Goal: Information Seeking & Learning: Learn about a topic

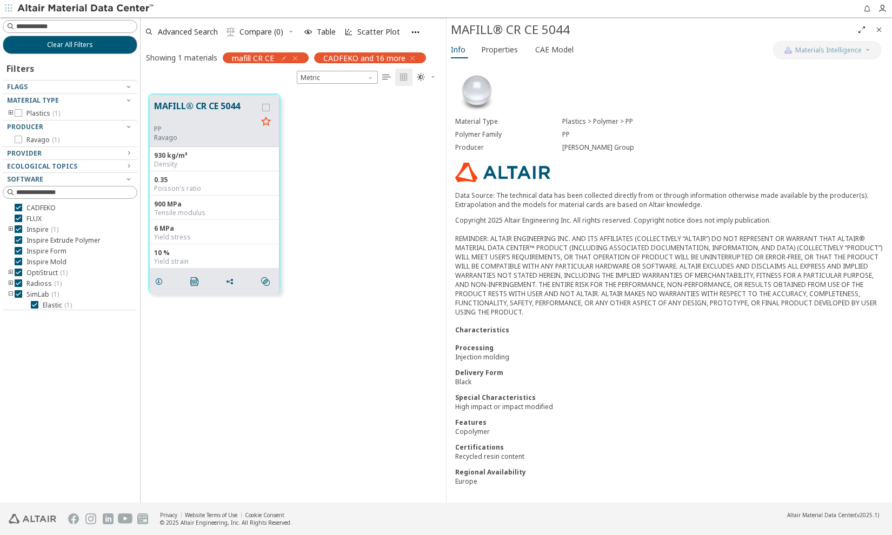
scroll to position [409, 297]
click at [85, 27] on input at bounding box center [71, 27] width 132 height 12
click at [295, 59] on icon "button" at bounding box center [295, 58] width 9 height 9
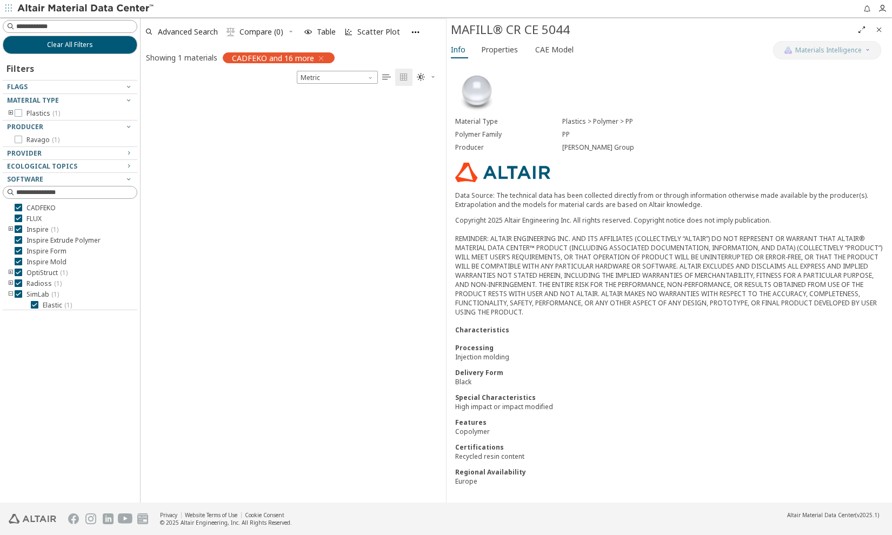
scroll to position [426, 297]
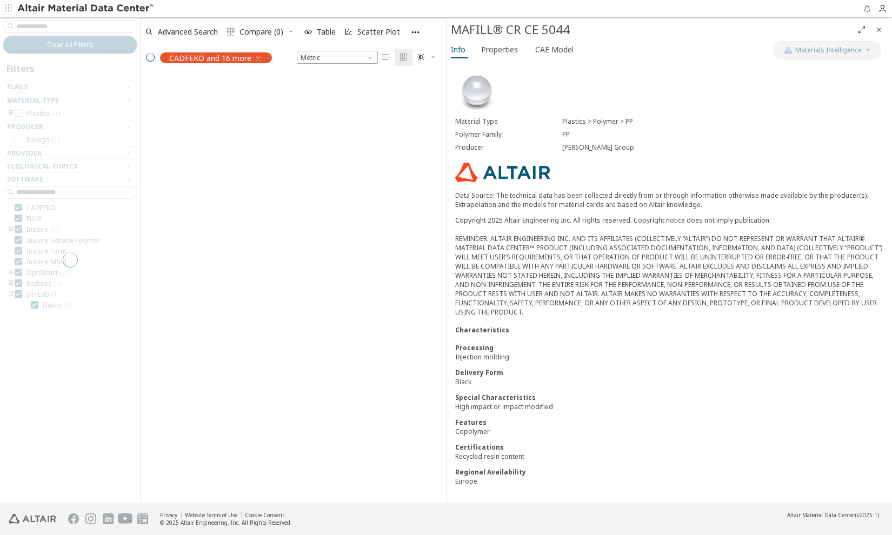
click at [48, 27] on div at bounding box center [70, 259] width 140 height 485
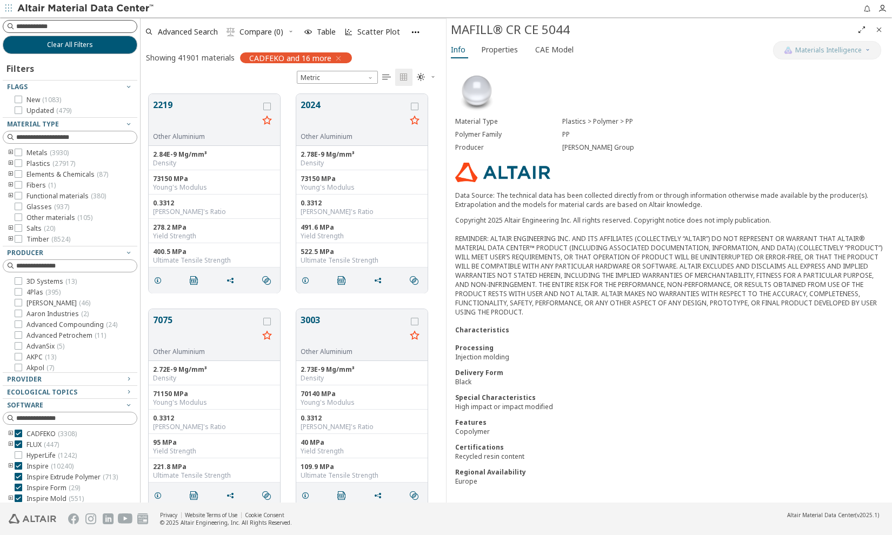
click at [48, 29] on input at bounding box center [76, 26] width 121 height 11
type input "**********"
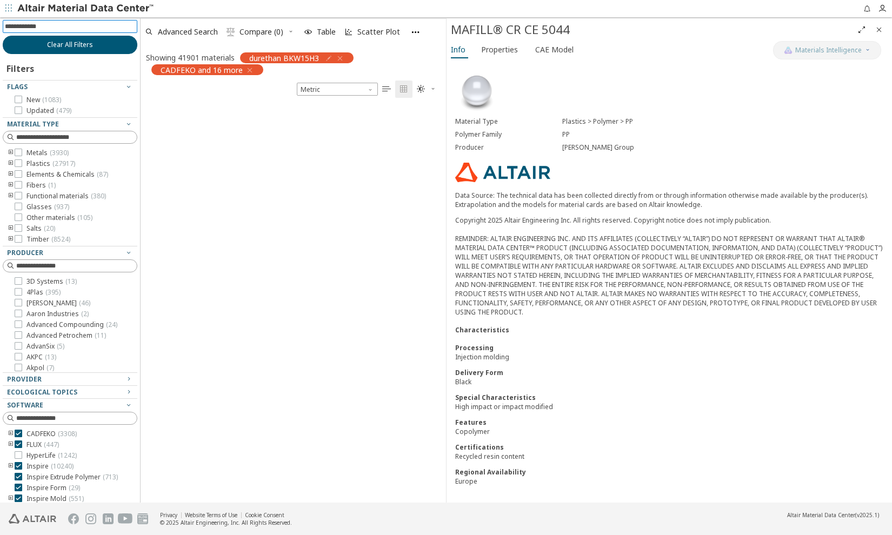
scroll to position [7, 8]
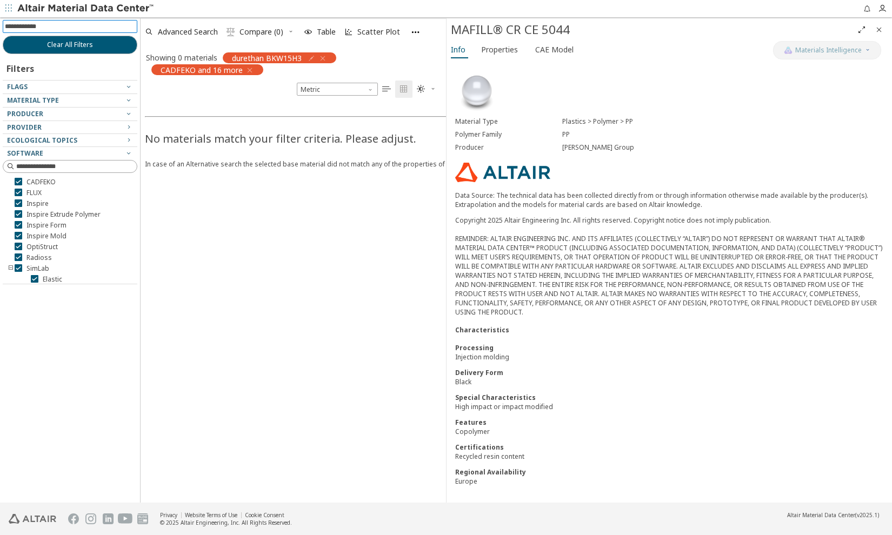
click at [51, 23] on input at bounding box center [71, 27] width 132 height 12
click at [322, 57] on icon "button" at bounding box center [322, 58] width 9 height 9
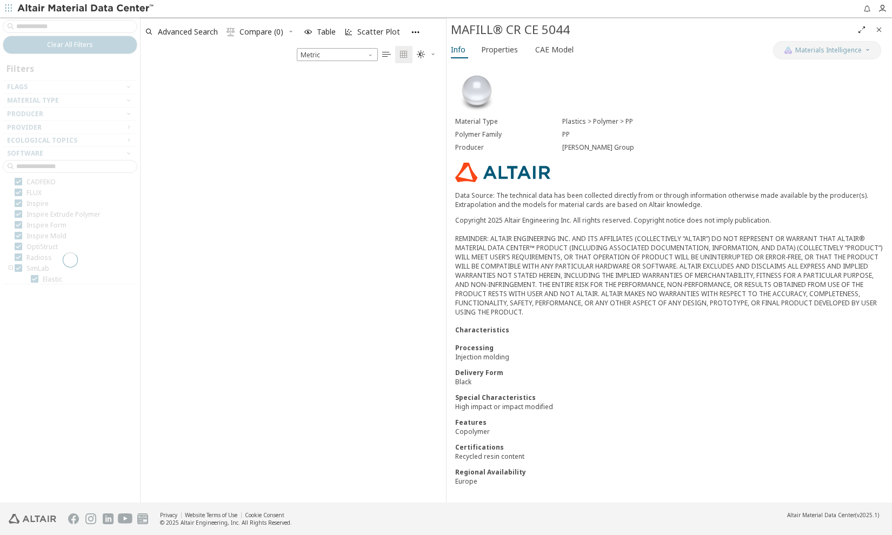
click at [56, 29] on div at bounding box center [70, 259] width 140 height 485
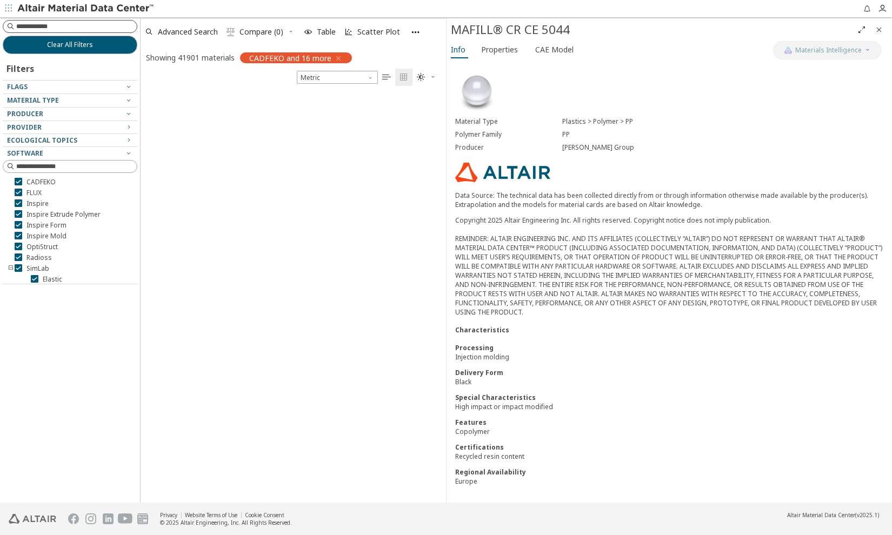
click at [29, 20] on div at bounding box center [70, 26] width 135 height 13
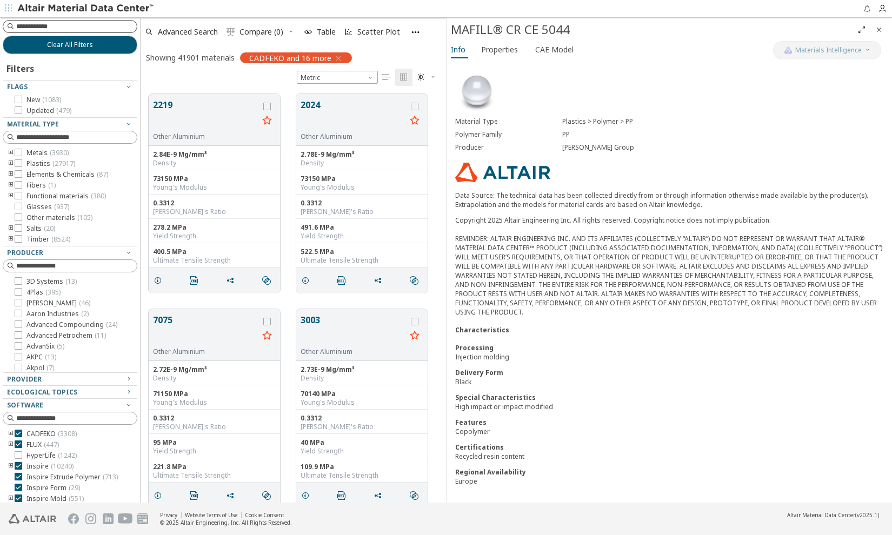
scroll to position [409, 297]
click at [31, 23] on input at bounding box center [76, 26] width 121 height 11
type input "********"
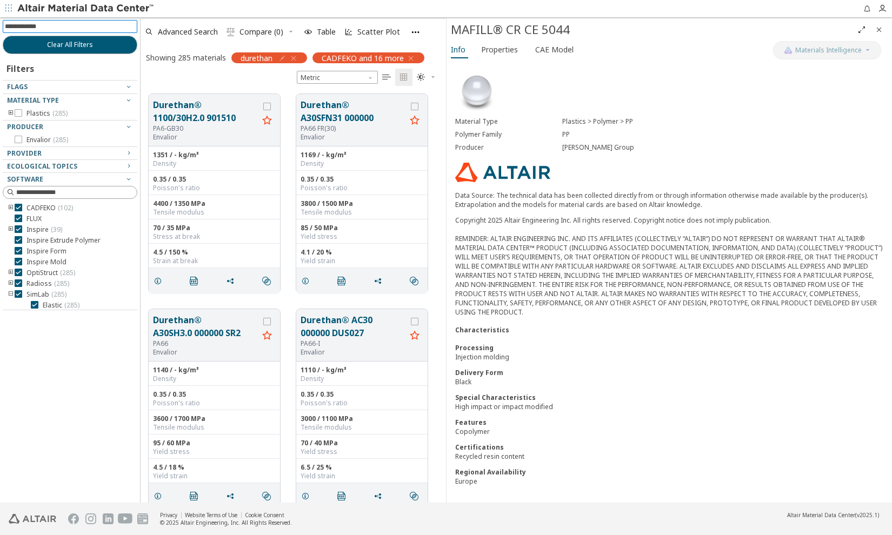
click at [66, 27] on input at bounding box center [71, 27] width 132 height 12
type input "***"
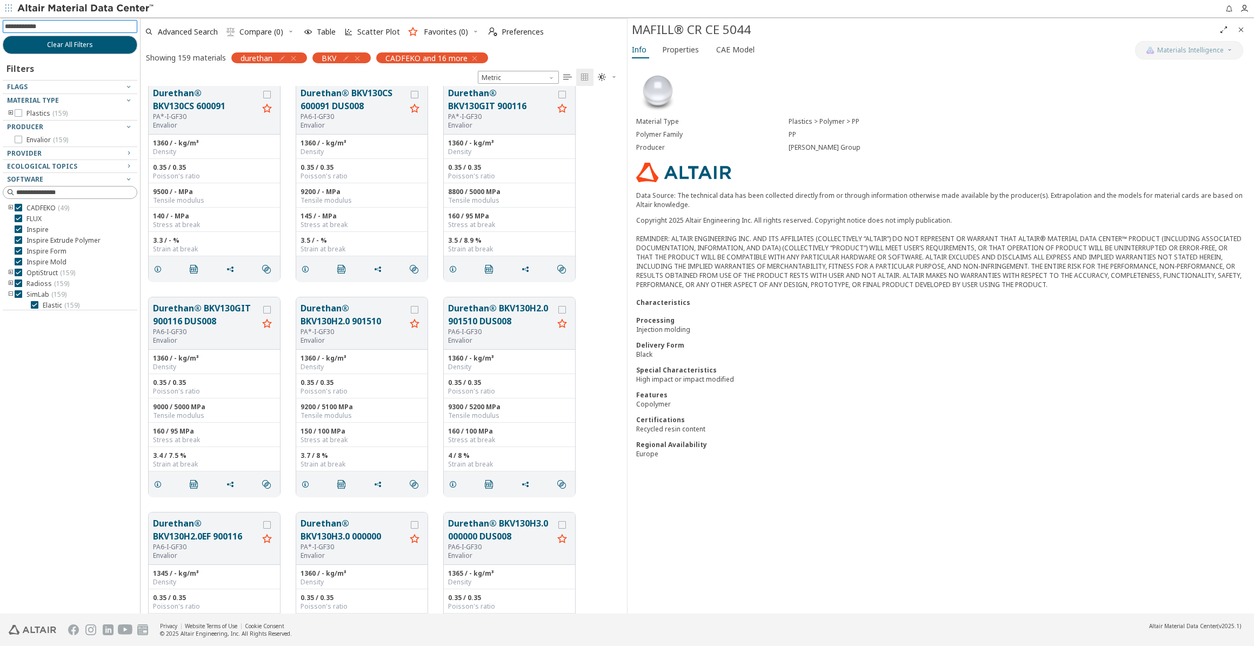
scroll to position [491, 0]
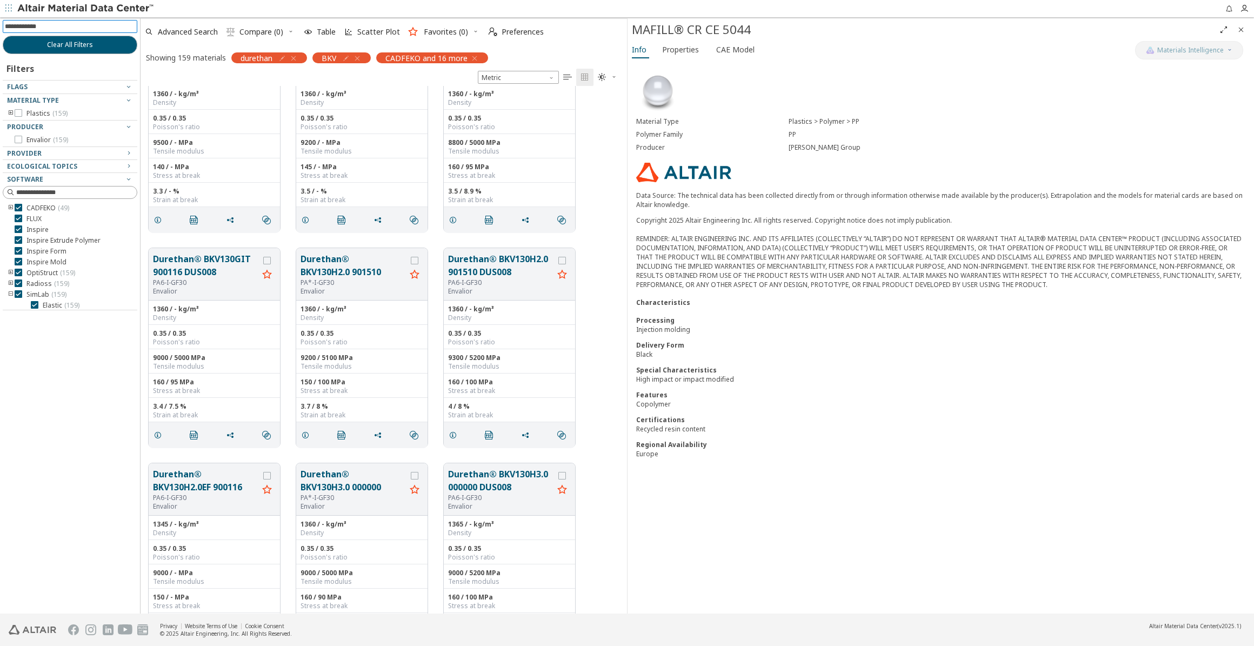
click at [65, 22] on input at bounding box center [71, 27] width 132 height 12
type input "**"
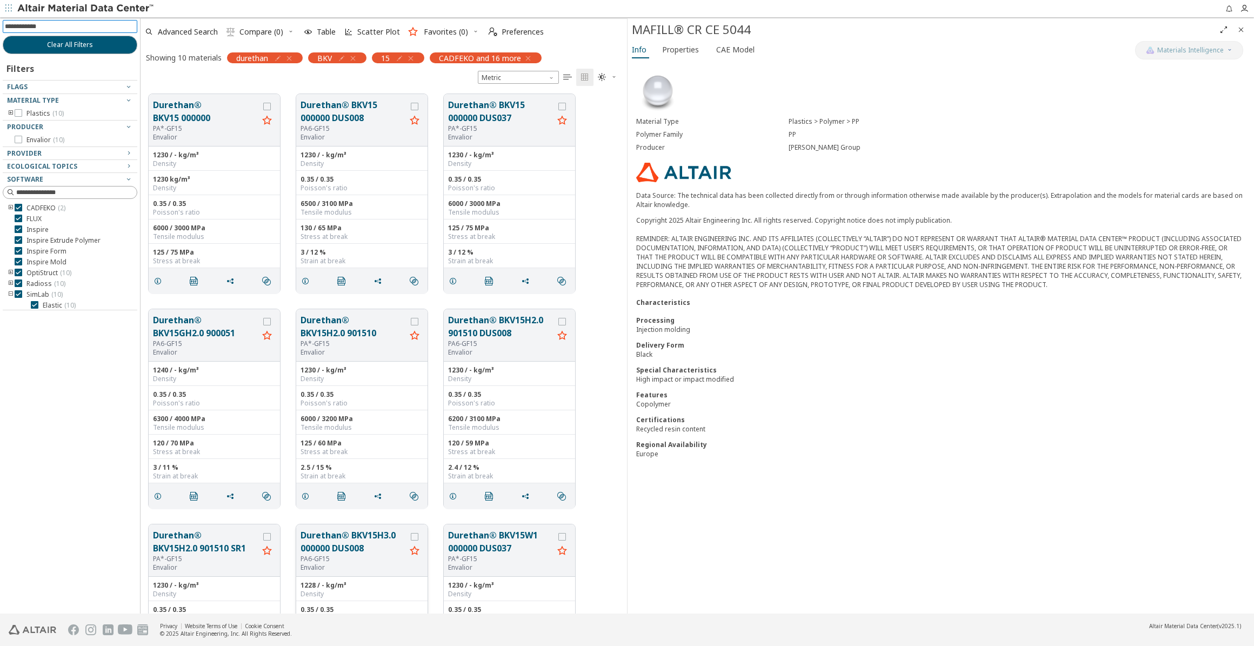
click at [336, 535] on button "Durethan® BKV15H3.0 000000 DUS008" at bounding box center [352, 542] width 105 height 26
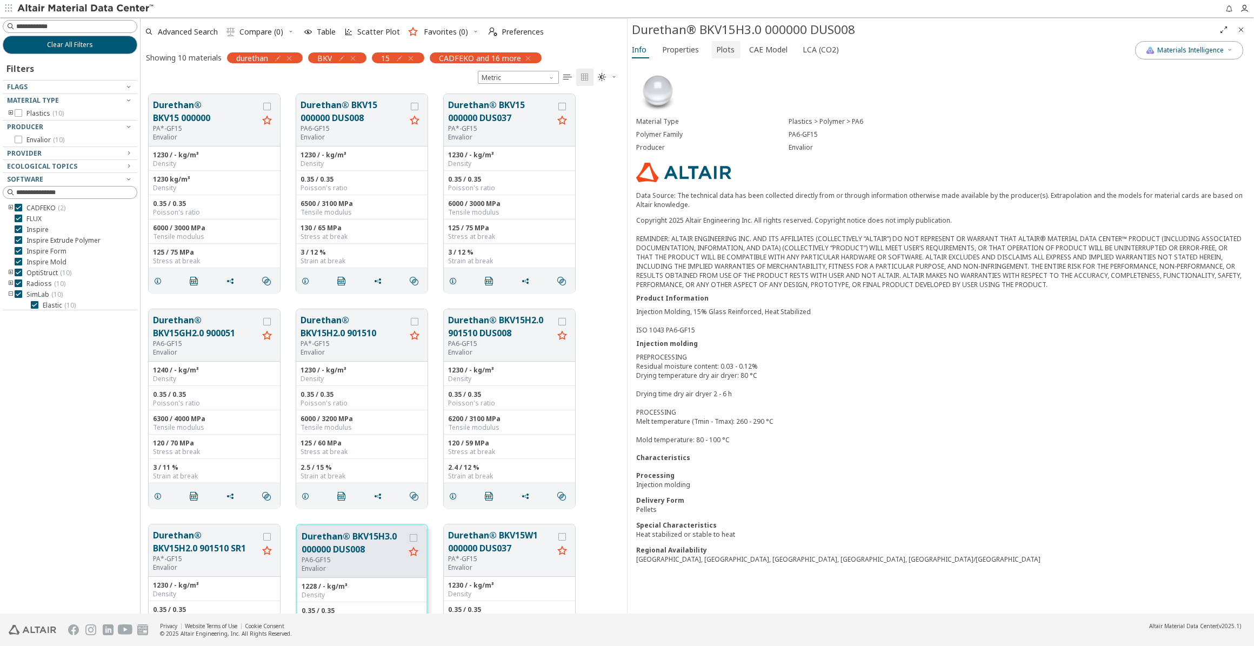
click at [725, 46] on span "Plots" at bounding box center [725, 49] width 18 height 17
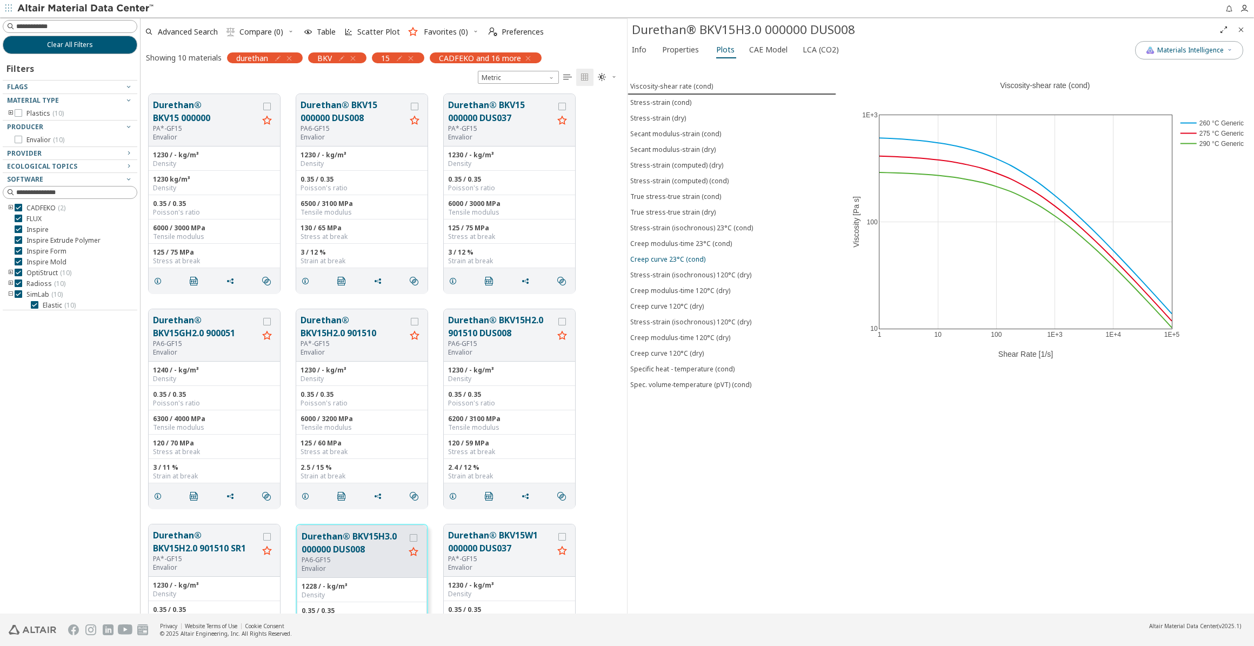
click at [681, 255] on div "Creep curve 23°C (cond)" at bounding box center [667, 259] width 75 height 9
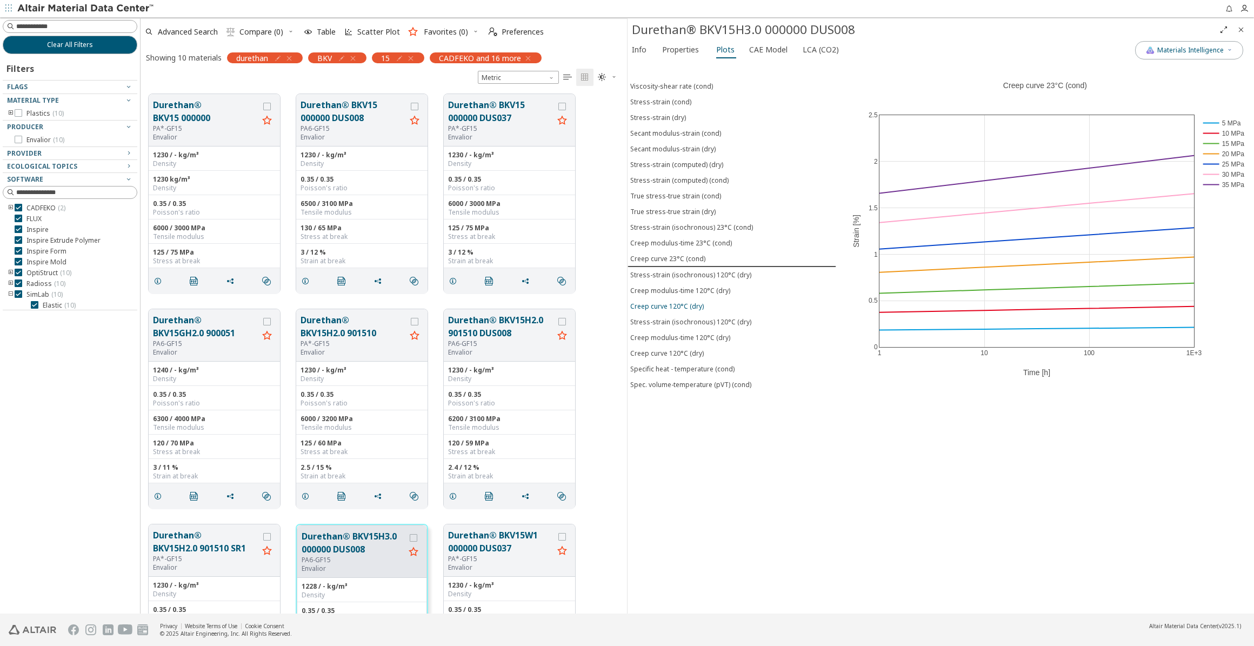
click at [686, 302] on div "Creep curve 120°C (dry)" at bounding box center [667, 306] width 74 height 9
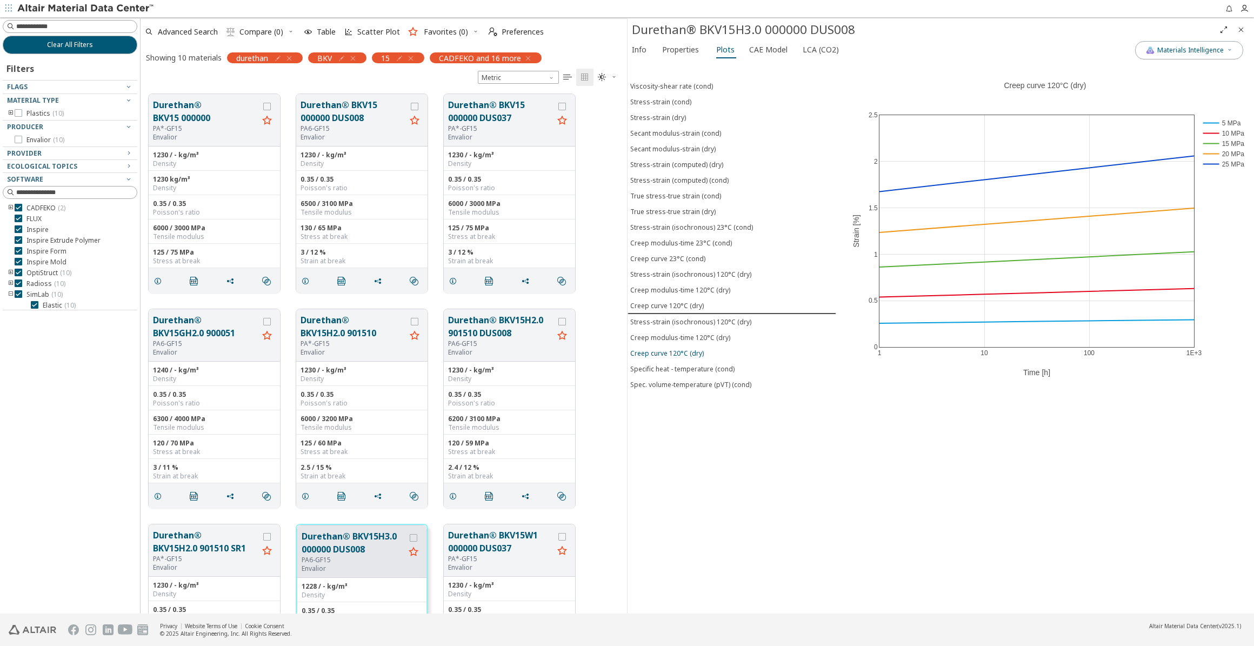
click at [686, 349] on div "Creep curve 120°C (dry)" at bounding box center [667, 353] width 74 height 9
click at [684, 302] on div "Creep curve 120°C (dry)" at bounding box center [667, 305] width 74 height 9
click at [891, 65] on icon at bounding box center [1224, 67] width 9 height 9
click at [354, 58] on icon "button" at bounding box center [353, 58] width 9 height 9
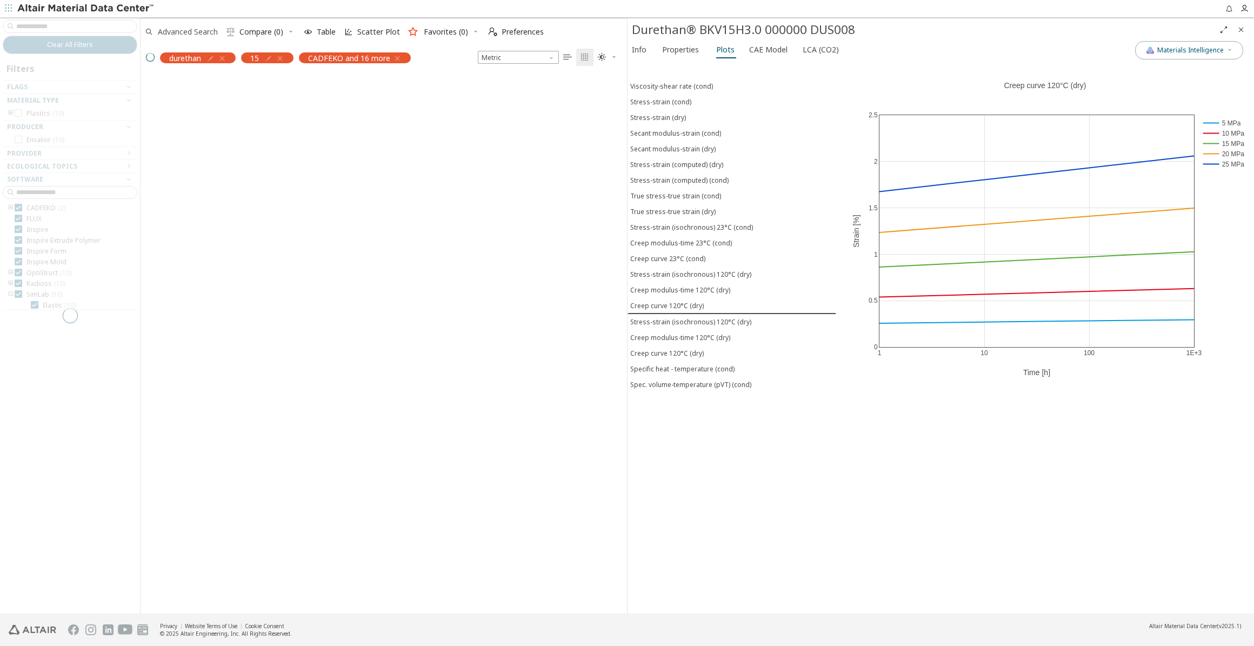
scroll to position [537, 479]
click at [64, 25] on div at bounding box center [70, 315] width 140 height 596
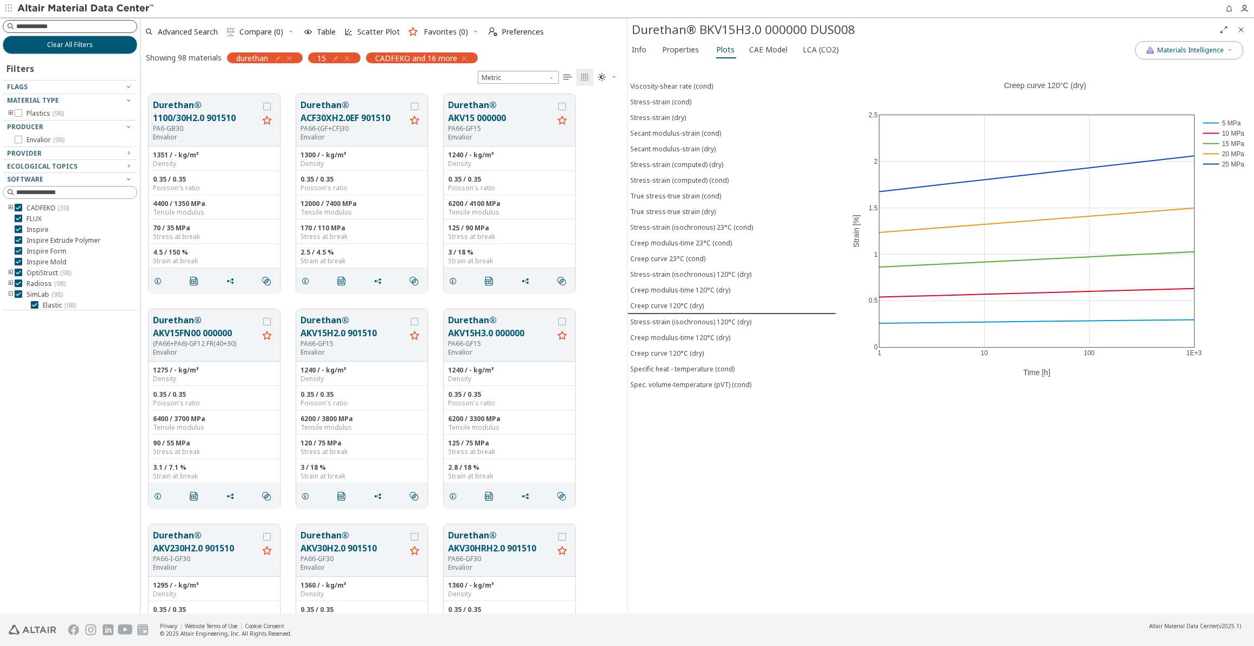
scroll to position [519, 479]
click at [37, 29] on input at bounding box center [71, 27] width 132 height 12
type input "***"
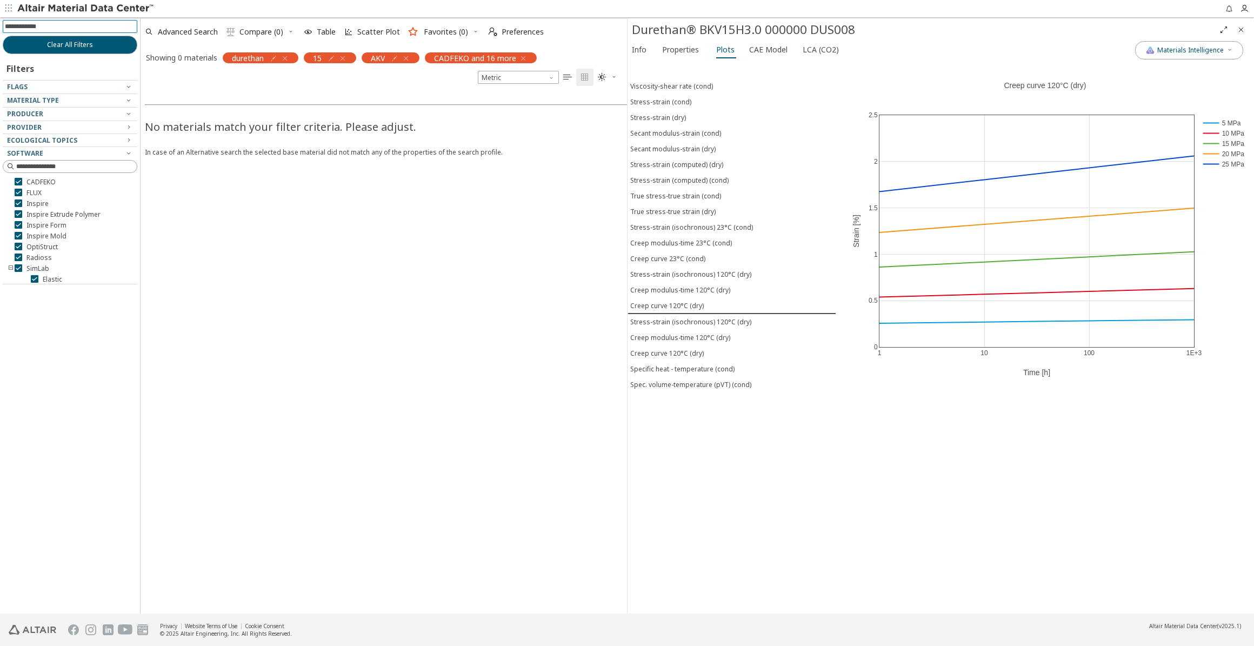
click at [347, 59] on icon "button" at bounding box center [342, 58] width 9 height 9
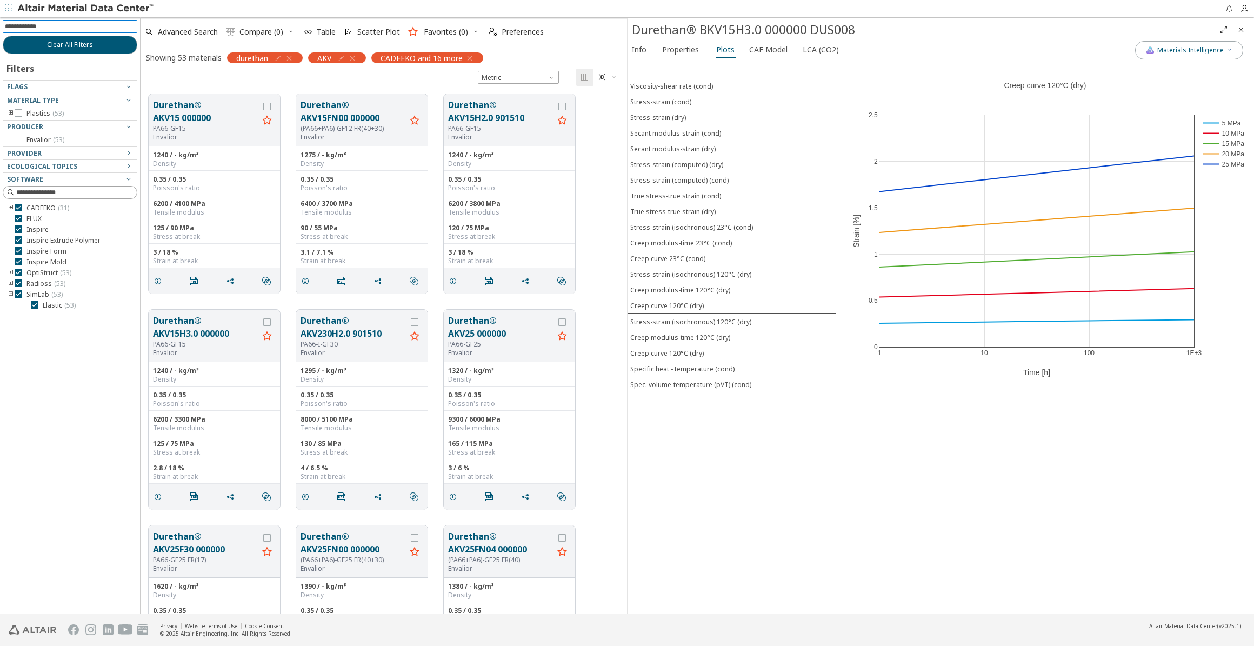
click at [63, 21] on input at bounding box center [71, 27] width 132 height 12
type input "**"
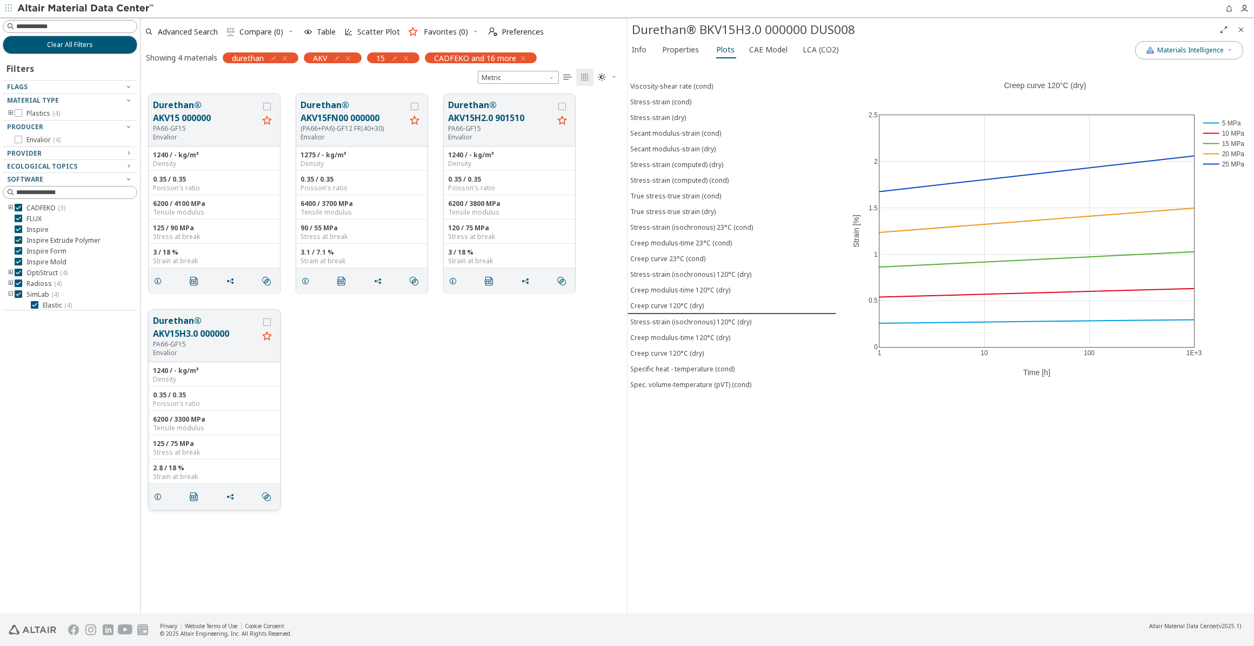
click at [184, 335] on button "Durethan® AKV15H3.0 000000" at bounding box center [205, 327] width 105 height 26
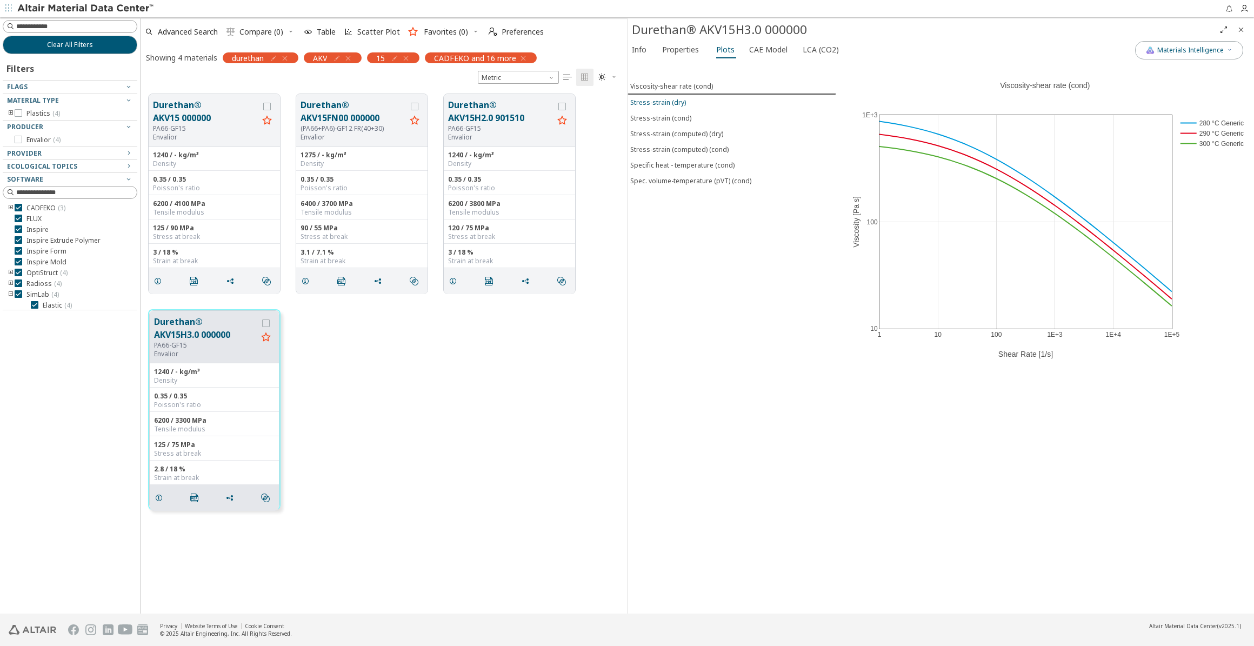
click at [665, 103] on div "Stress-strain (dry)" at bounding box center [658, 102] width 56 height 9
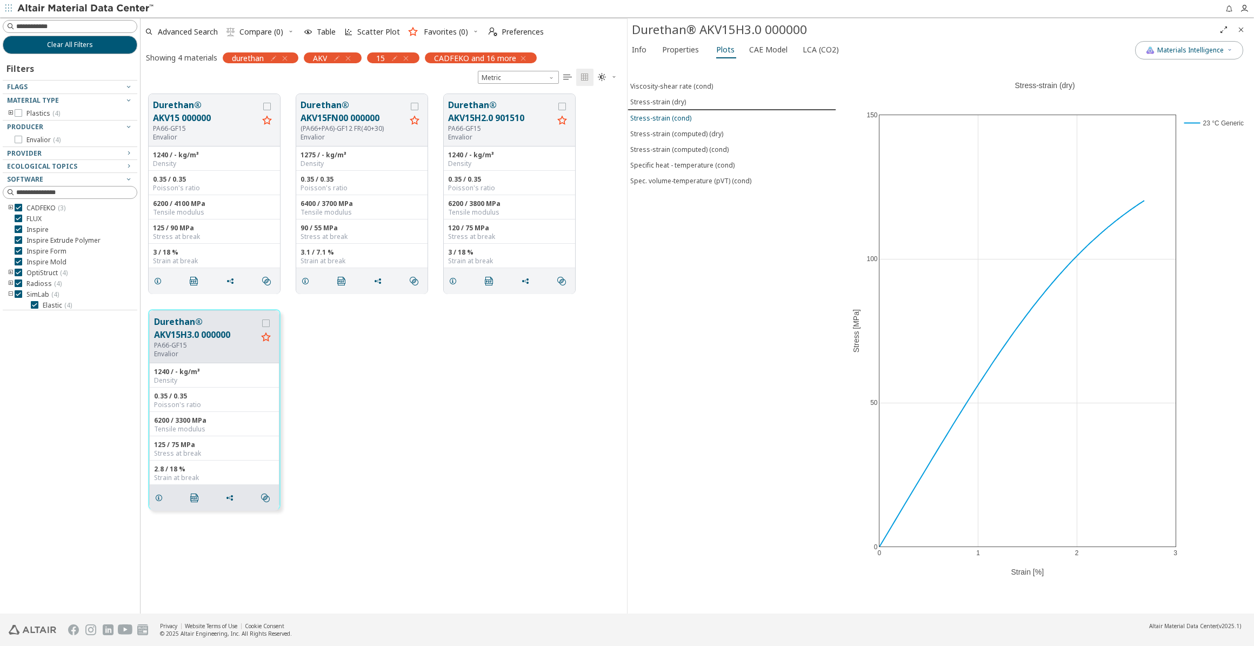
click at [669, 123] on button "Stress-strain (cond)" at bounding box center [731, 118] width 209 height 16
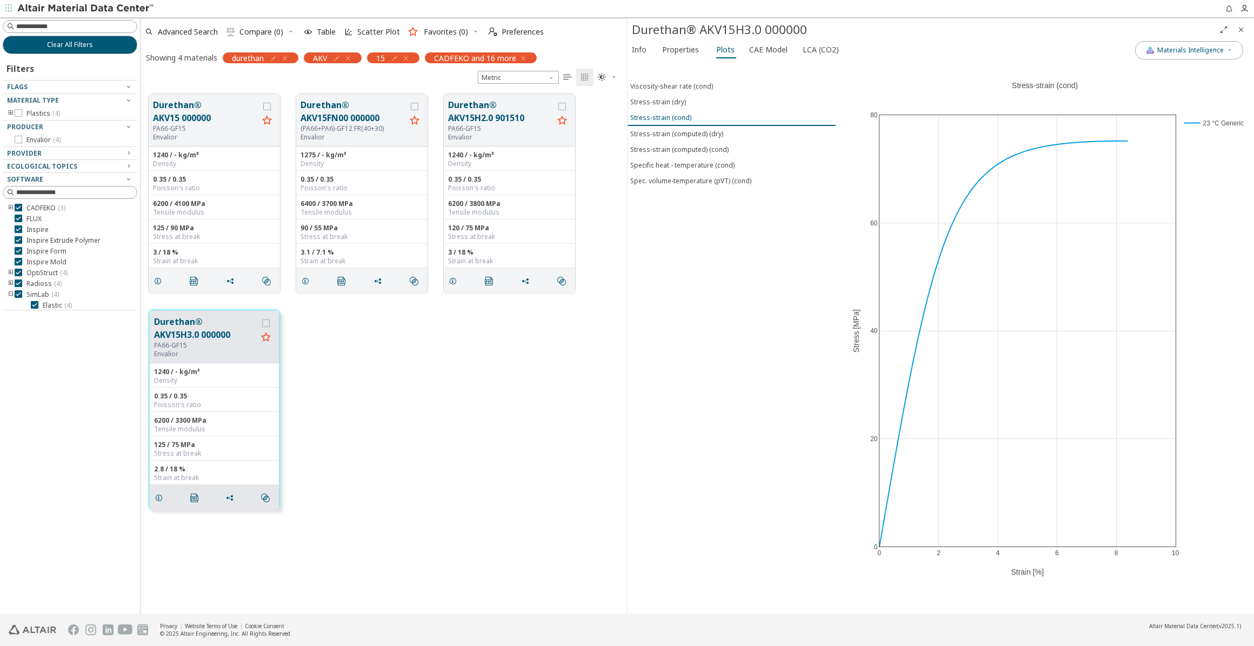
click at [667, 118] on div "Stress-strain (cond)" at bounding box center [660, 117] width 61 height 9
click at [891, 68] on icon at bounding box center [1224, 67] width 7 height 8
click at [204, 118] on button "Durethan® AKV15 000000" at bounding box center [205, 111] width 105 height 26
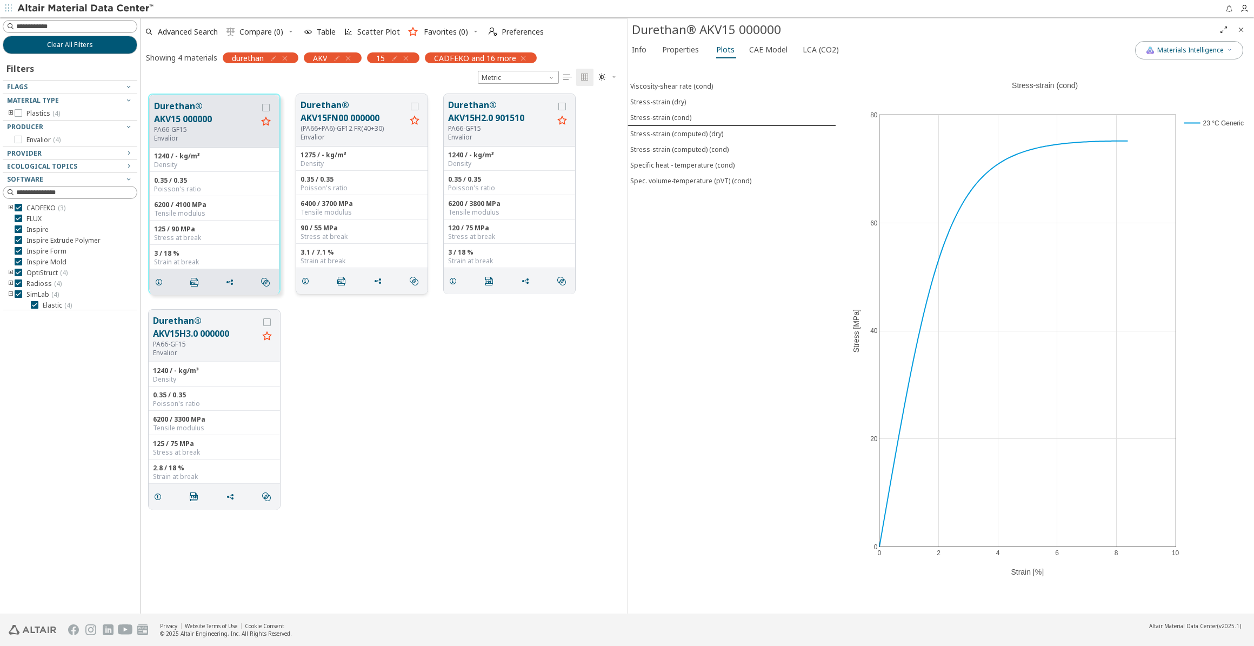
click at [340, 113] on button "Durethan® AKV15FN00 000000" at bounding box center [352, 111] width 105 height 26
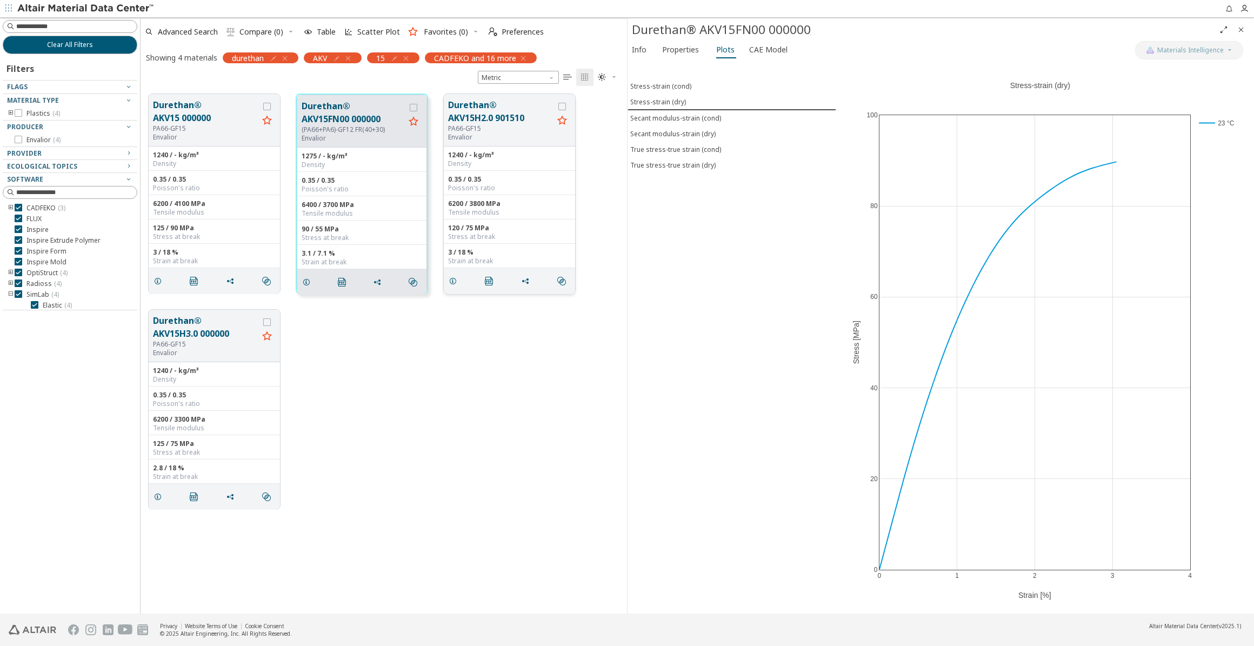
click at [467, 119] on button "Durethan® AKV15H2.0 901510" at bounding box center [500, 111] width 105 height 26
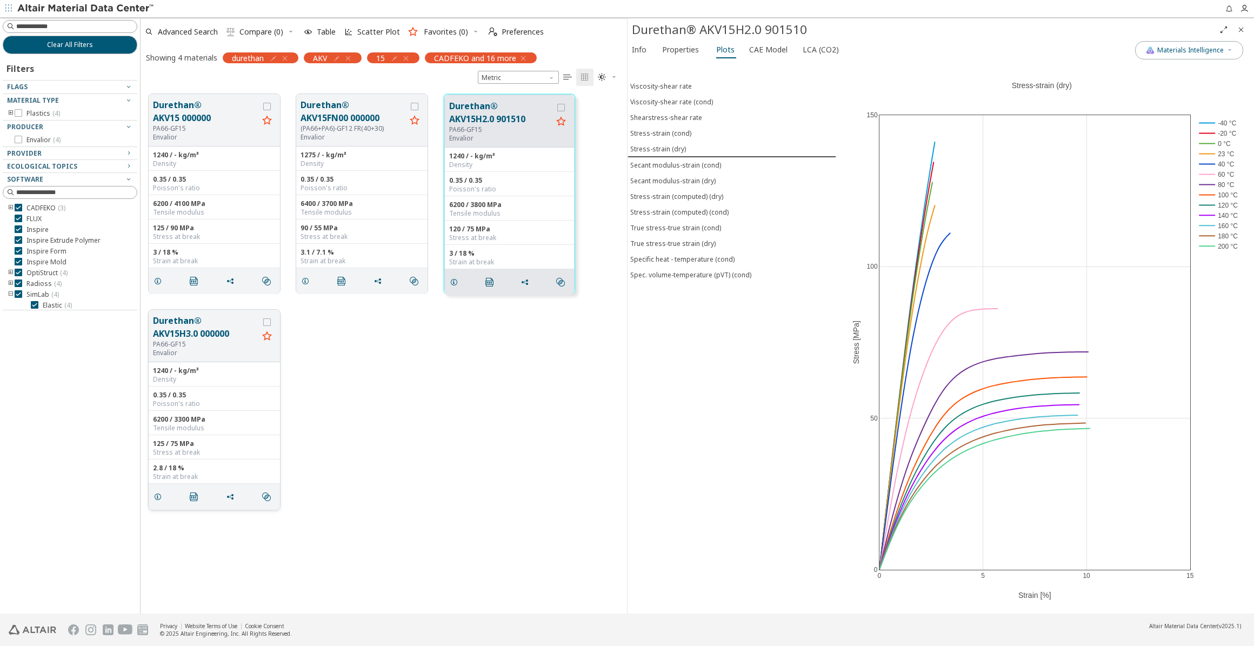
click at [194, 331] on button "Durethan® AKV15H3.0 000000" at bounding box center [205, 327] width 105 height 26
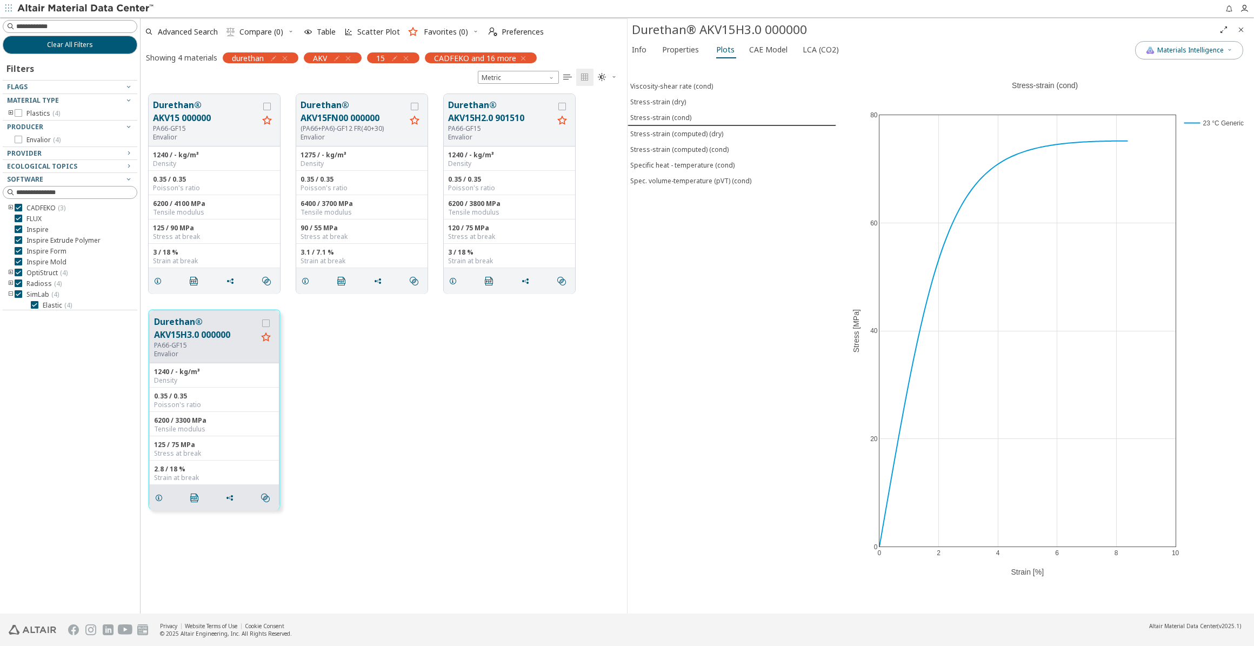
click at [352, 55] on icon "button" at bounding box center [348, 58] width 9 height 9
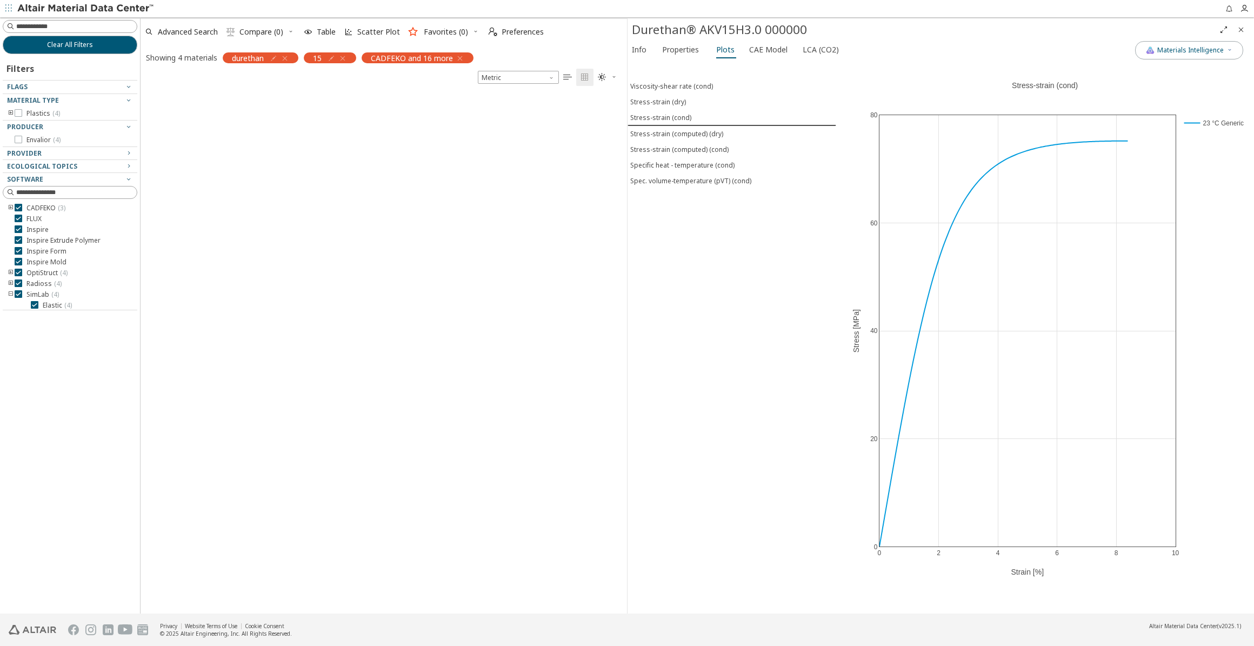
scroll to position [537, 479]
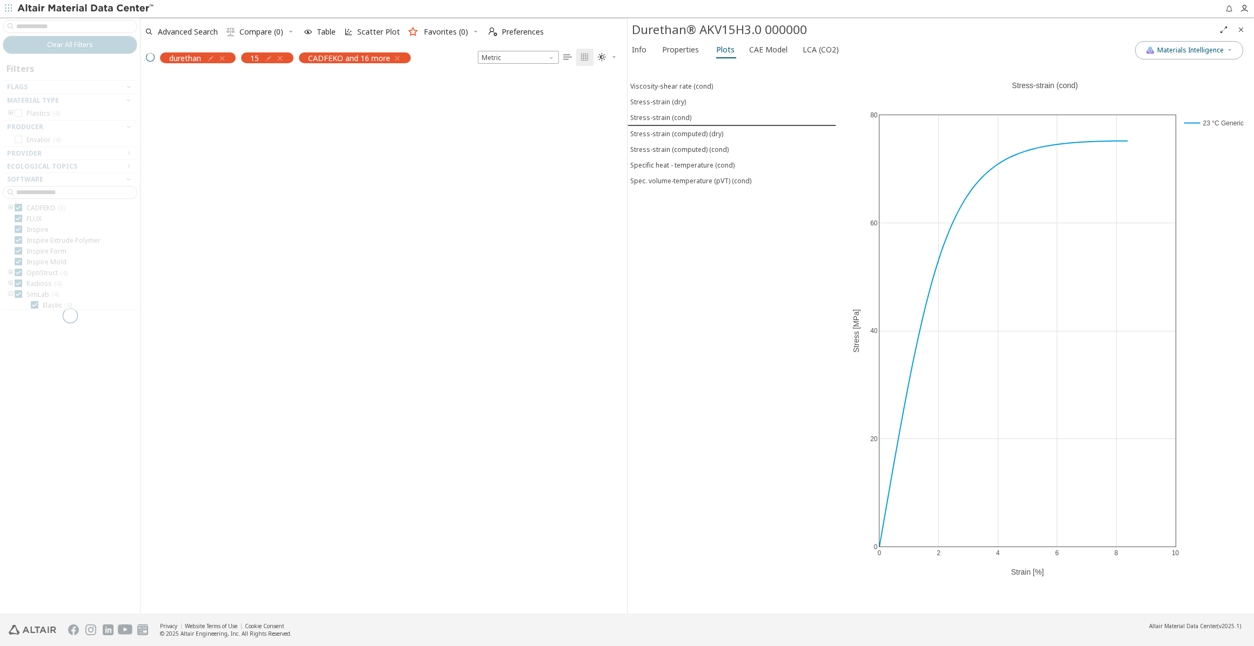
click at [60, 19] on div at bounding box center [70, 315] width 140 height 596
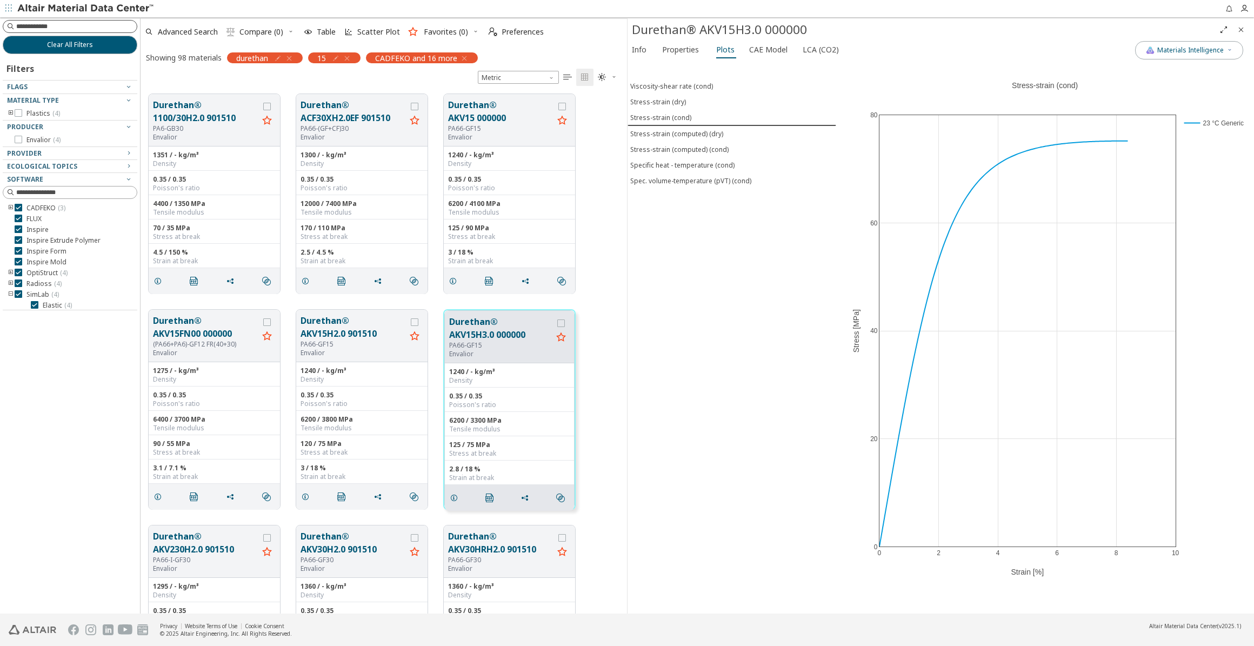
scroll to position [519, 479]
click at [55, 27] on input at bounding box center [71, 27] width 132 height 12
type input "***"
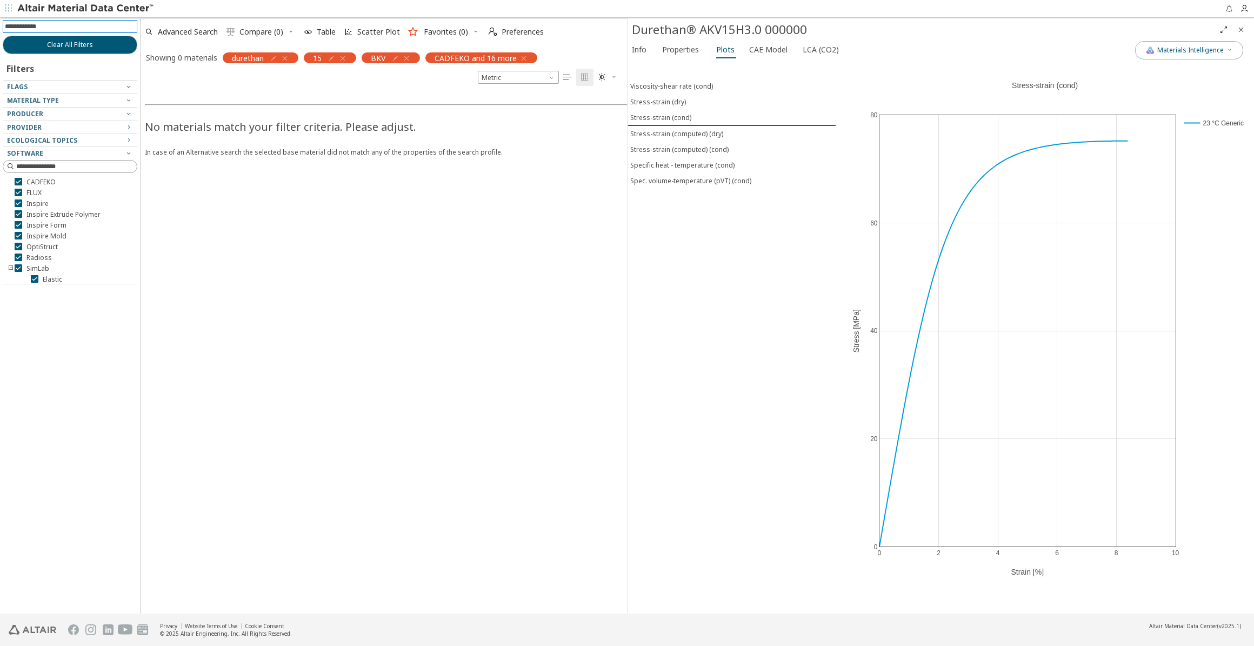
click at [342, 57] on icon "button" at bounding box center [342, 58] width 9 height 9
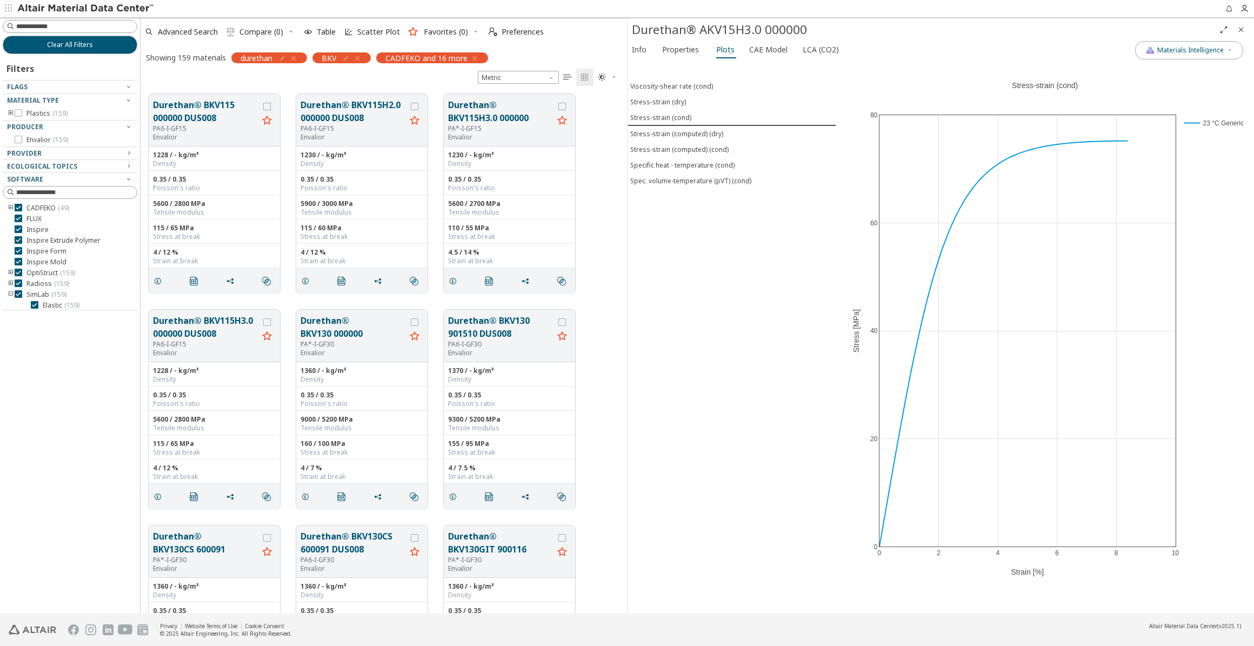
scroll to position [519, 479]
click at [37, 26] on input at bounding box center [76, 26] width 121 height 11
type input "**"
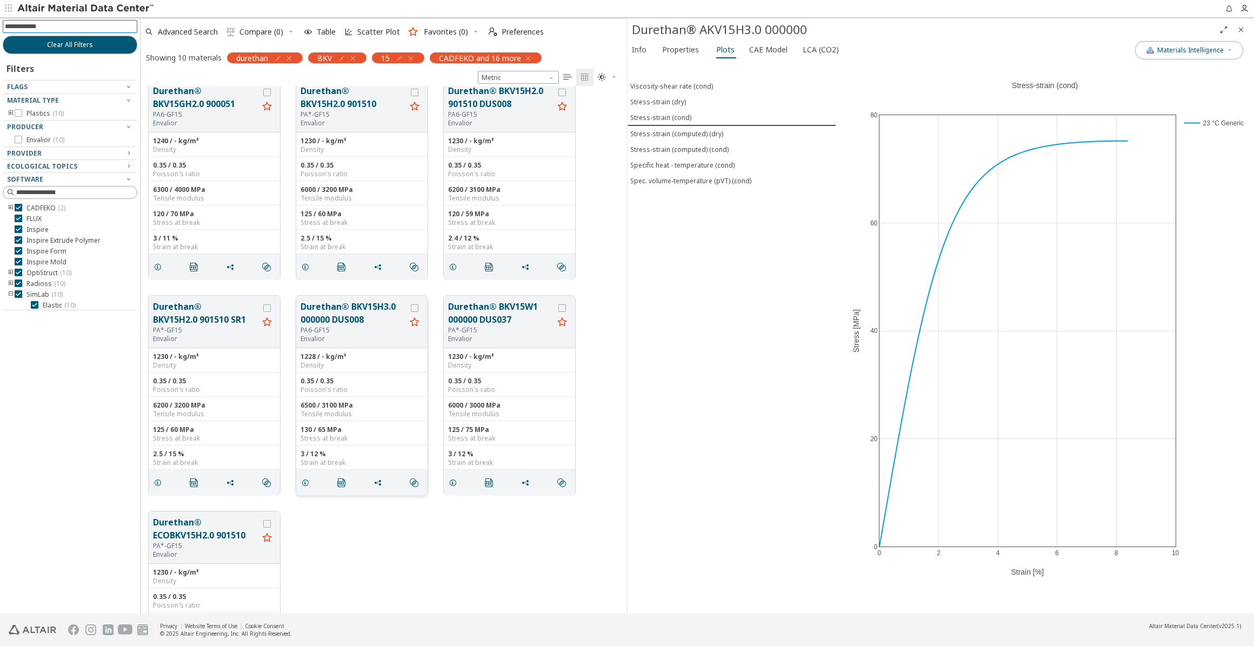
scroll to position [245, 0]
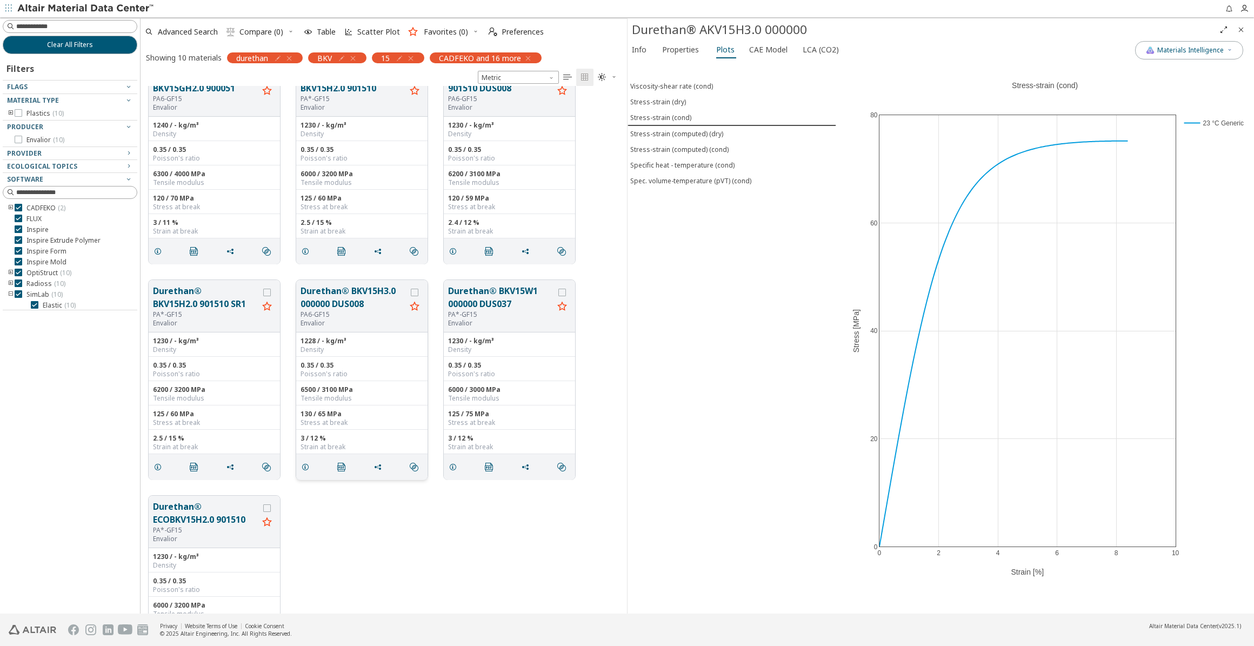
click at [348, 299] on button "Durethan® BKV15H3.0 000000 DUS008" at bounding box center [352, 297] width 105 height 26
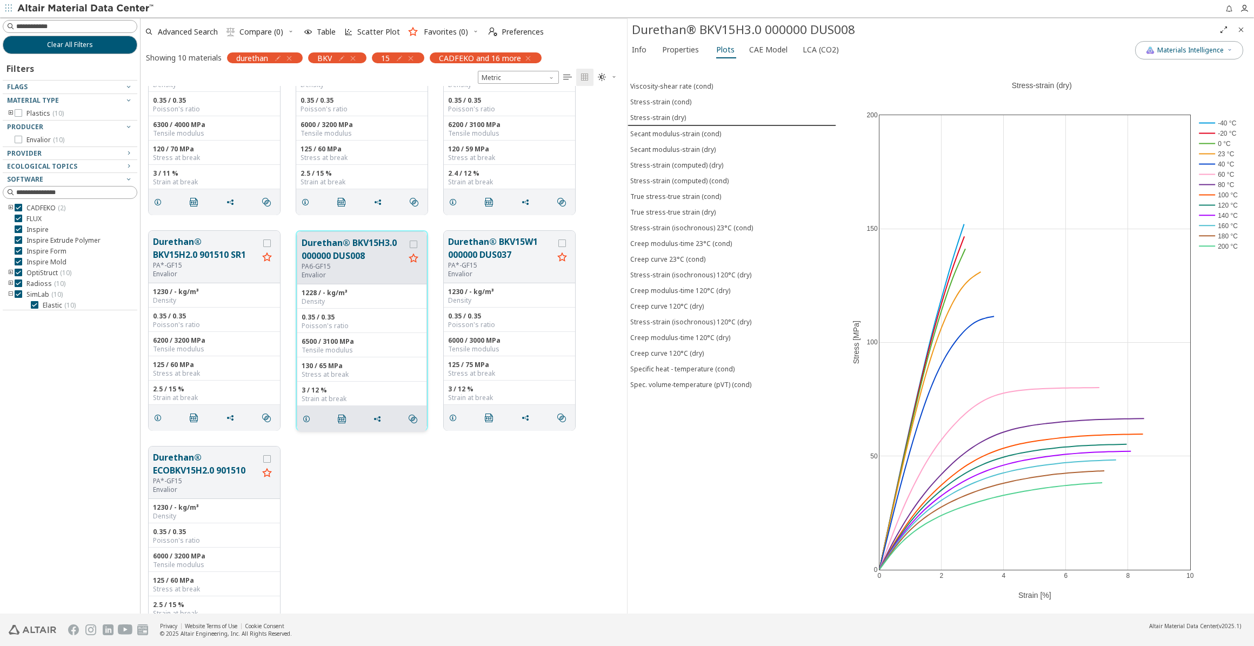
scroll to position [286, 0]
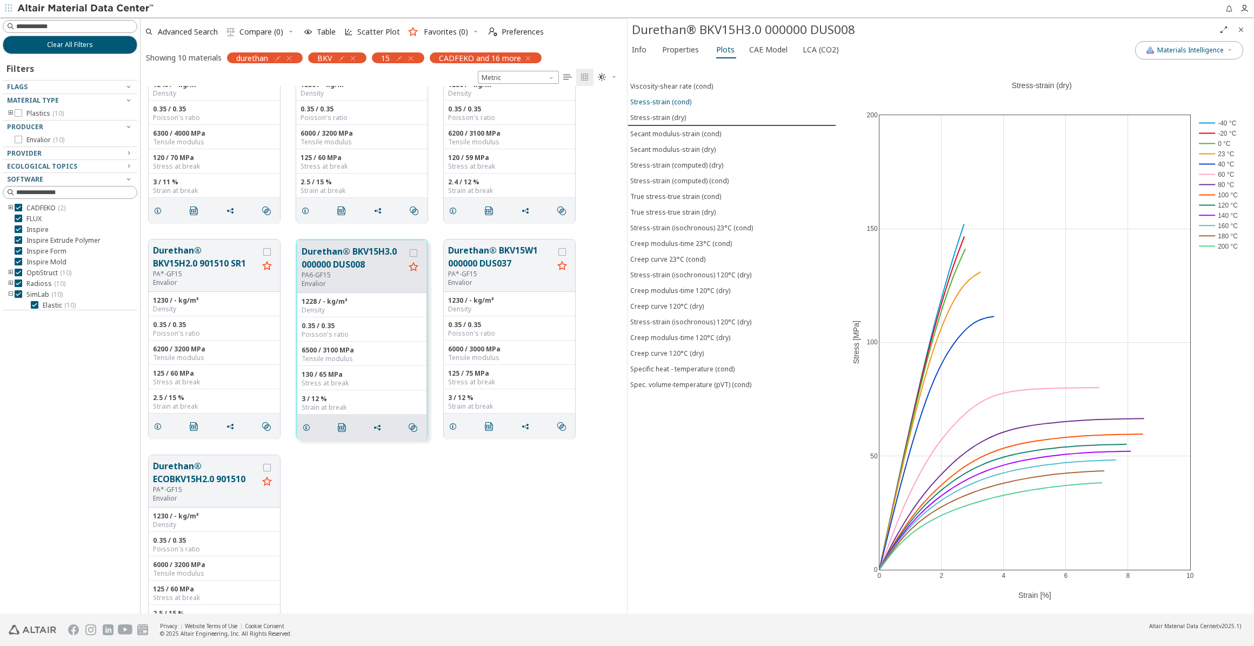
click at [667, 103] on div "Stress-strain (cond)" at bounding box center [660, 101] width 61 height 9
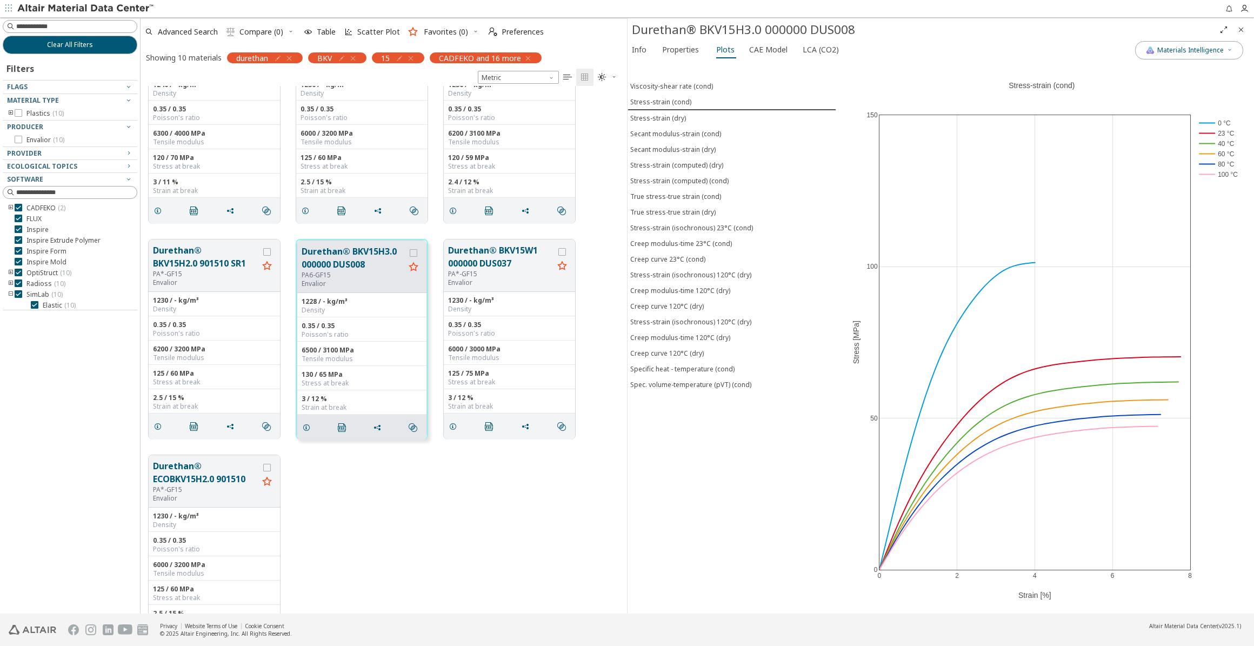
click at [413, 58] on icon "button" at bounding box center [410, 58] width 9 height 9
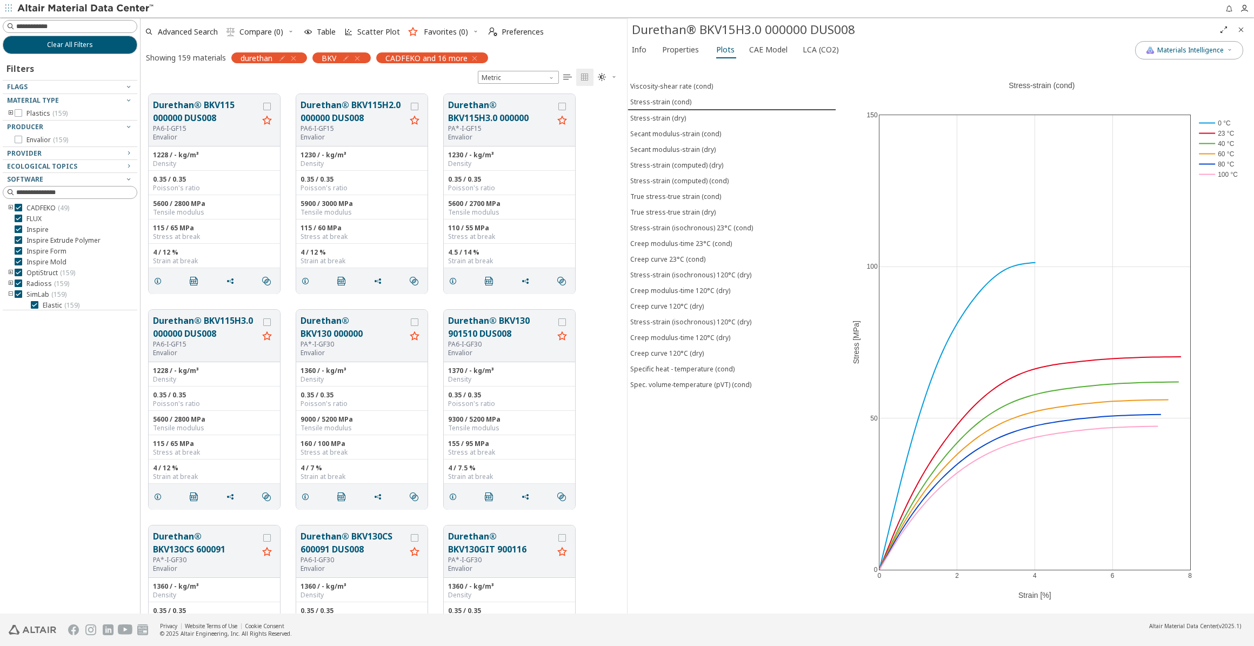
scroll to position [519, 479]
click at [356, 57] on icon "button" at bounding box center [357, 58] width 9 height 9
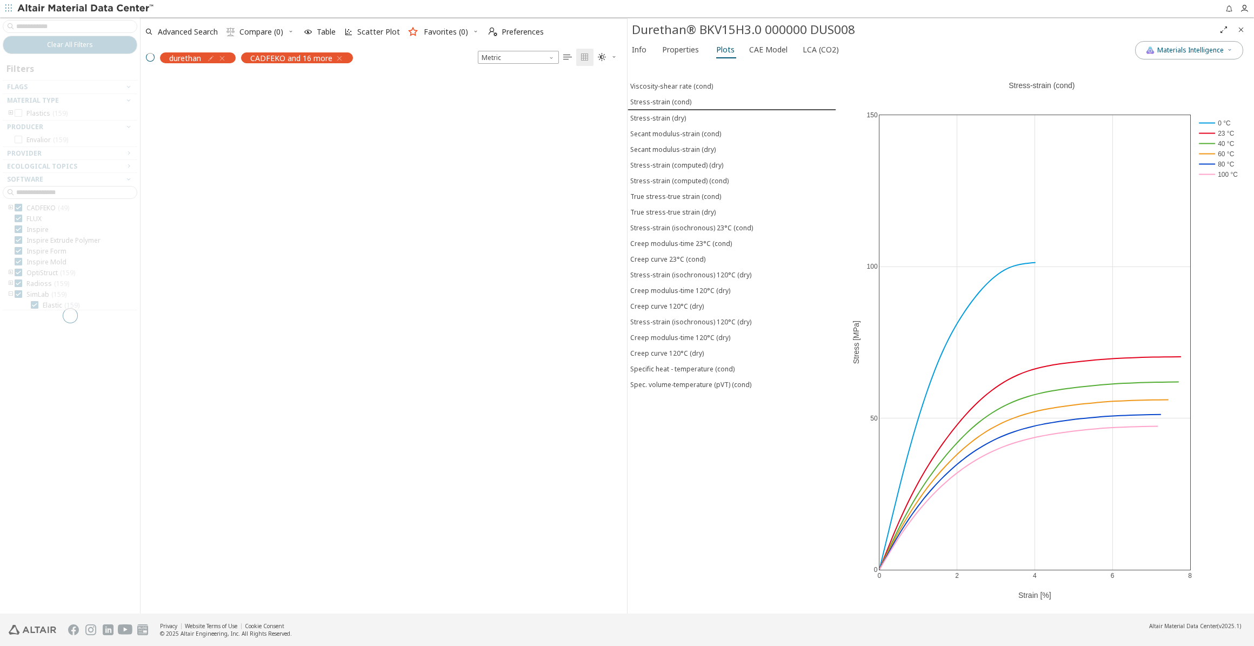
scroll to position [537, 479]
click at [72, 25] on div at bounding box center [70, 315] width 140 height 596
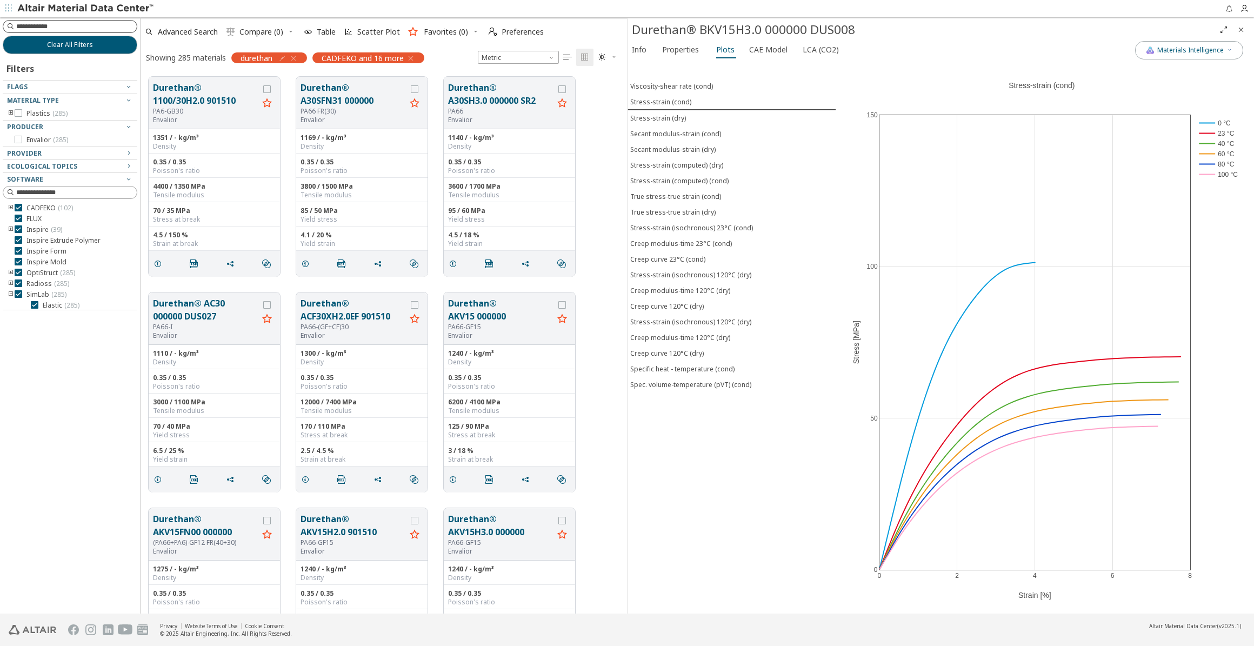
click at [56, 28] on input at bounding box center [76, 26] width 121 height 11
type input "***"
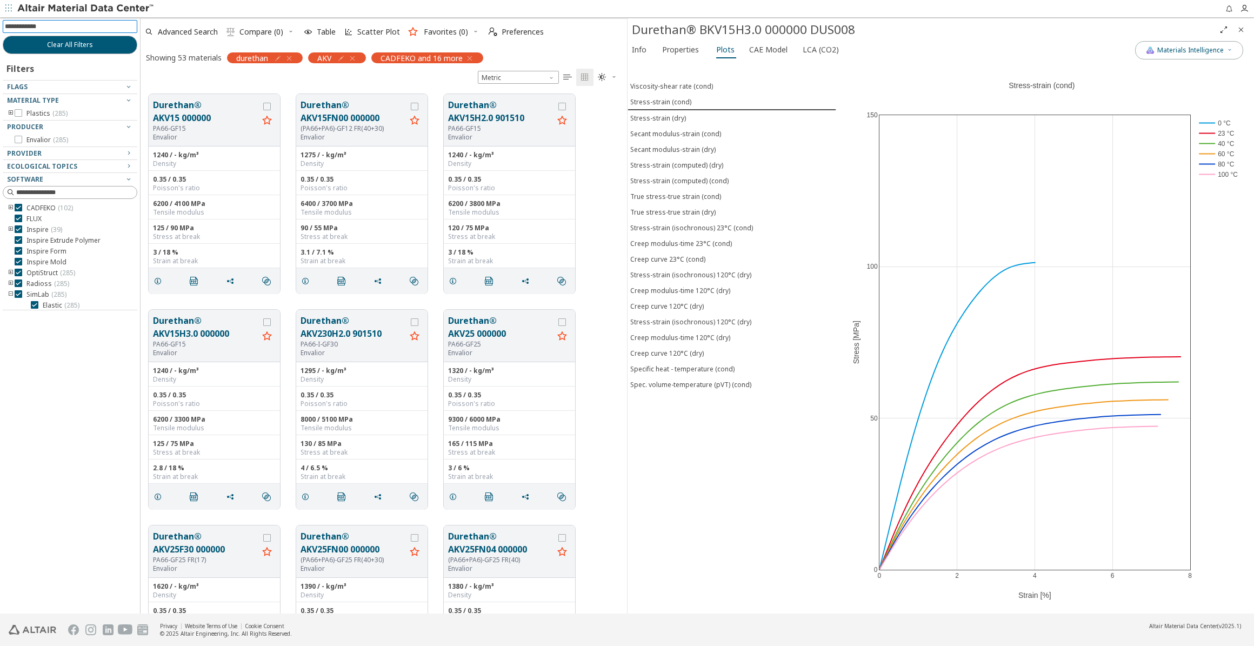
scroll to position [519, 479]
click at [472, 116] on button "Durethan® AKV15H2.0 901510" at bounding box center [500, 111] width 105 height 26
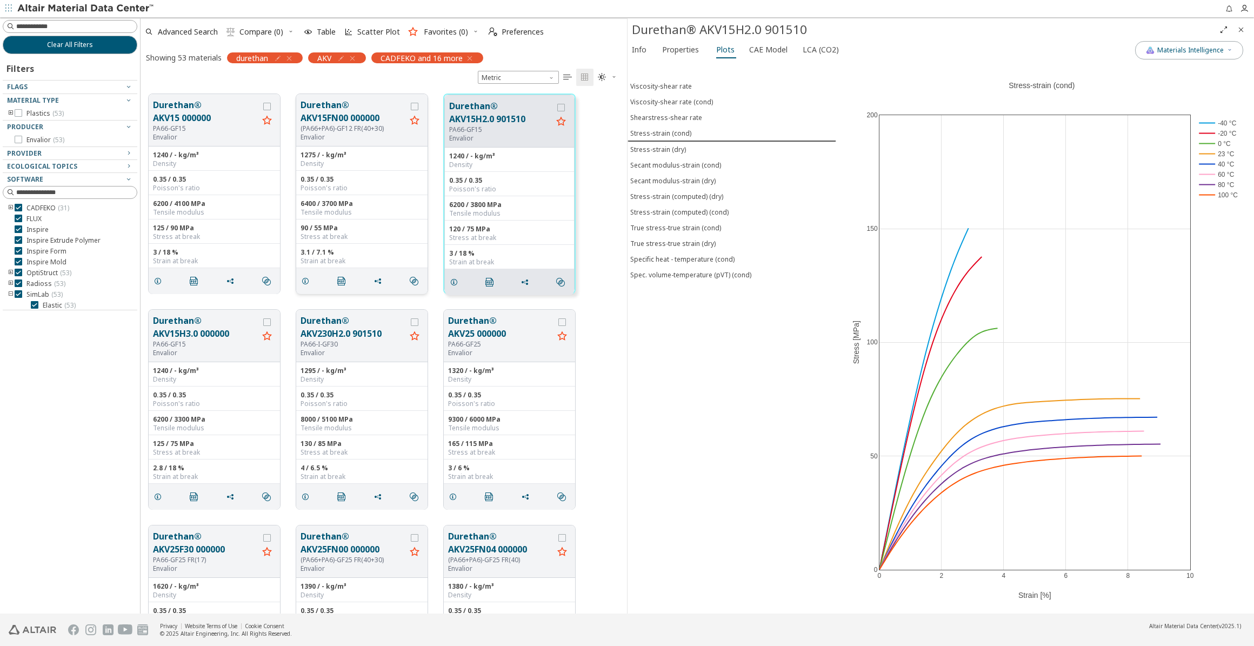
click at [362, 116] on button "Durethan® AKV15FN00 000000" at bounding box center [352, 111] width 105 height 26
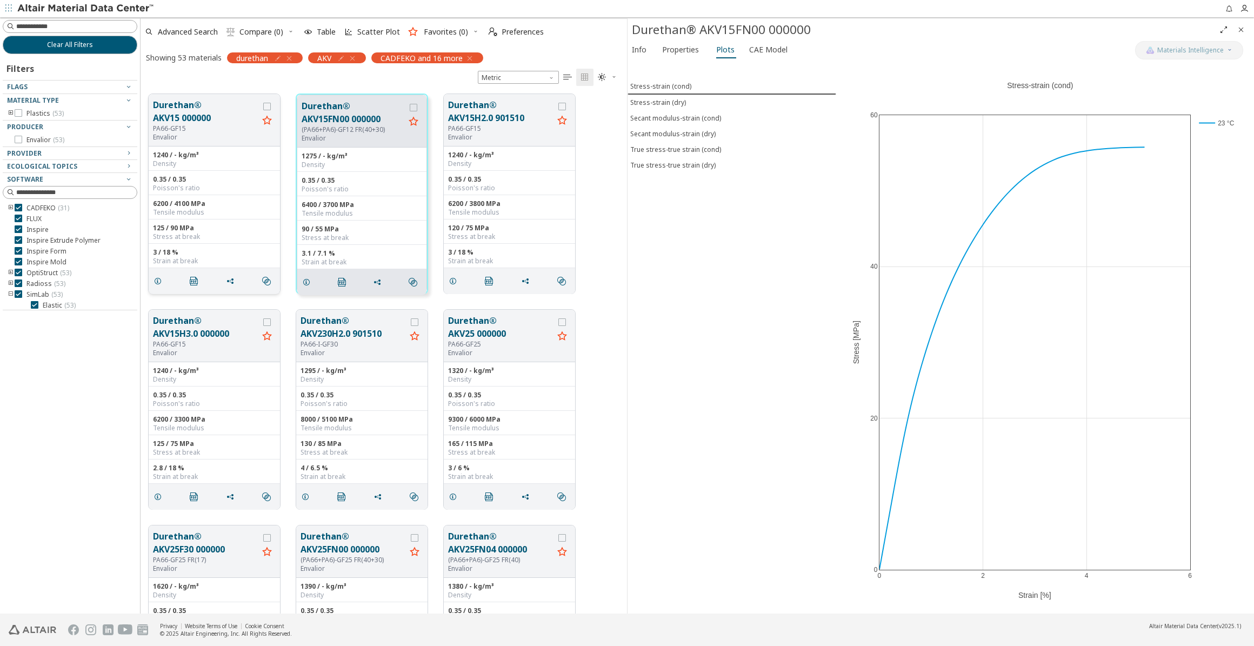
click at [204, 113] on button "Durethan® AKV15 000000" at bounding box center [205, 111] width 105 height 26
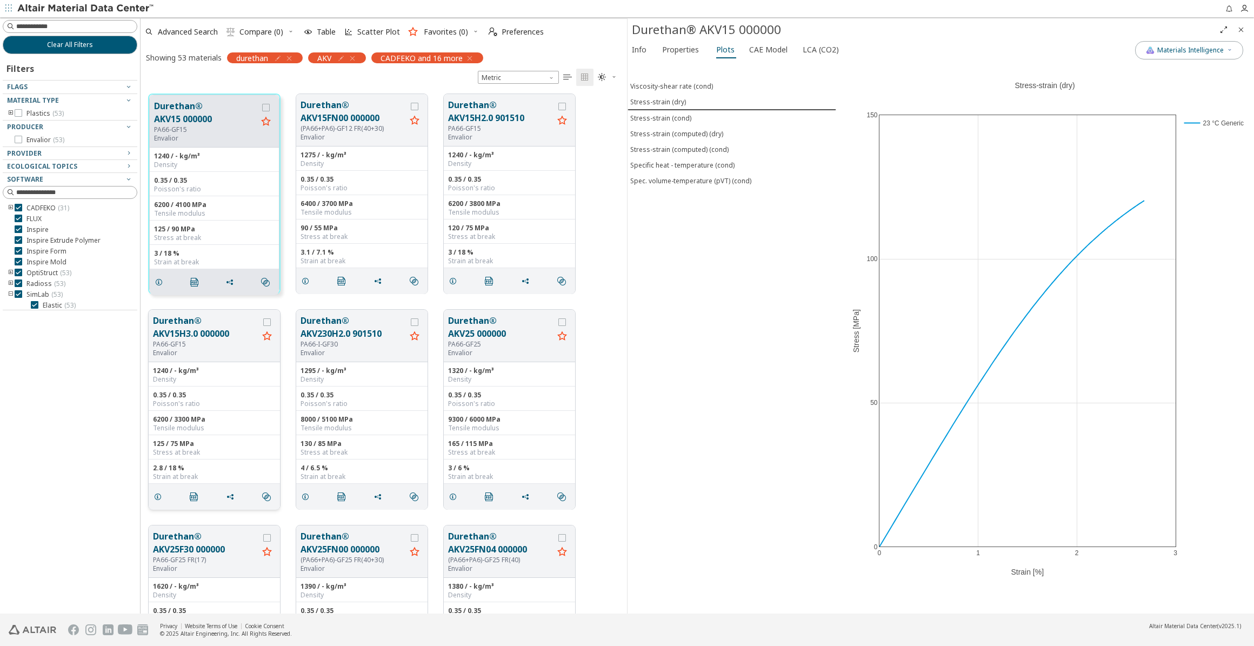
click at [205, 338] on button "Durethan® AKV15H3.0 000000" at bounding box center [205, 327] width 105 height 26
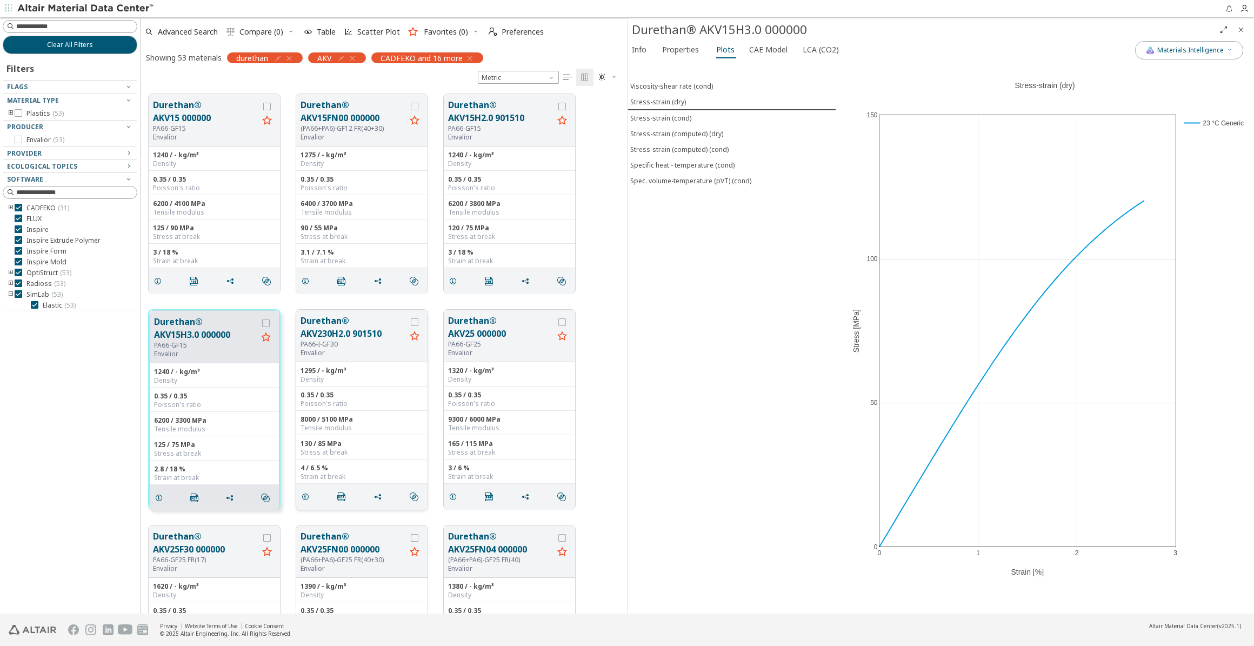
click at [356, 337] on button "Durethan® AKV230H2.0 901510" at bounding box center [352, 327] width 105 height 26
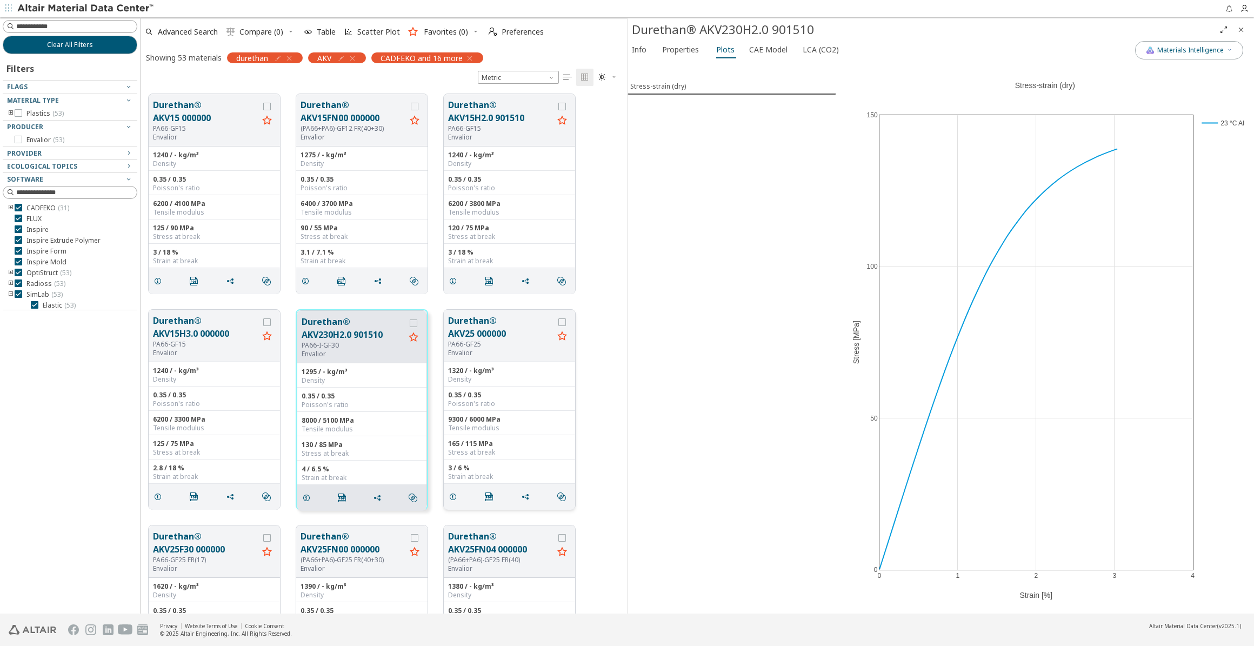
click at [506, 341] on div "PA66-GF25" at bounding box center [500, 344] width 105 height 9
click at [497, 330] on button "Durethan® AKV25 000000" at bounding box center [500, 327] width 105 height 26
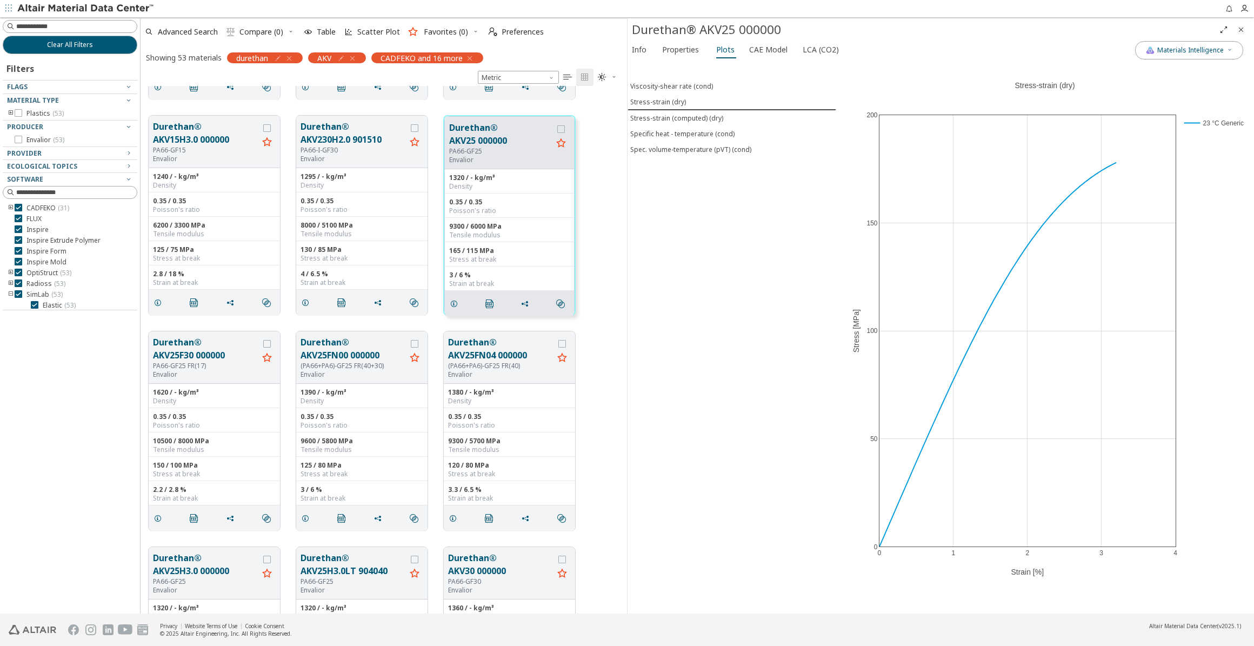
scroll to position [196, 0]
click at [476, 347] on button "Durethan® AKV25FN04 000000" at bounding box center [500, 346] width 105 height 26
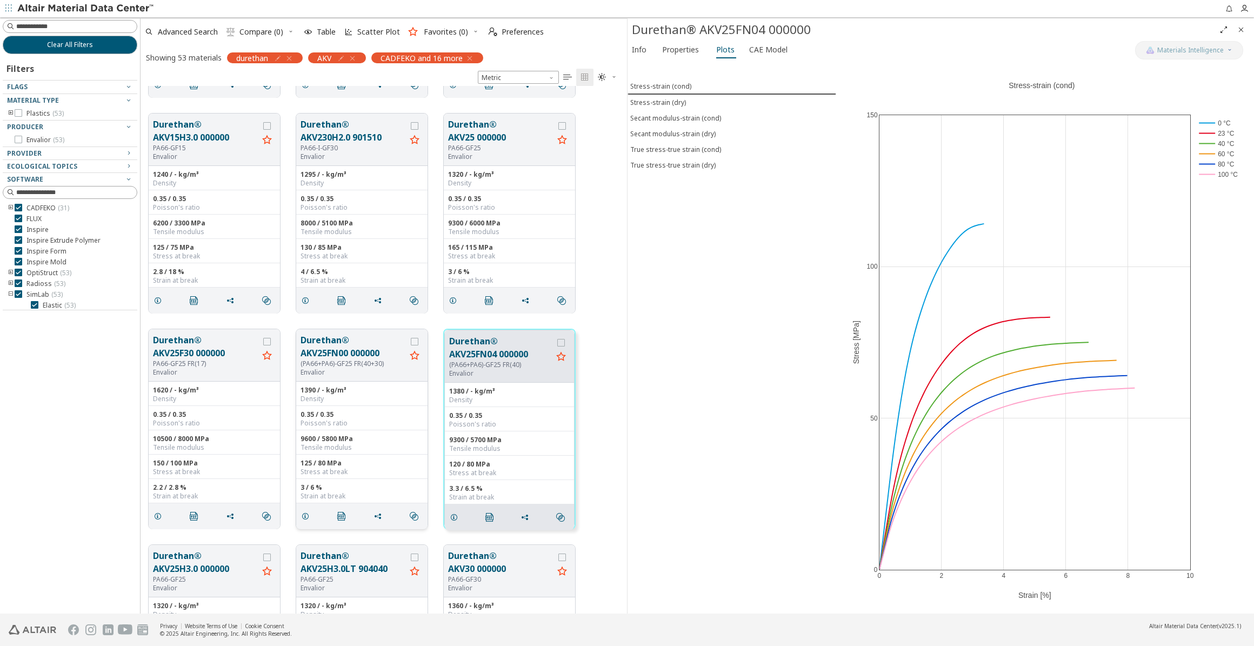
click at [371, 357] on button "Durethan® AKV25FN00 000000" at bounding box center [352, 346] width 105 height 26
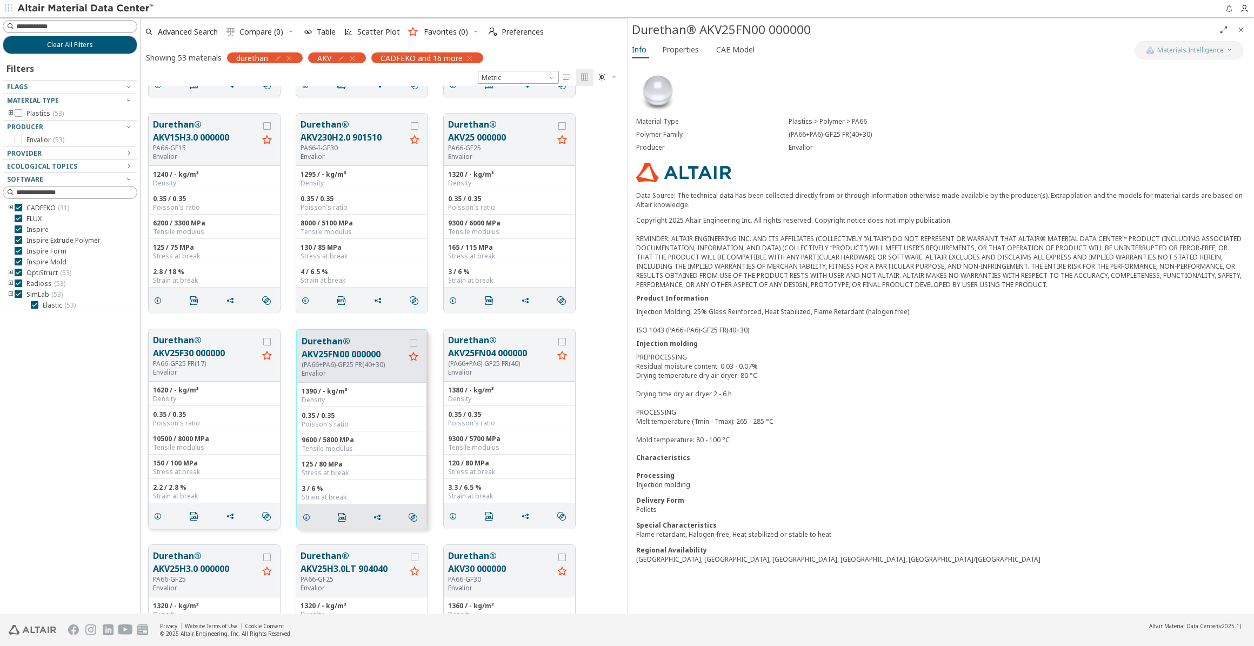
click at [211, 356] on button "Durethan® AKV25F30 000000" at bounding box center [205, 346] width 105 height 26
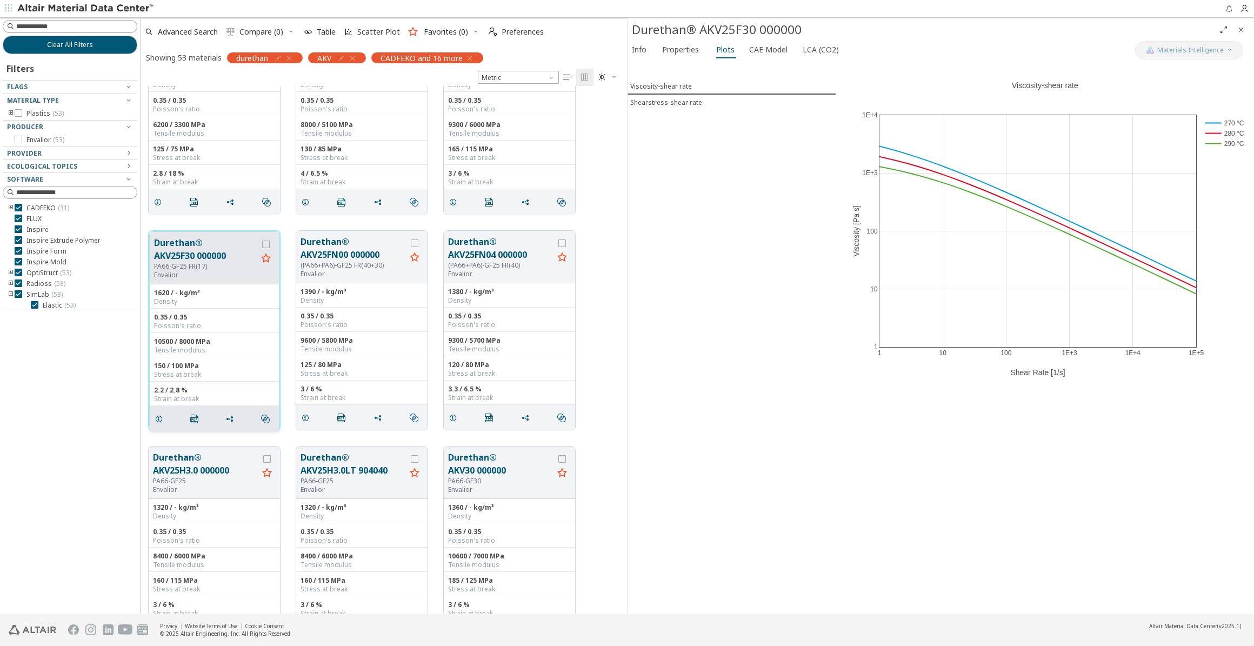
scroll to position [344, 0]
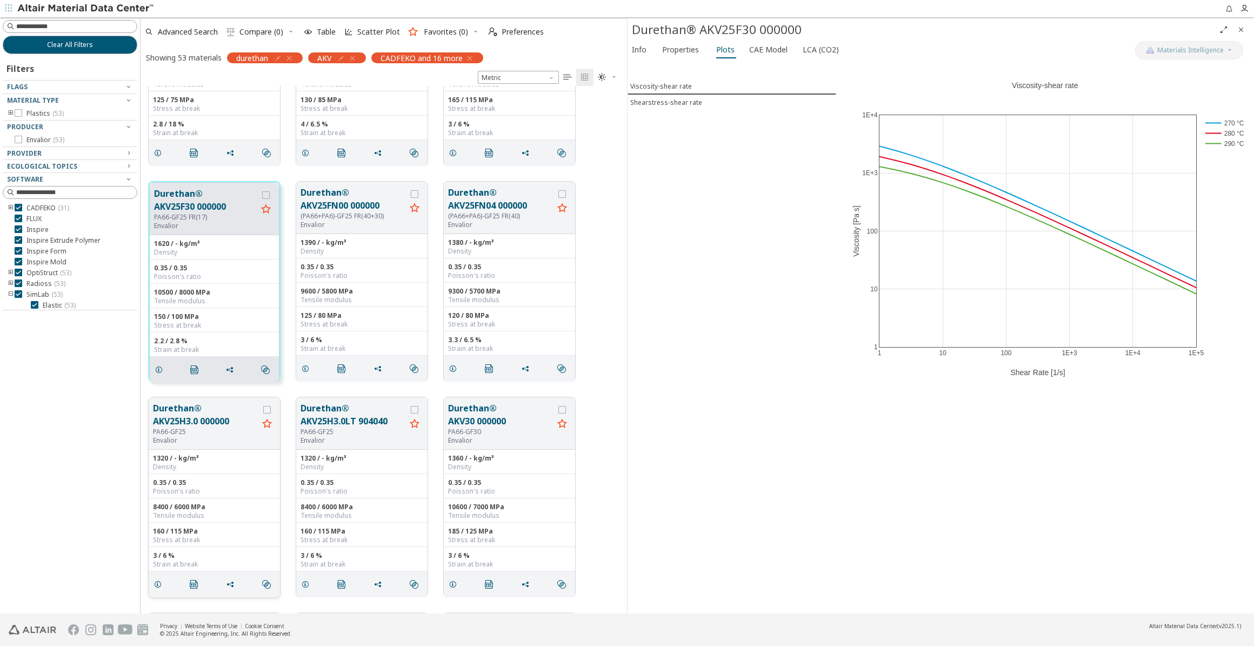
click at [209, 408] on button "Durethan® AKV25H3.0 000000" at bounding box center [205, 415] width 105 height 26
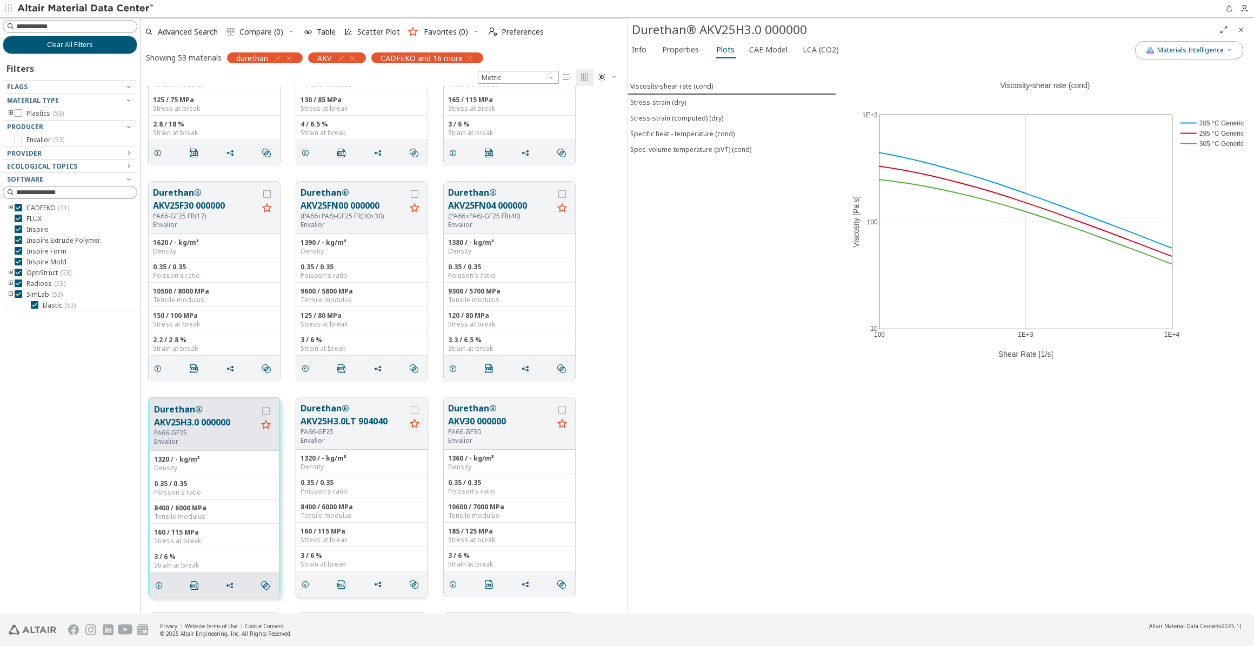
click at [368, 417] on button "Durethan® AKV25H3.0LT 904040" at bounding box center [352, 415] width 105 height 26
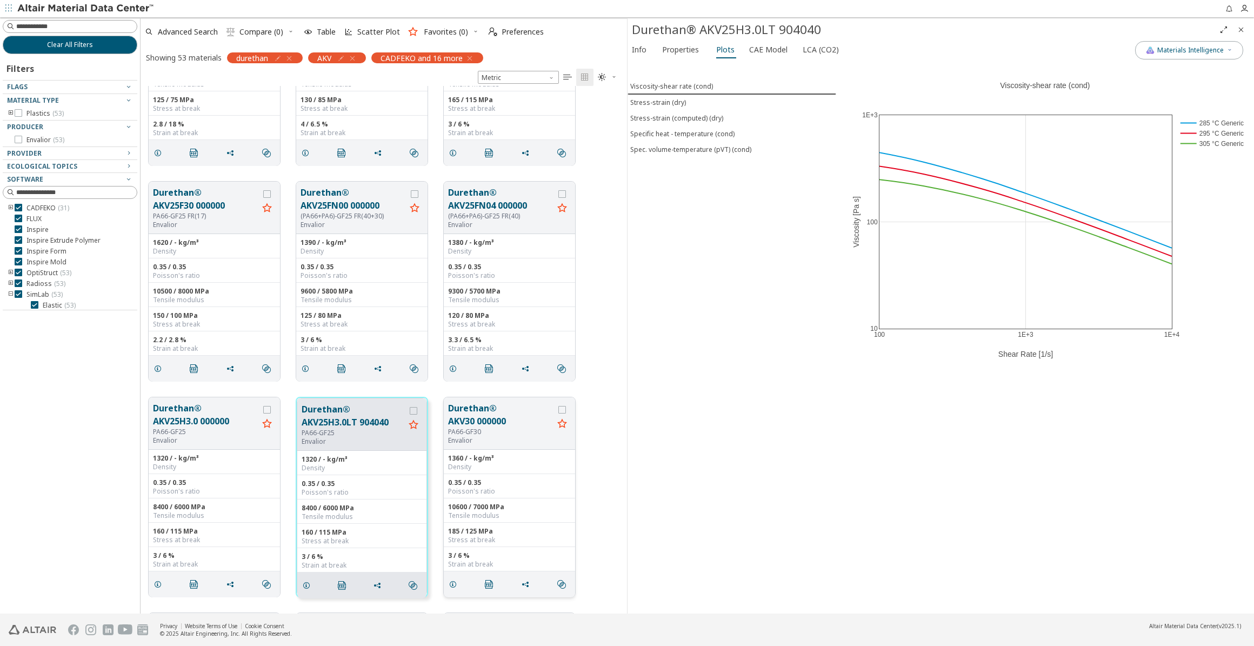
click at [483, 417] on button "Durethan® AKV30 000000" at bounding box center [500, 415] width 105 height 26
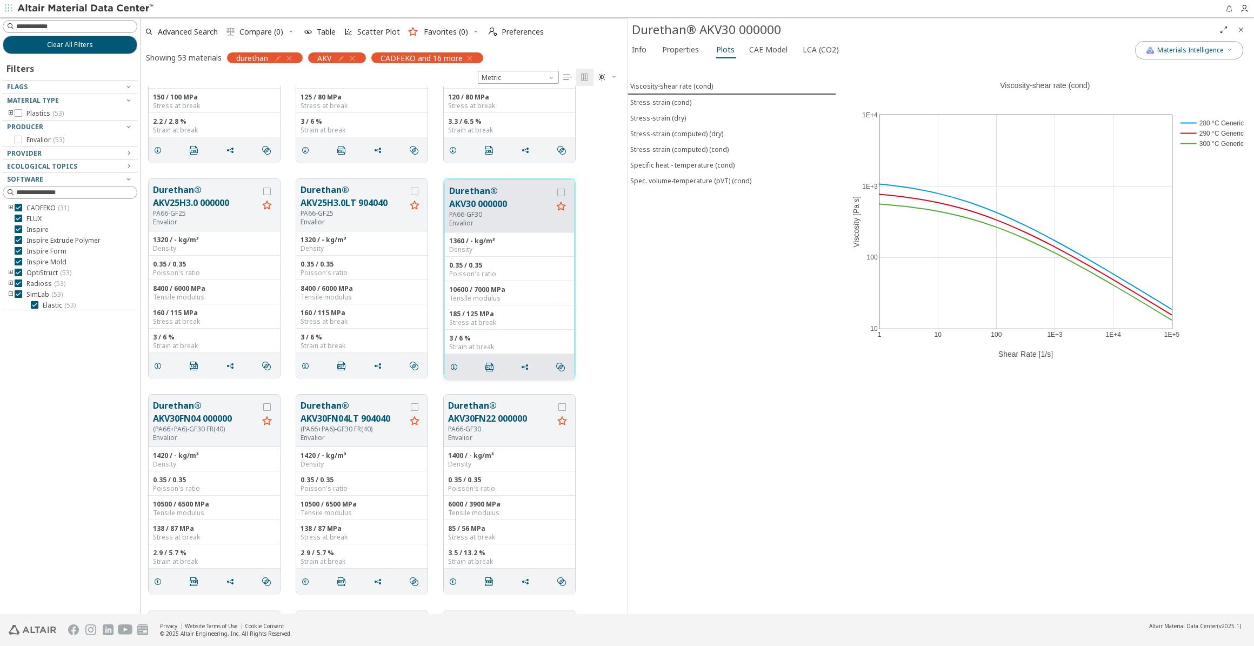
scroll to position [589, 0]
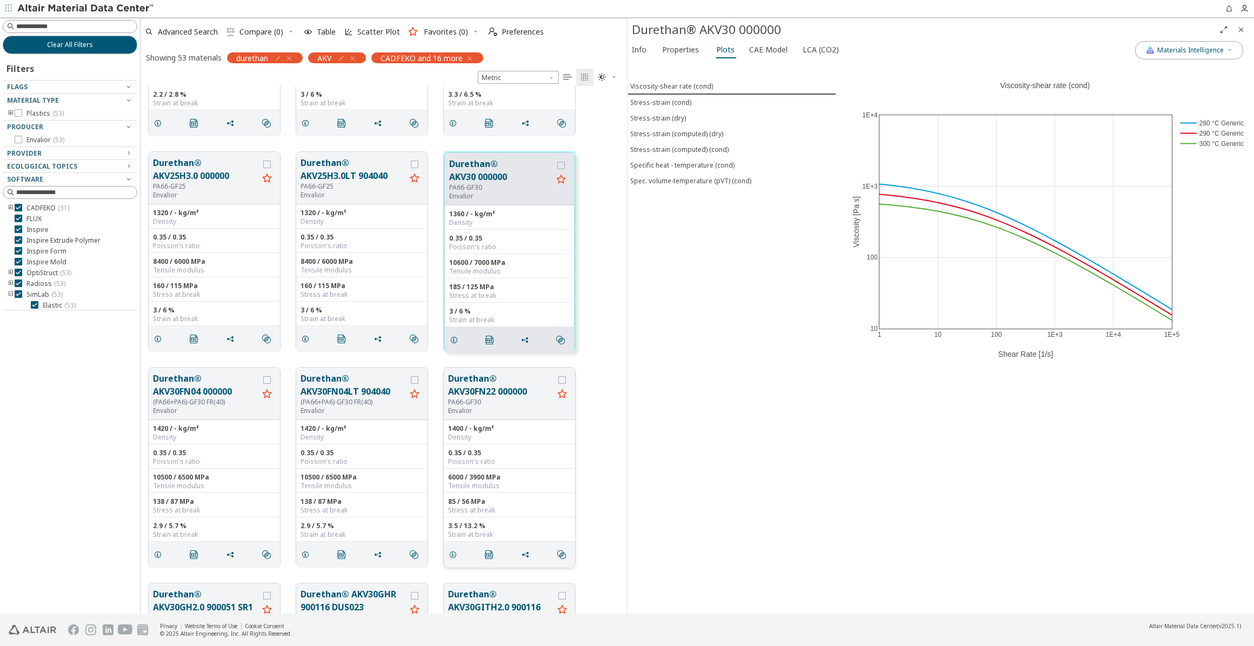
click at [482, 386] on button "Durethan® AKV30FN22 000000" at bounding box center [500, 385] width 105 height 26
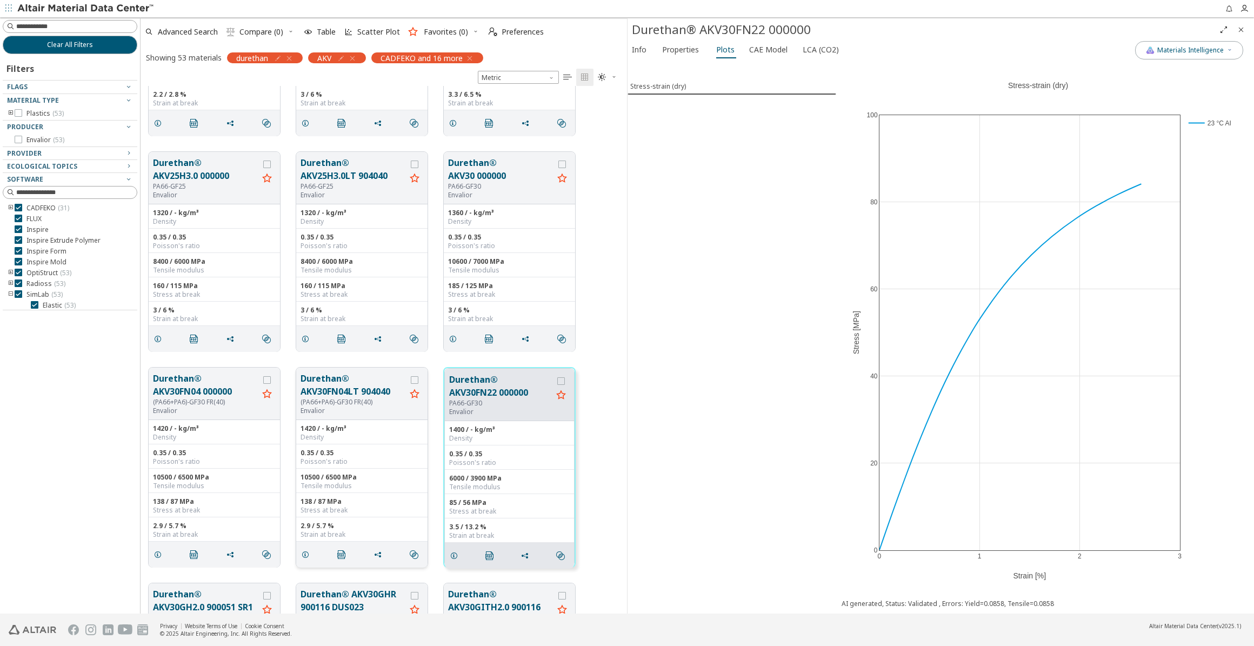
click at [358, 389] on button "Durethan® AKV30FN04LT 904040" at bounding box center [352, 385] width 105 height 26
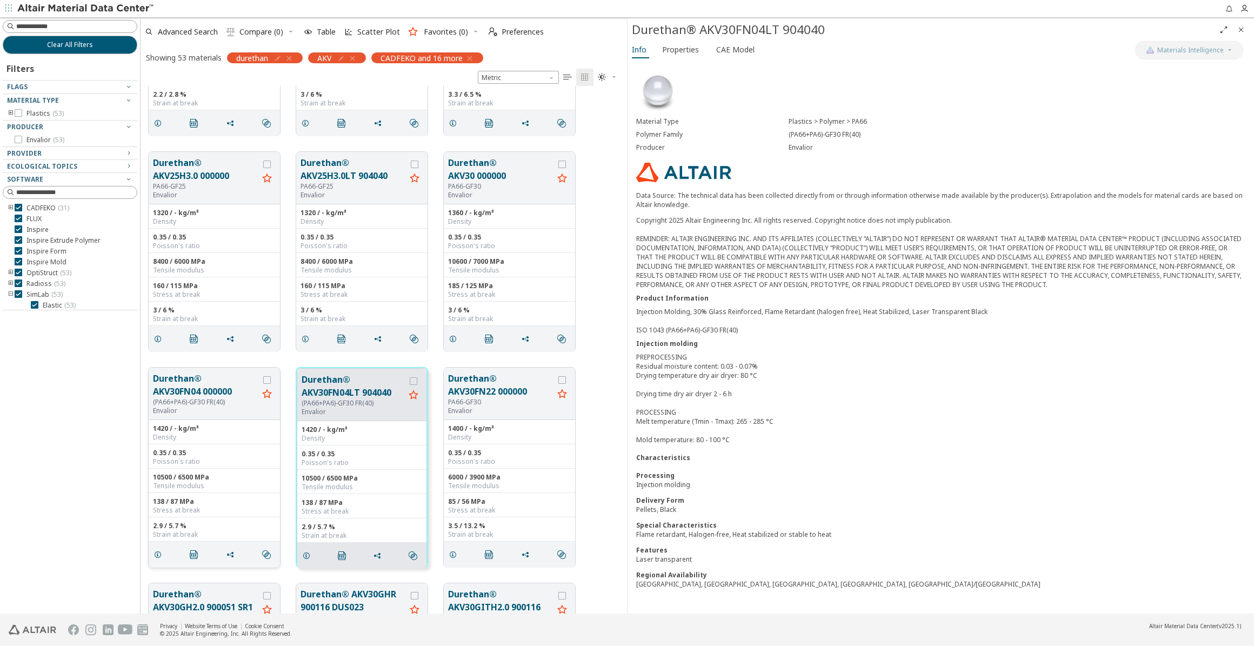
click at [208, 391] on button "Durethan® AKV30FN04 000000" at bounding box center [205, 385] width 105 height 26
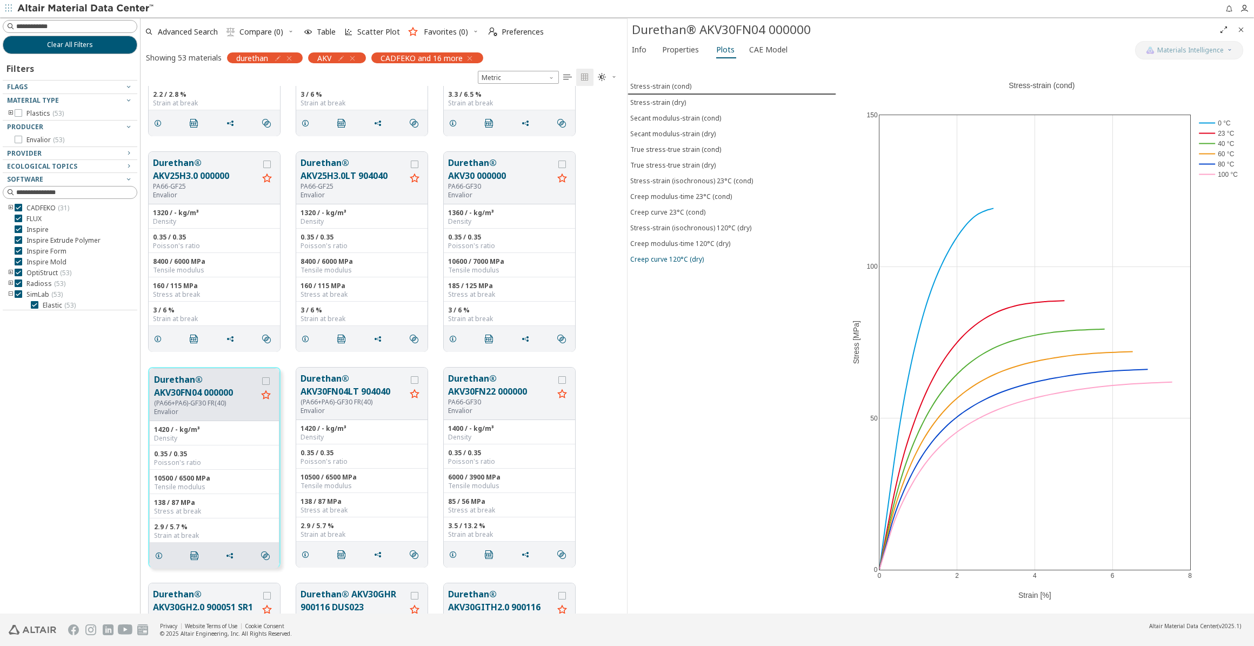
click at [676, 255] on div "Creep curve 120°C (dry)" at bounding box center [667, 259] width 74 height 9
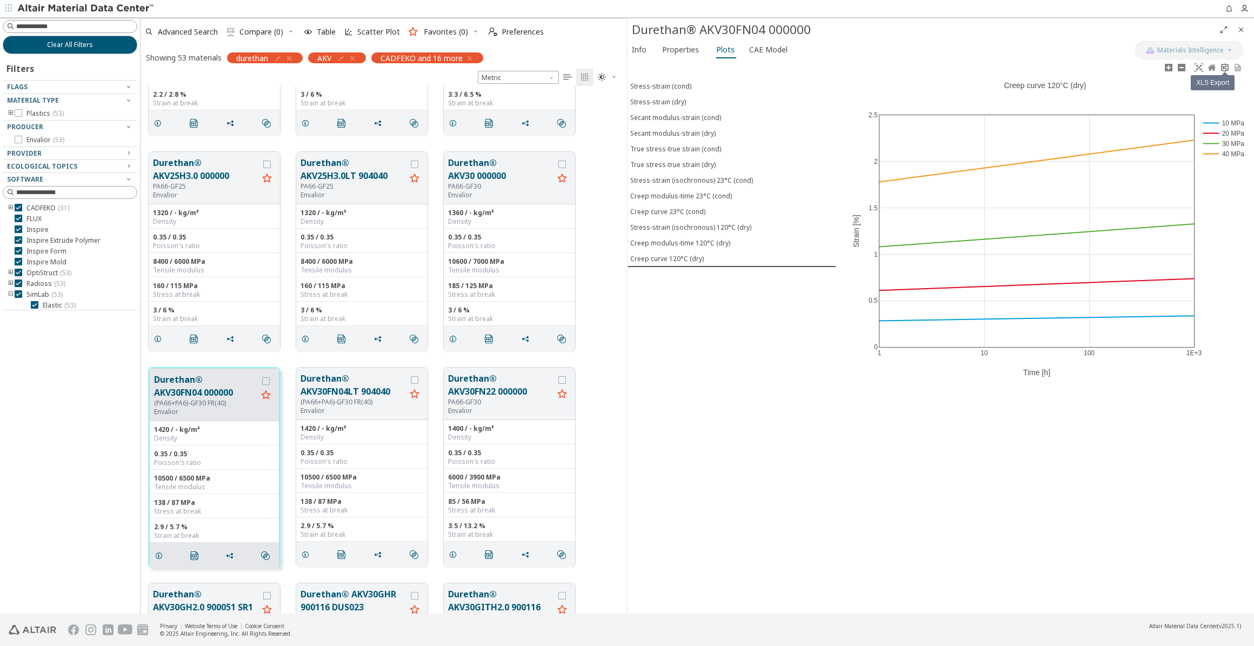
click at [891, 70] on icon at bounding box center [1224, 67] width 9 height 9
drag, startPoint x: 1189, startPoint y: 496, endPoint x: 1168, endPoint y: 497, distance: 21.1
click at [891, 496] on div "1 10 100 1E+3 0 0.5 1 1.5 2 2.5 10 MPa 20 MPa 30 MPa 40 MPa Creep curve 120°C (…" at bounding box center [1045, 337] width 418 height 552
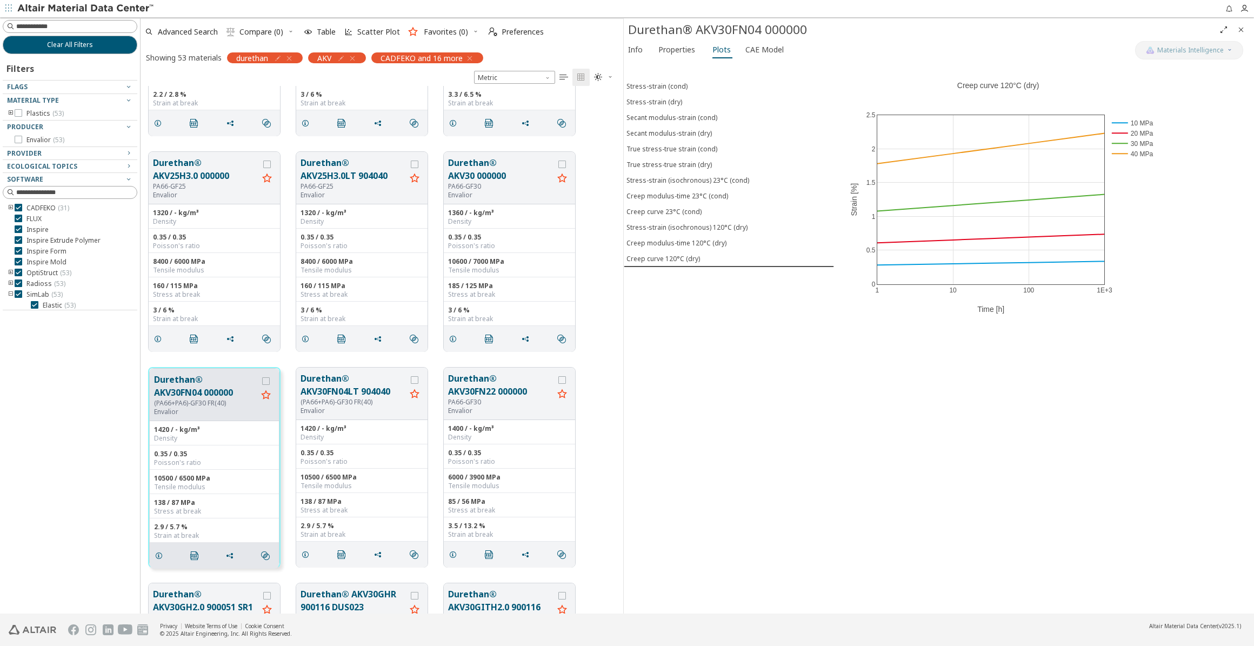
scroll to position [8, 8]
drag, startPoint x: 625, startPoint y: 24, endPoint x: 622, endPoint y: 233, distance: 209.2
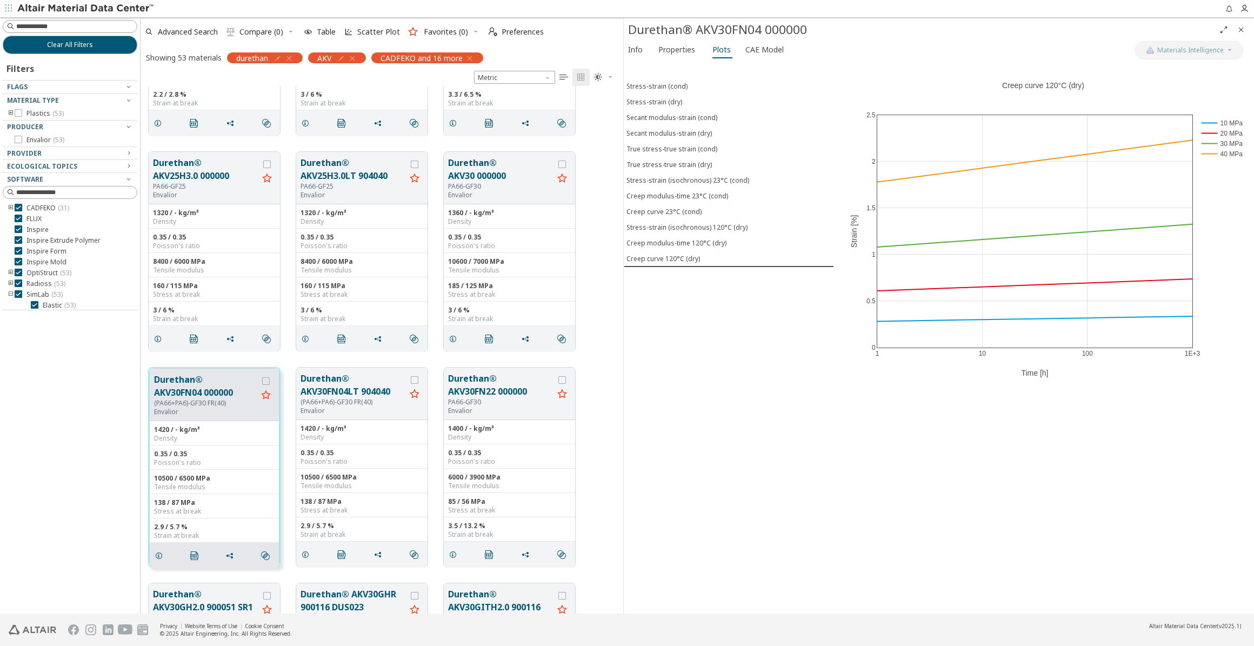
click at [268, 34] on span "Compare (0)" at bounding box center [261, 32] width 44 height 8
click at [264, 30] on span "Compare (0)" at bounding box center [261, 32] width 44 height 8
click at [357, 390] on button "Durethan® AKV30FN04LT 904040" at bounding box center [352, 385] width 105 height 26
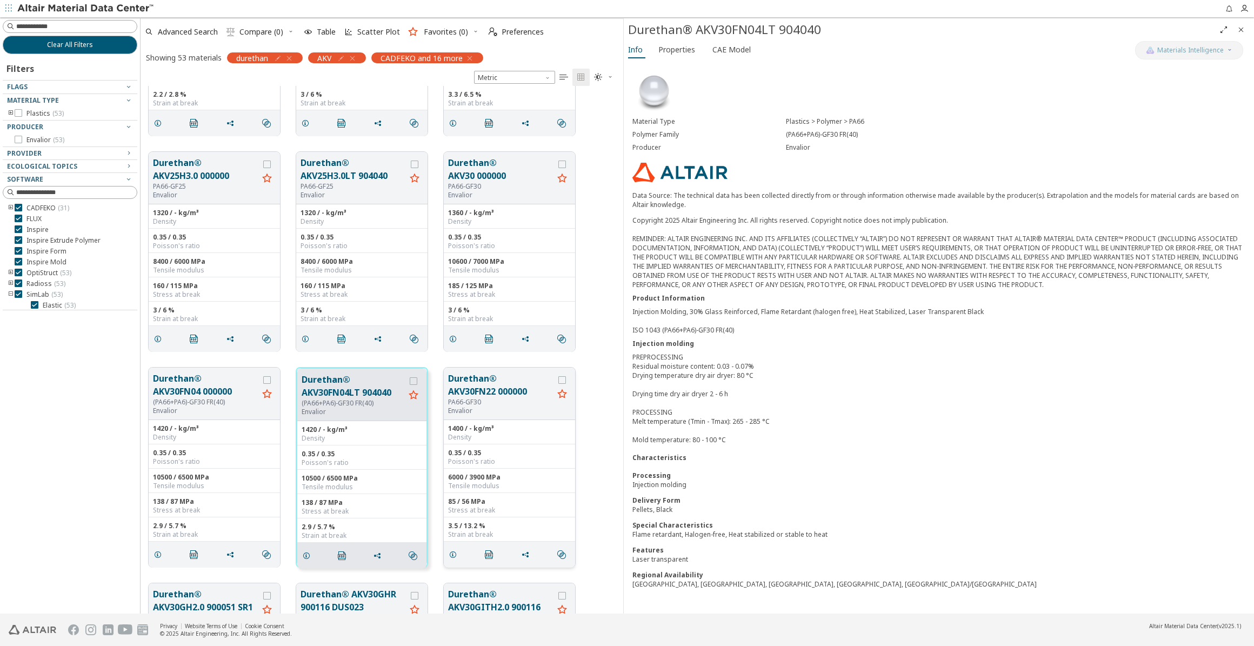
click at [487, 391] on button "Durethan® AKV30FN22 000000" at bounding box center [500, 385] width 105 height 26
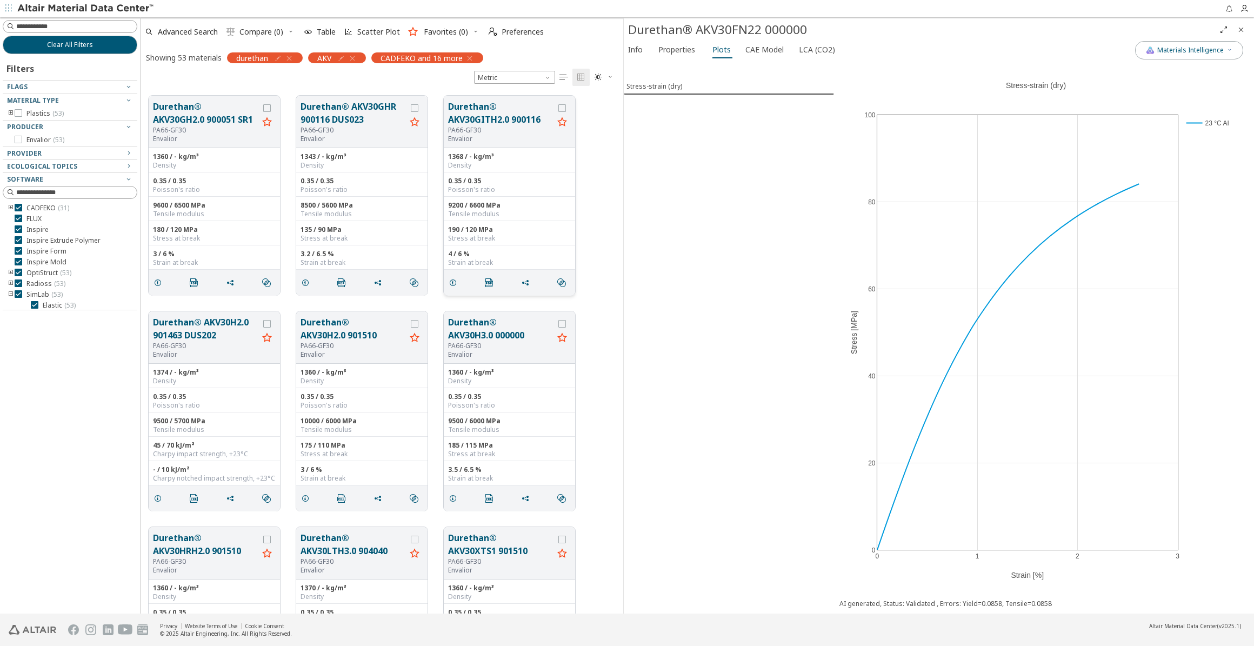
scroll to position [1081, 0]
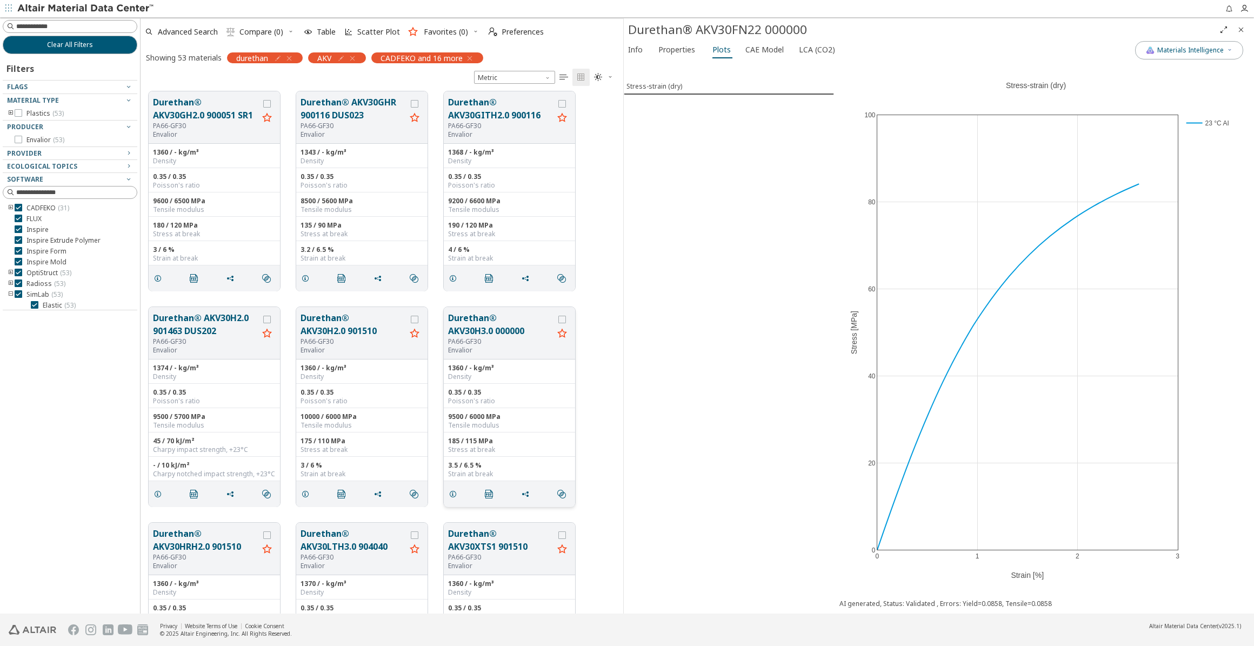
click at [473, 323] on button "Durethan® AKV30H3.0 000000" at bounding box center [500, 324] width 105 height 26
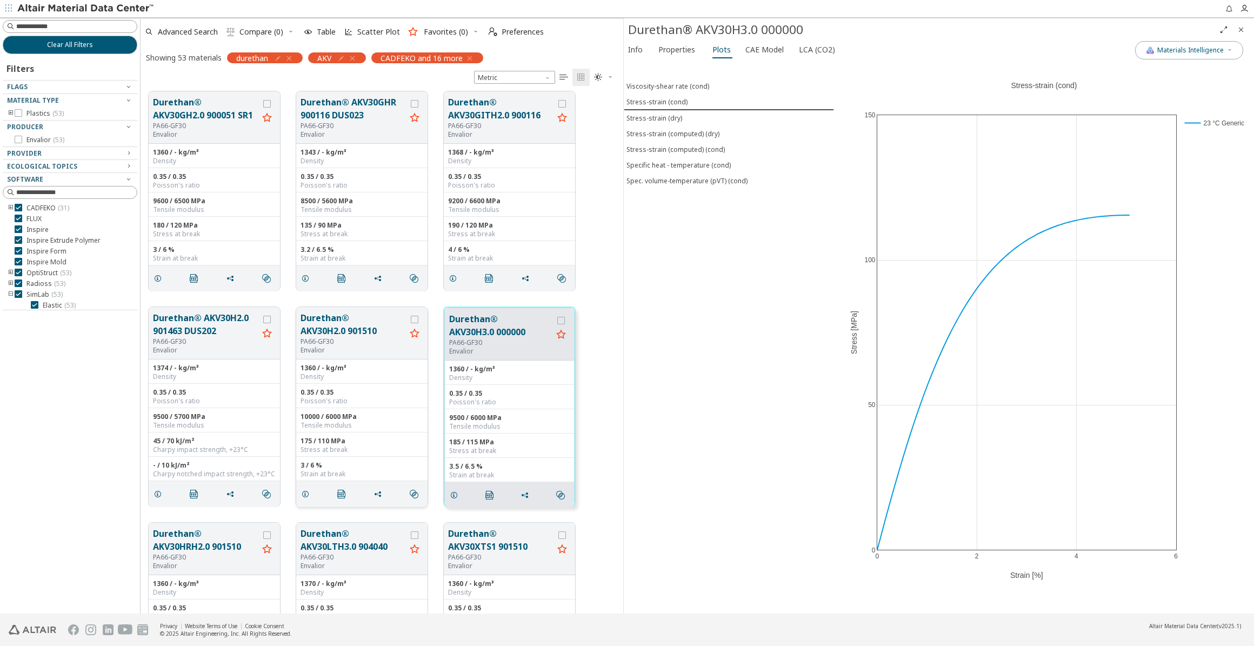
click at [350, 335] on button "Durethan® AKV30H2.0 901510" at bounding box center [352, 324] width 105 height 26
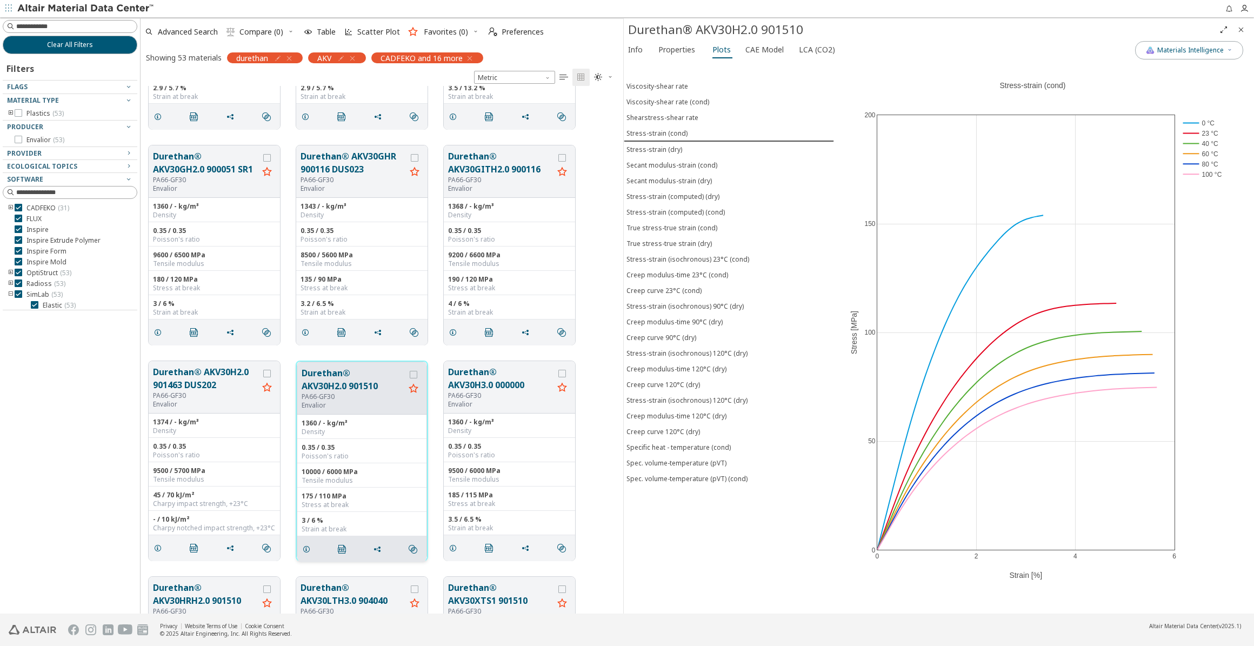
scroll to position [1032, 0]
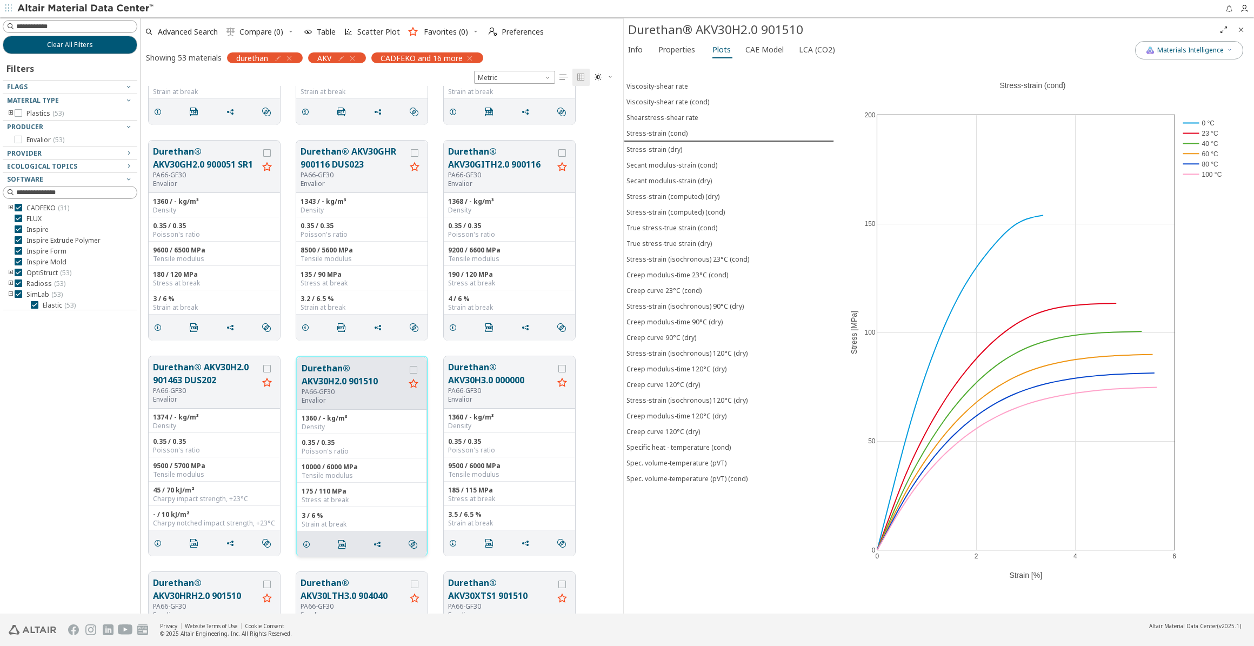
click at [414, 382] on icon "grid" at bounding box center [413, 384] width 13 height 14
click at [354, 54] on icon "button" at bounding box center [352, 58] width 9 height 9
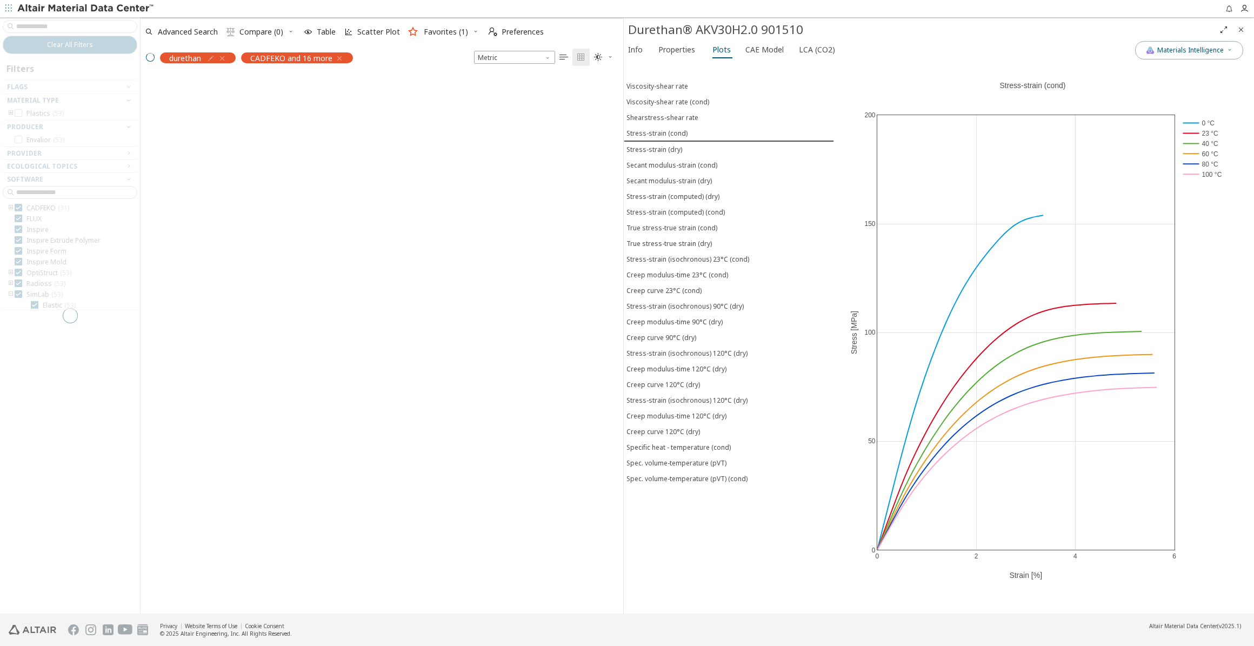
click at [62, 18] on div at bounding box center [70, 315] width 140 height 596
click at [61, 26] on input at bounding box center [76, 26] width 121 height 11
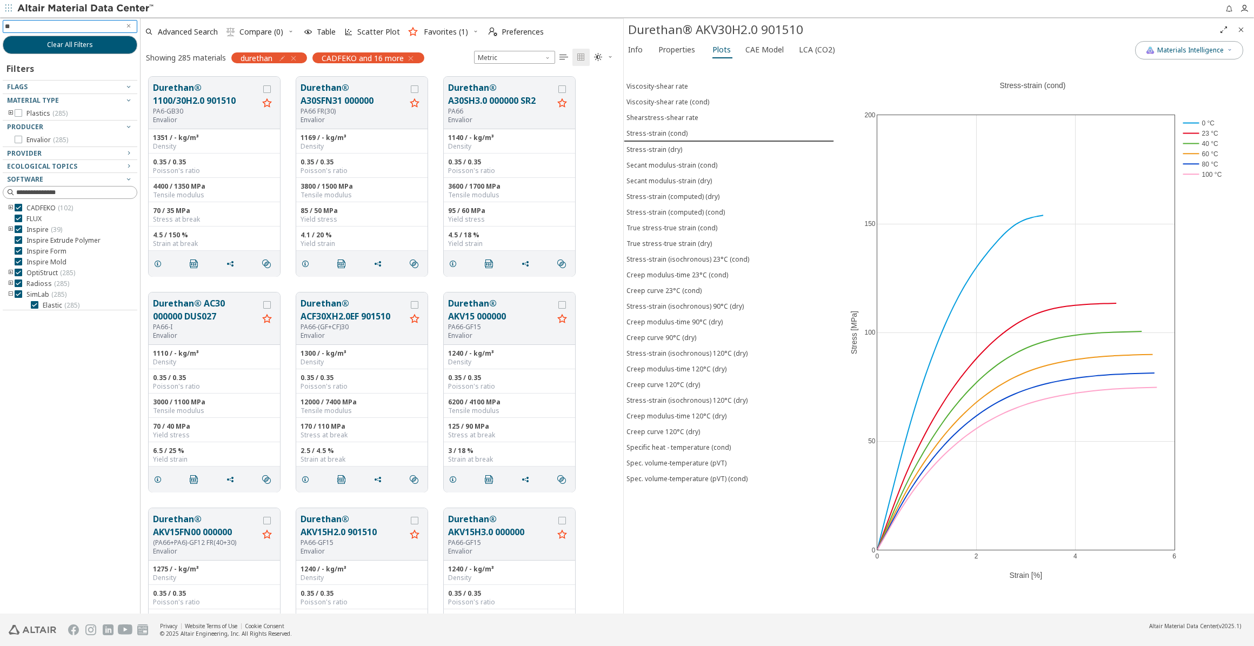
type input "***"
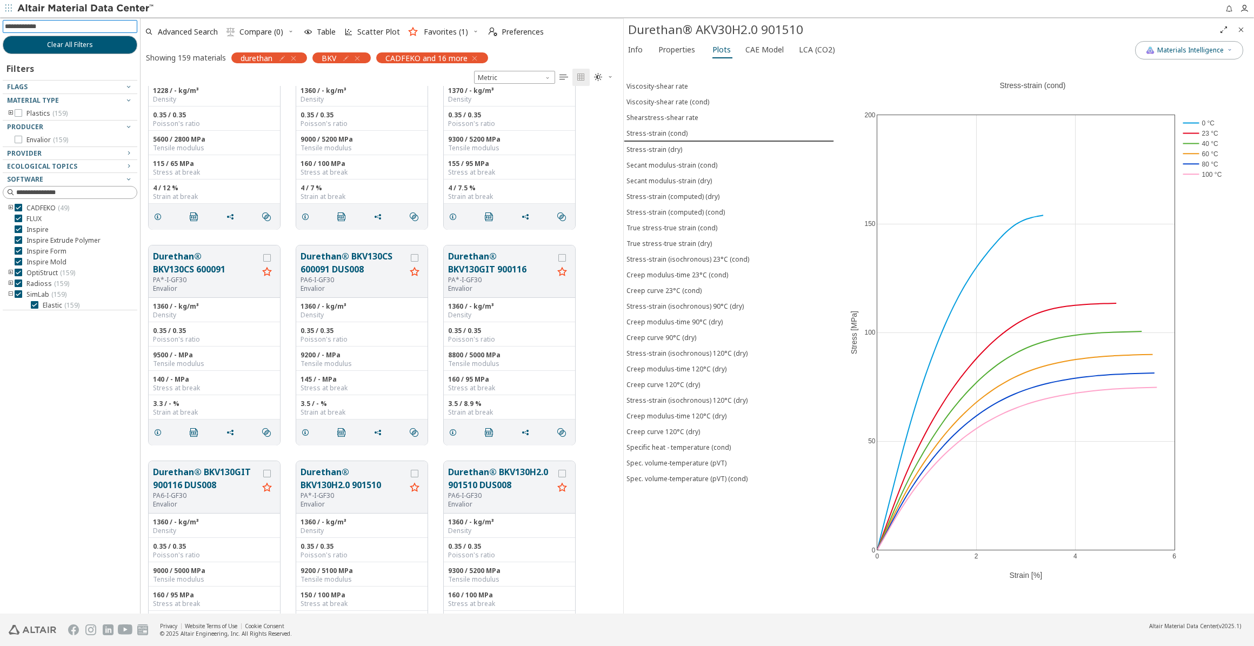
scroll to position [295, 0]
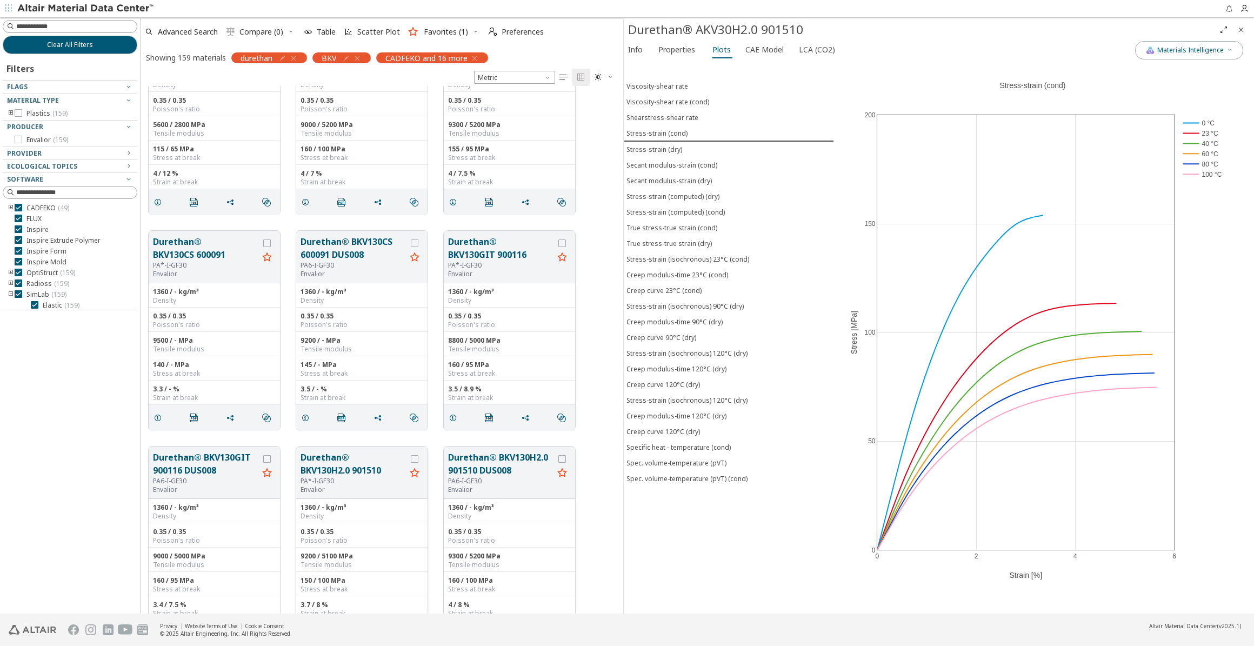
click at [335, 463] on button "Durethan® BKV130H2.0 901510" at bounding box center [352, 464] width 105 height 26
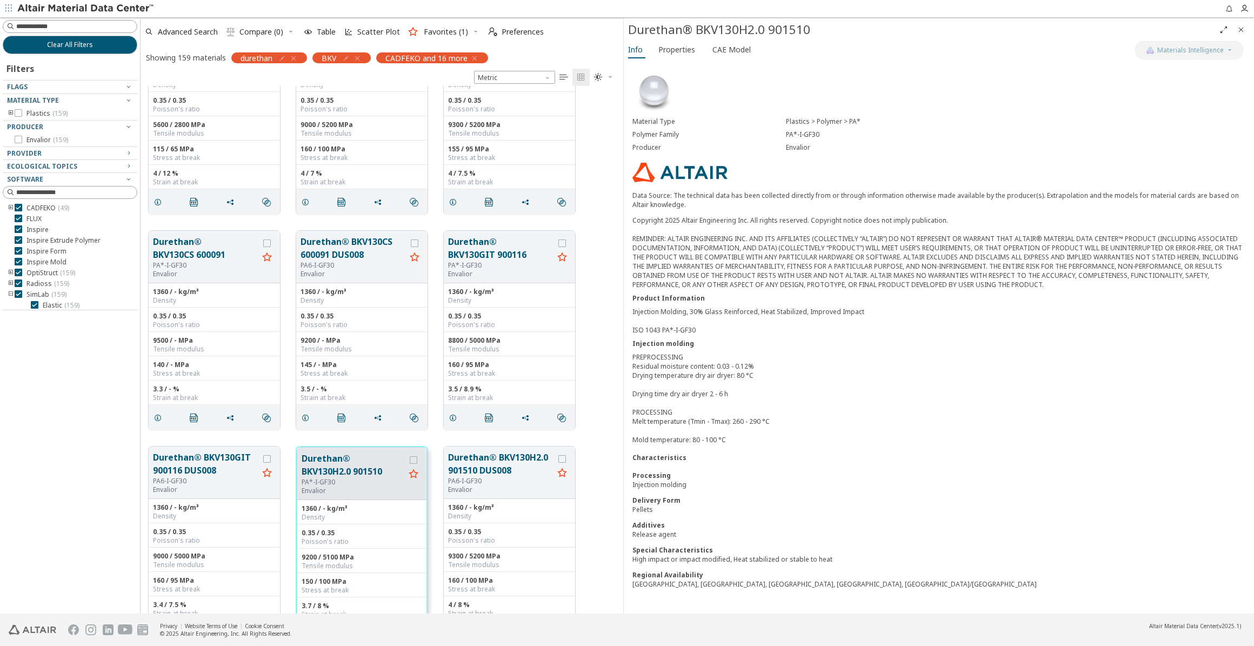
scroll to position [344, 0]
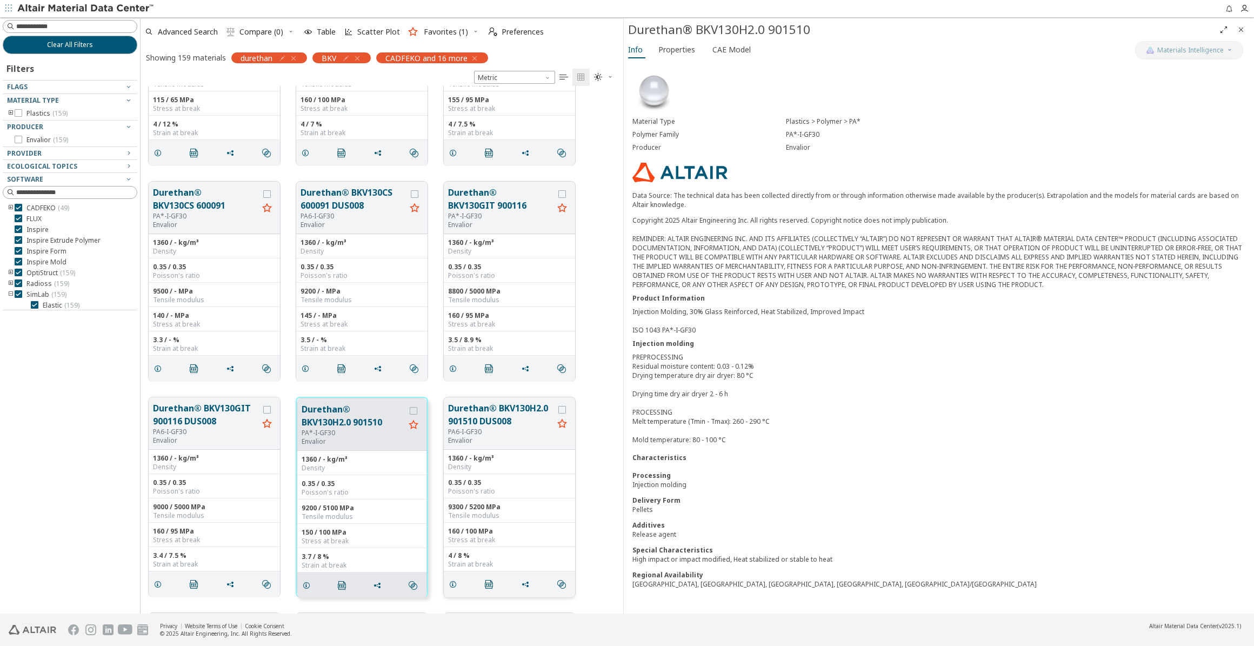
click at [507, 408] on button "Durethan® BKV130H2.0 901510 DUS008" at bounding box center [500, 415] width 105 height 26
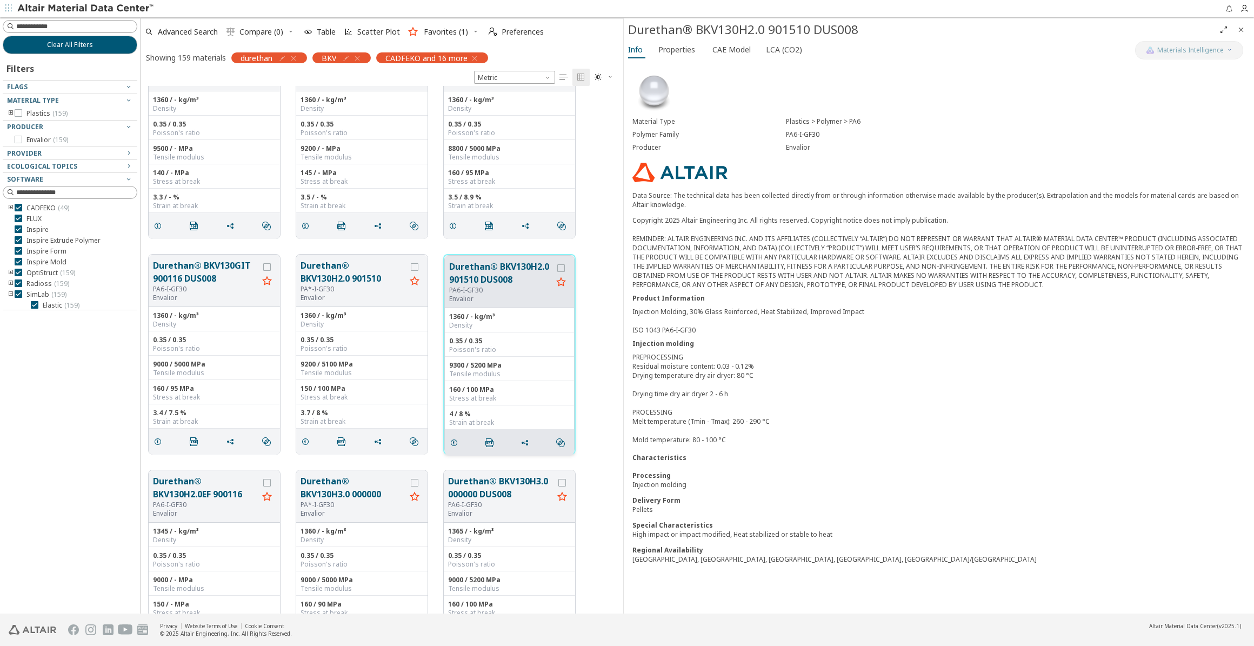
scroll to position [491, 0]
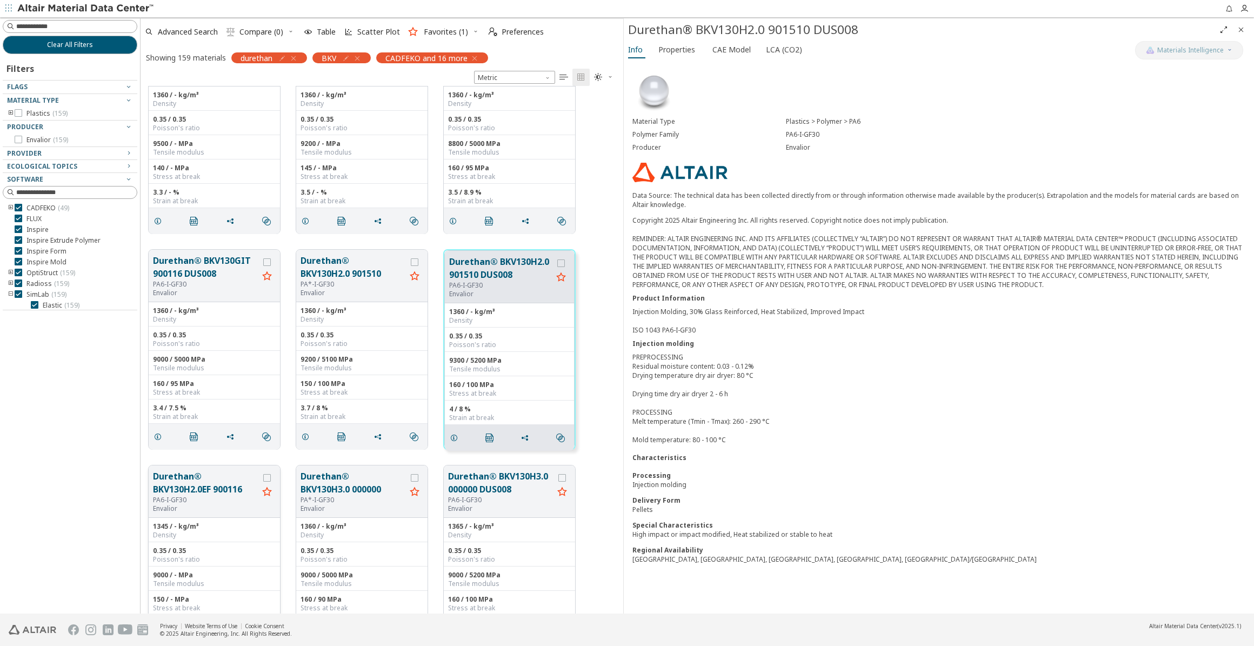
click at [218, 489] on button "Durethan® BKV130H2.0EF 900116" at bounding box center [205, 483] width 105 height 26
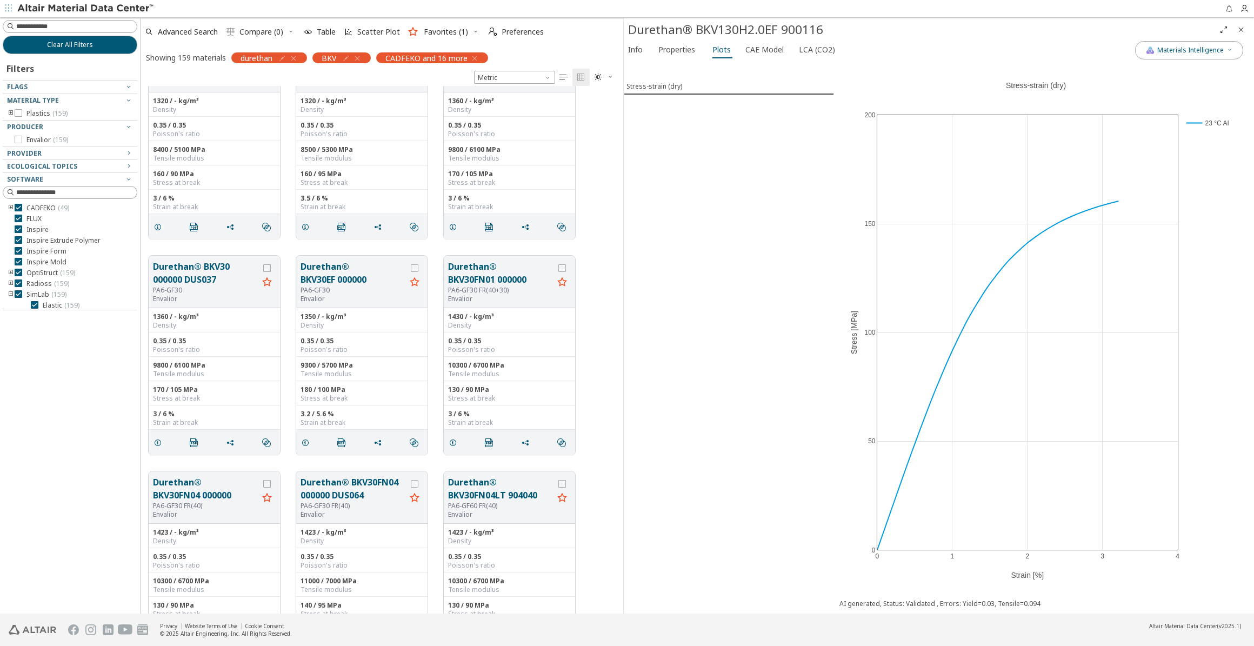
scroll to position [4176, 0]
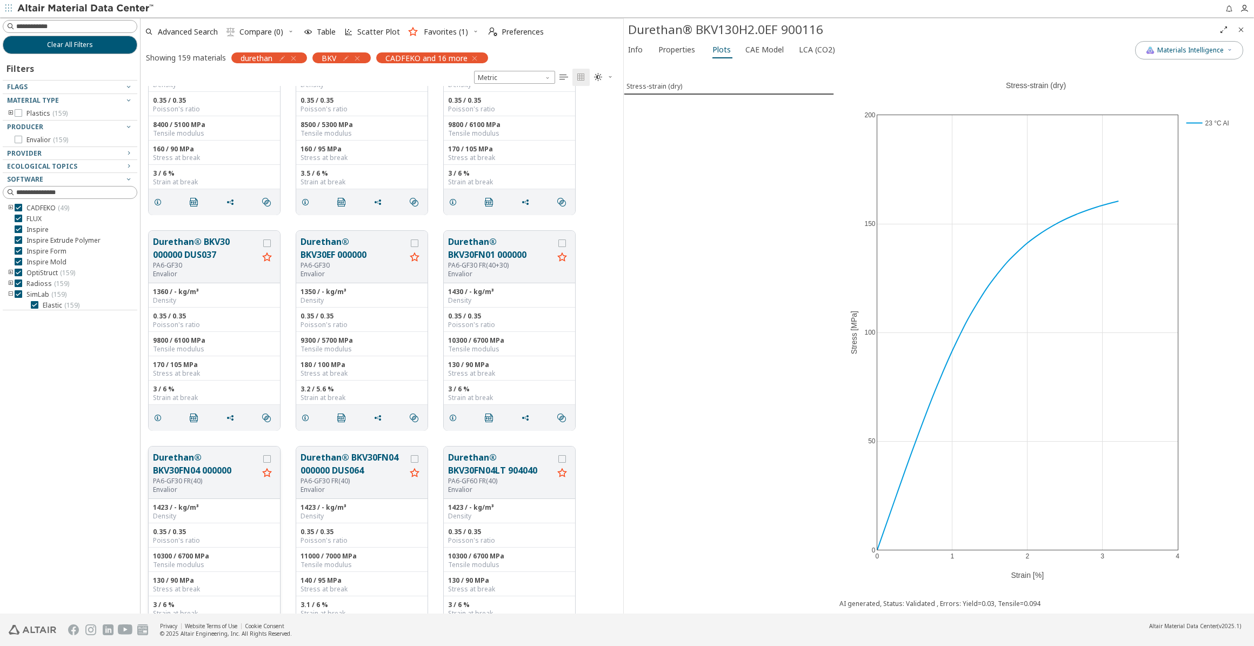
click at [197, 469] on button "Durethan® BKV30FN04 000000" at bounding box center [205, 464] width 105 height 26
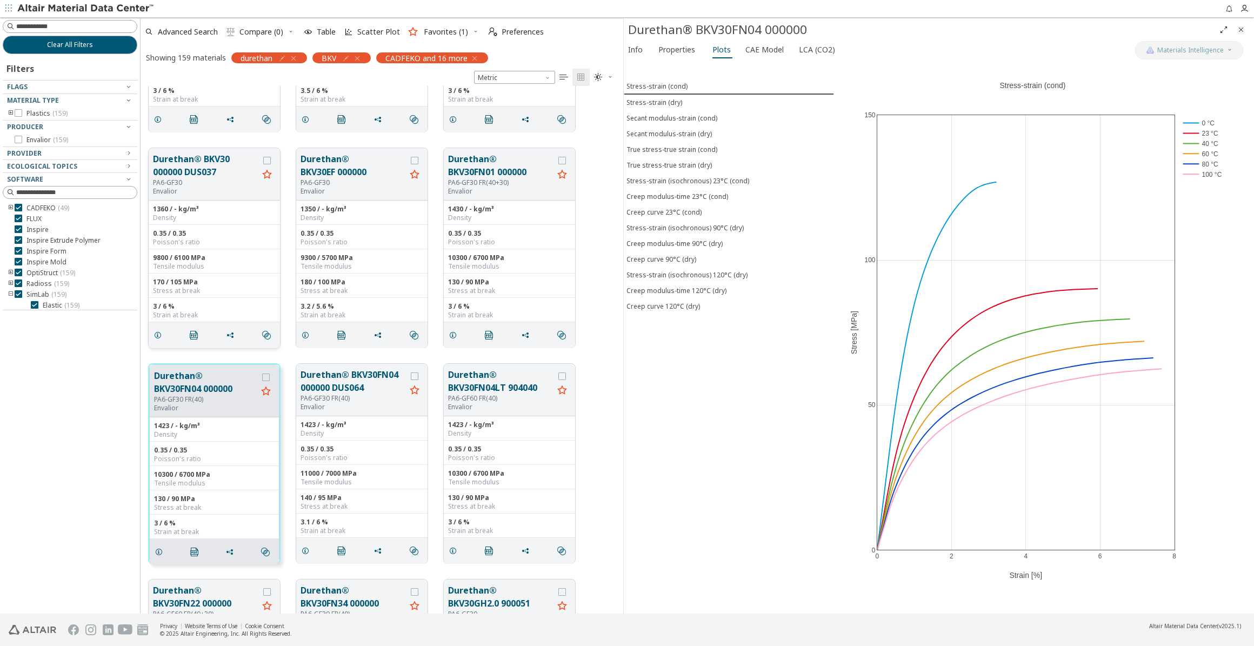
scroll to position [4275, 0]
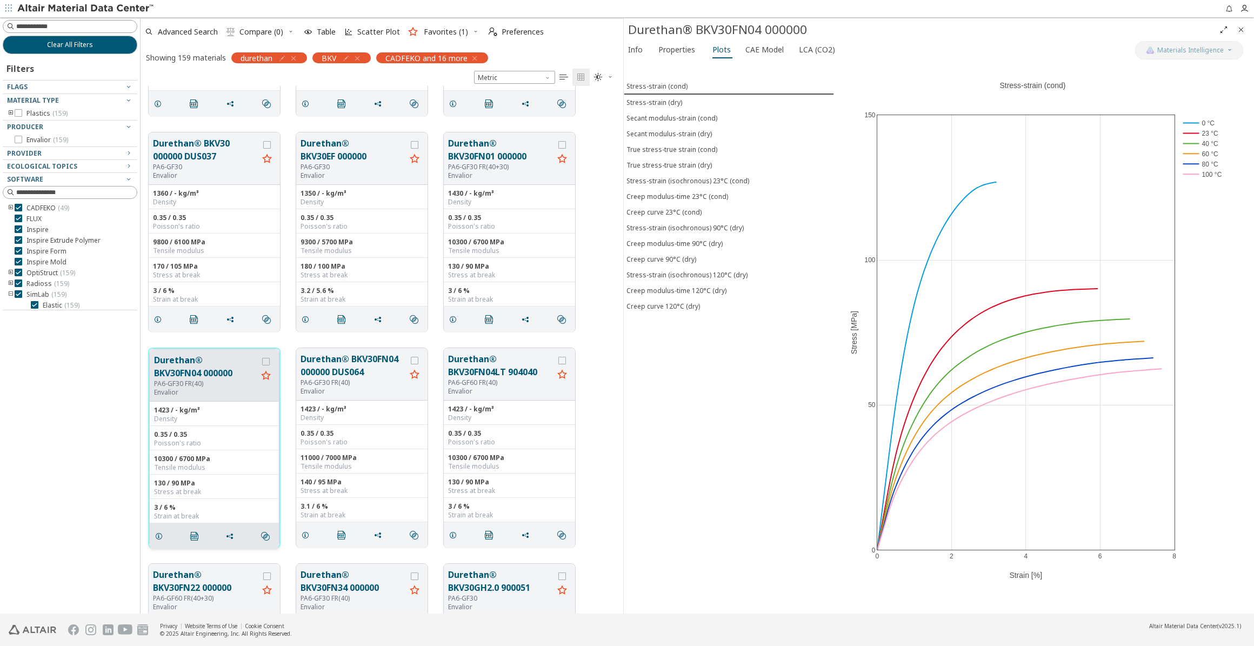
click at [265, 374] on icon "grid" at bounding box center [265, 376] width 13 height 14
click at [362, 56] on icon "button" at bounding box center [357, 58] width 9 height 9
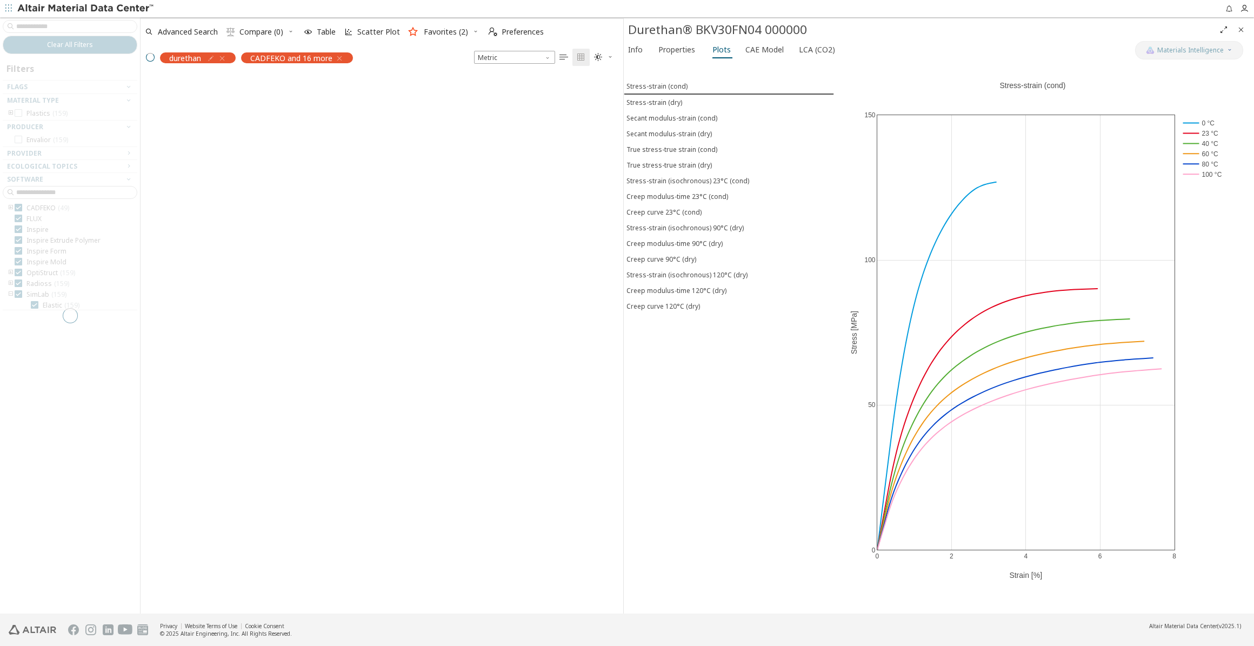
drag, startPoint x: 41, startPoint y: 20, endPoint x: 40, endPoint y: 29, distance: 8.7
click at [41, 26] on div at bounding box center [70, 315] width 140 height 596
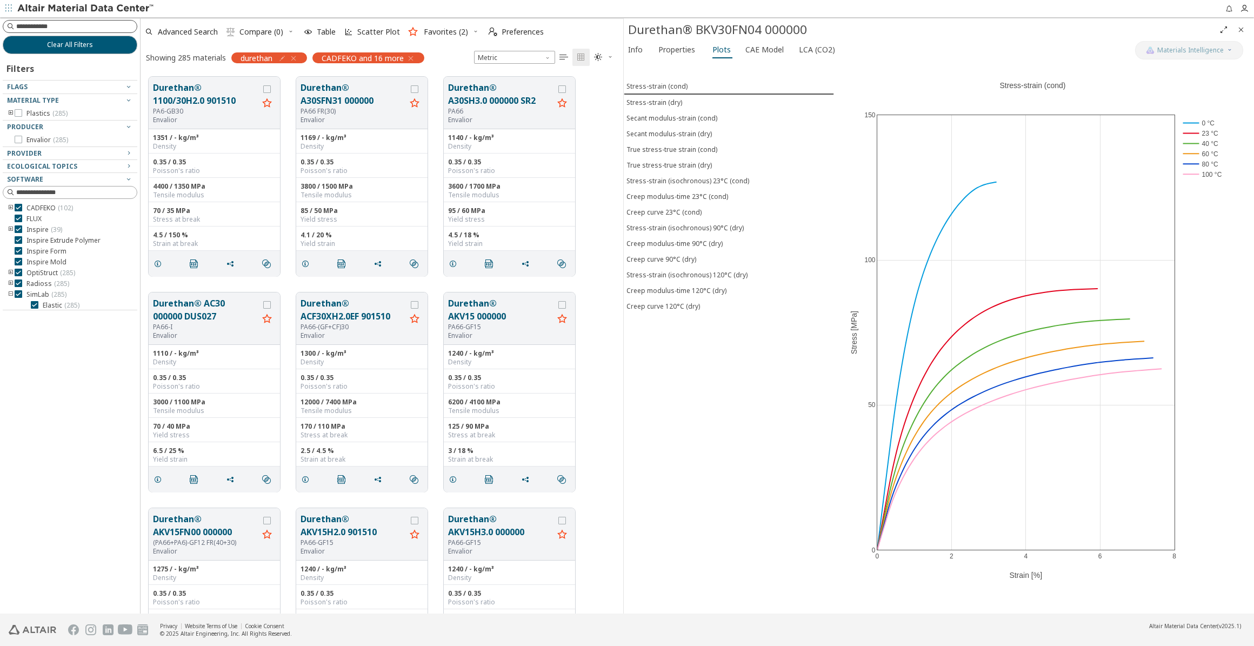
click at [32, 25] on input at bounding box center [76, 26] width 121 height 11
type input "***"
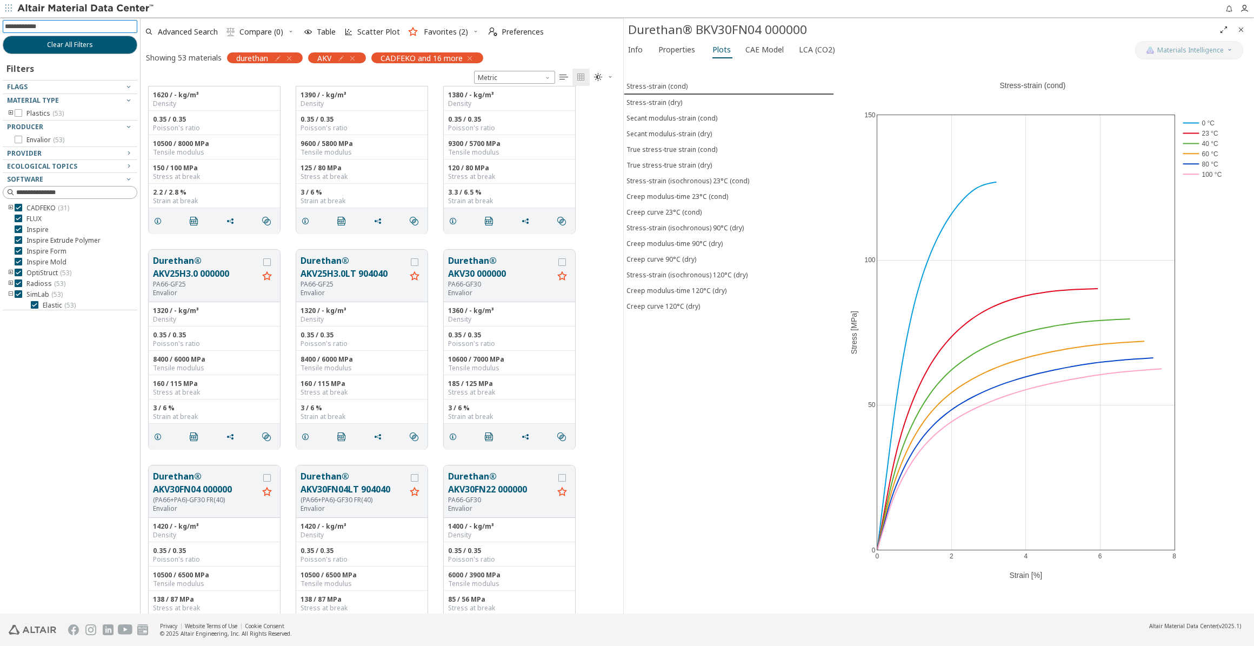
scroll to position [442, 0]
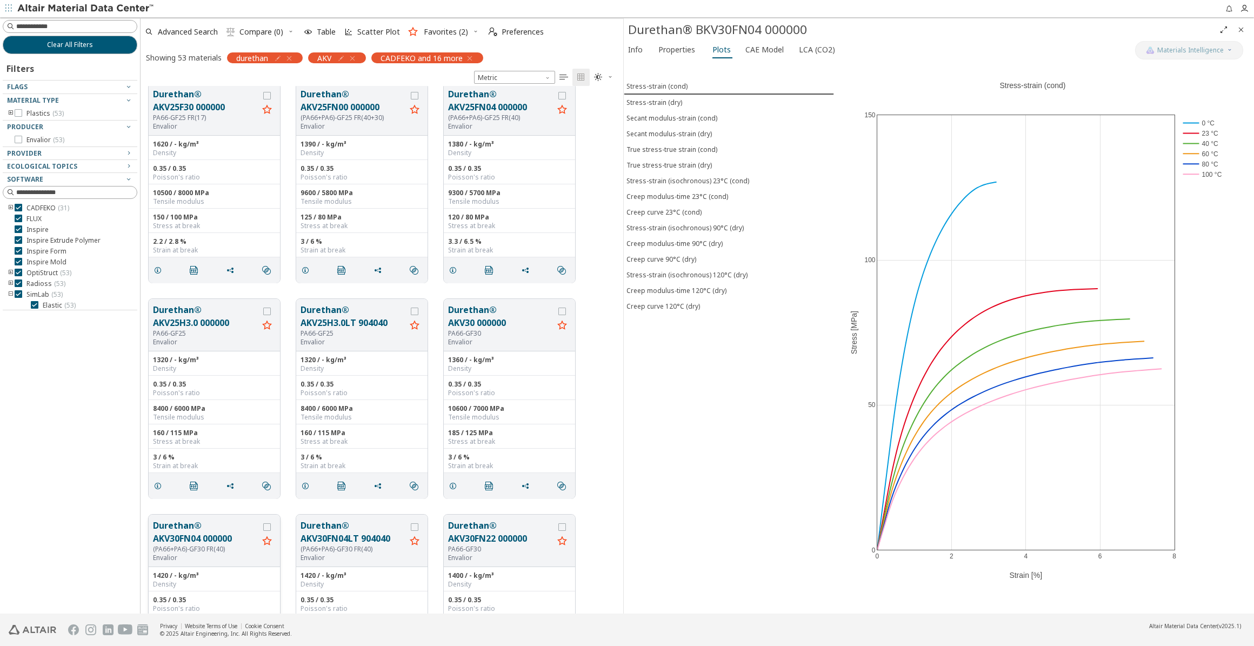
click at [268, 535] on icon "grid" at bounding box center [267, 541] width 13 height 14
click at [425, 31] on span "Favorites (3)" at bounding box center [446, 32] width 44 height 8
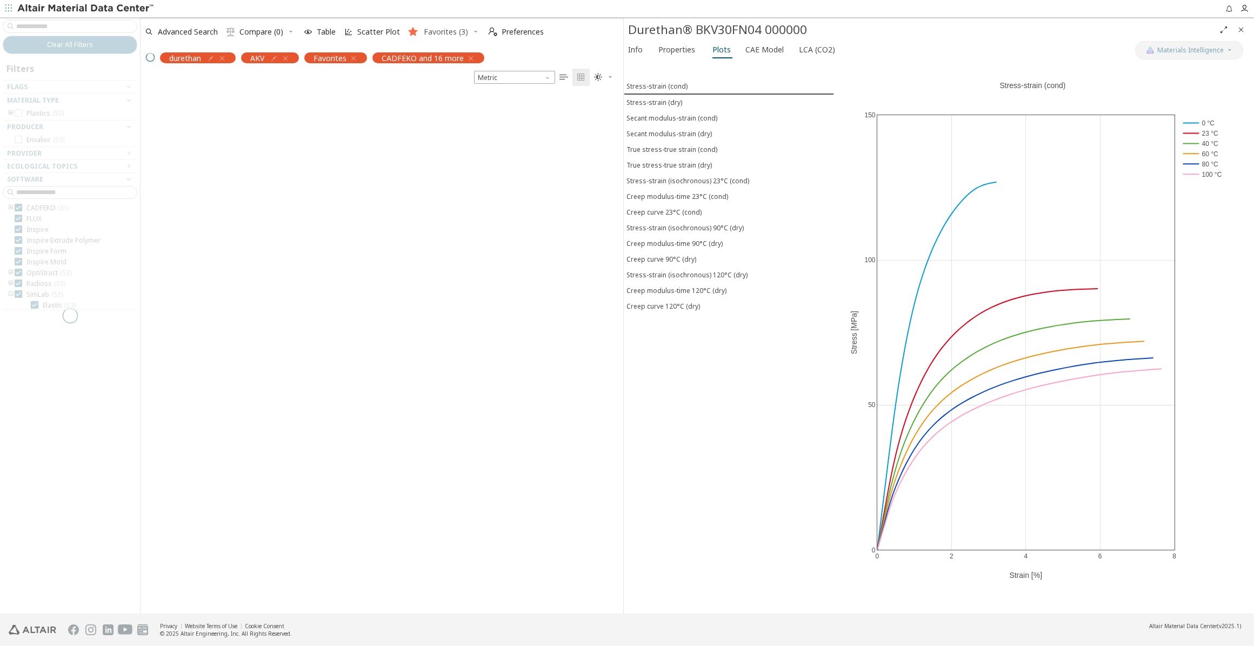
scroll to position [0, 0]
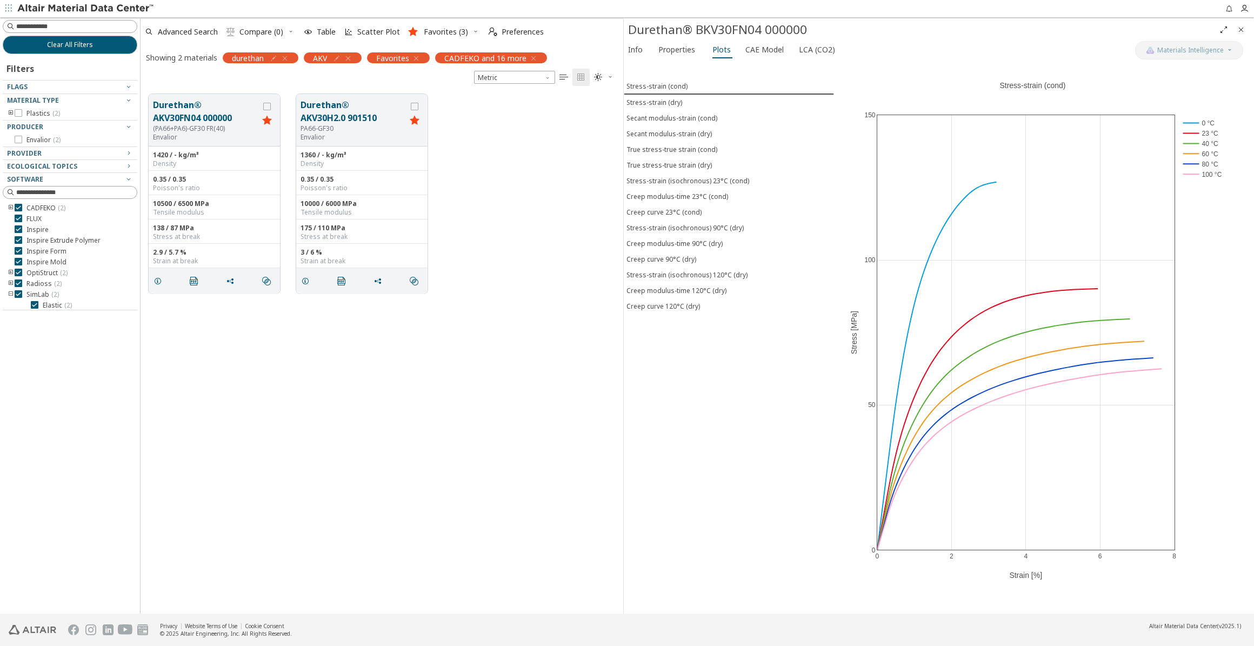
click at [265, 29] on span "Compare (0)" at bounding box center [261, 32] width 44 height 8
click at [290, 30] on span " Compare (0)" at bounding box center [260, 32] width 77 height 24
click at [186, 121] on button "Durethan® AKV30FN04 000000" at bounding box center [205, 111] width 105 height 26
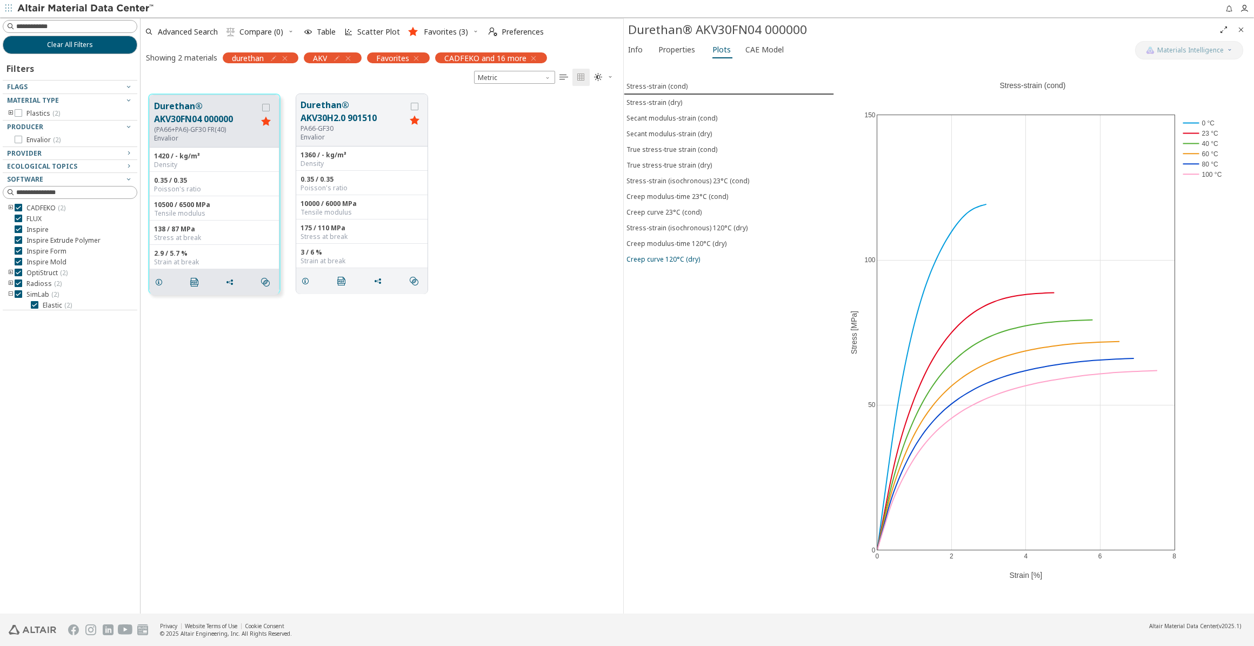
click at [673, 255] on div "Creep curve 120°C (dry)" at bounding box center [663, 259] width 74 height 9
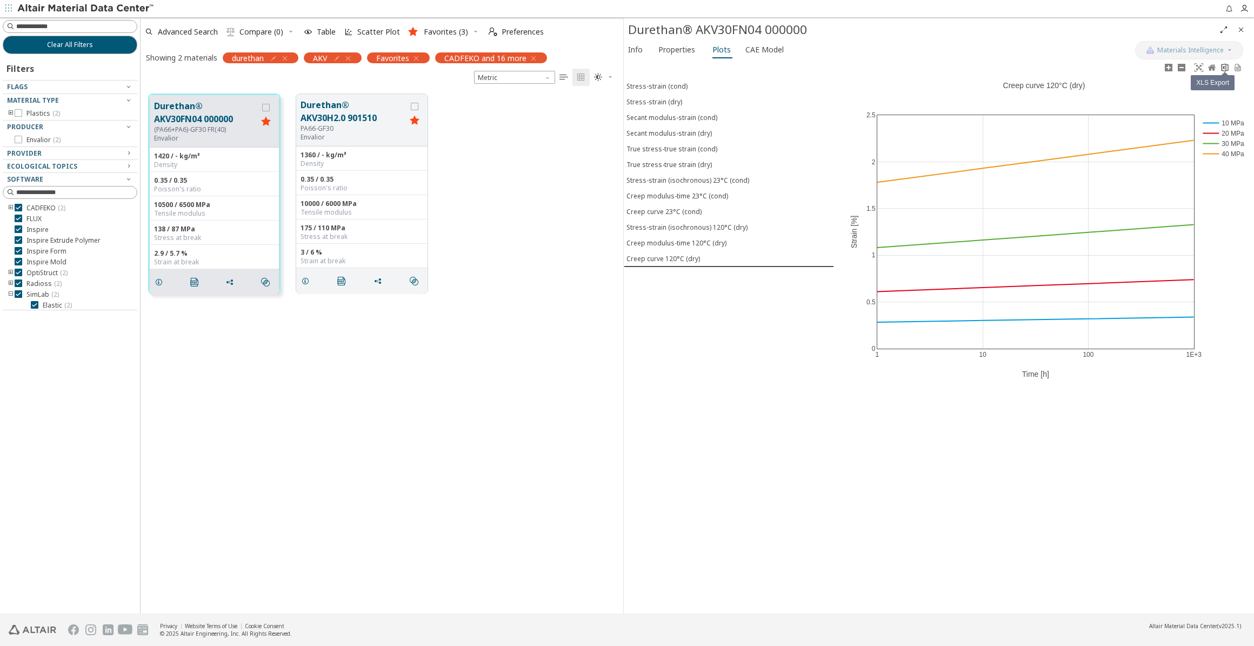
click at [891, 69] on icon at bounding box center [1224, 67] width 7 height 8
click at [350, 56] on icon "button" at bounding box center [348, 58] width 9 height 9
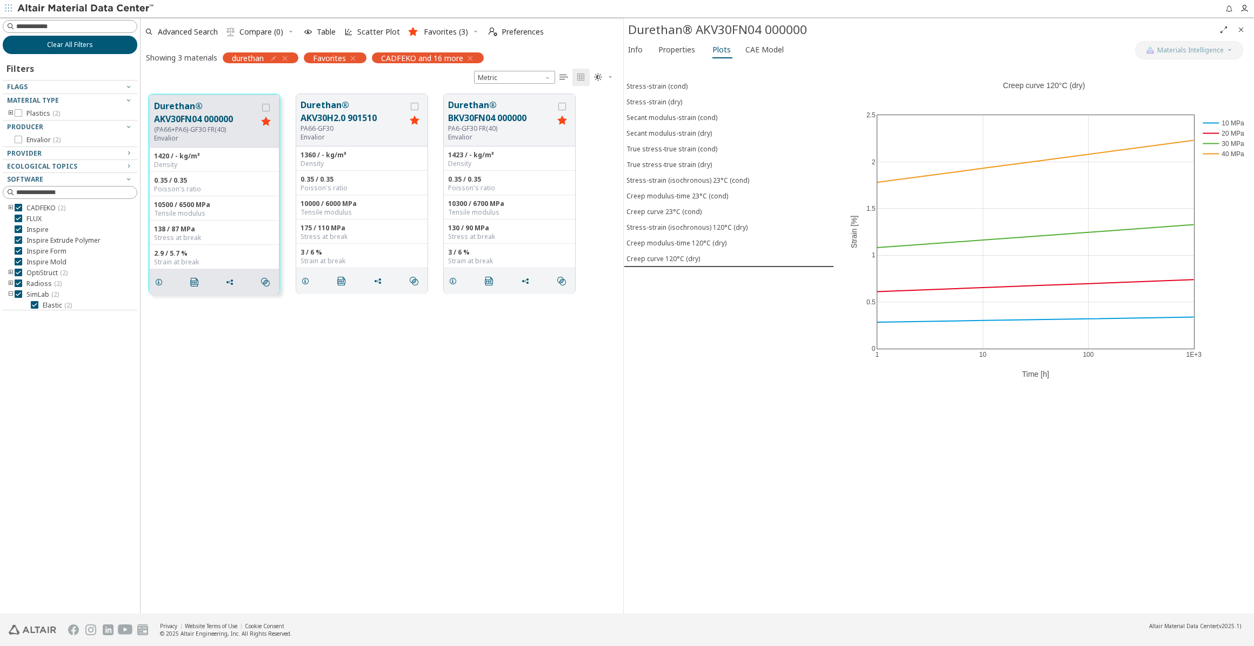
scroll to position [519, 476]
click at [463, 119] on button "Durethan® BKV30FN04 000000" at bounding box center [500, 111] width 105 height 26
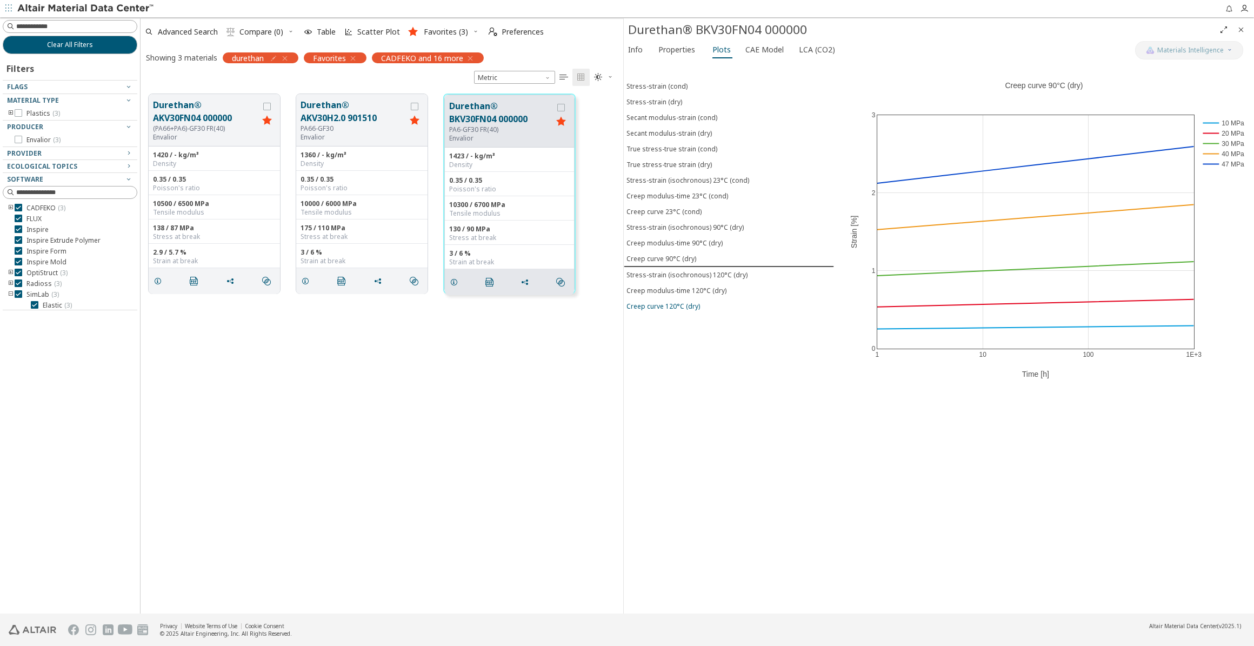
click at [663, 302] on div "Creep curve 120°C (dry)" at bounding box center [663, 306] width 74 height 9
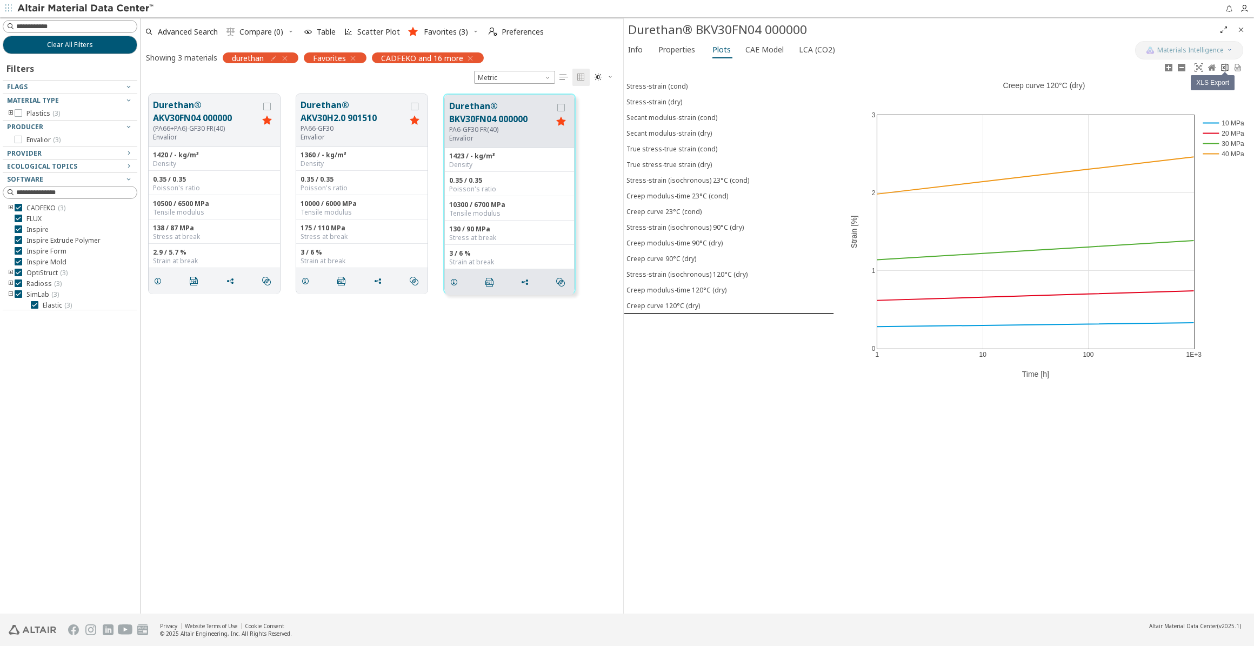
click at [891, 70] on icon at bounding box center [1224, 67] width 9 height 9
